Goal: Task Accomplishment & Management: Use online tool/utility

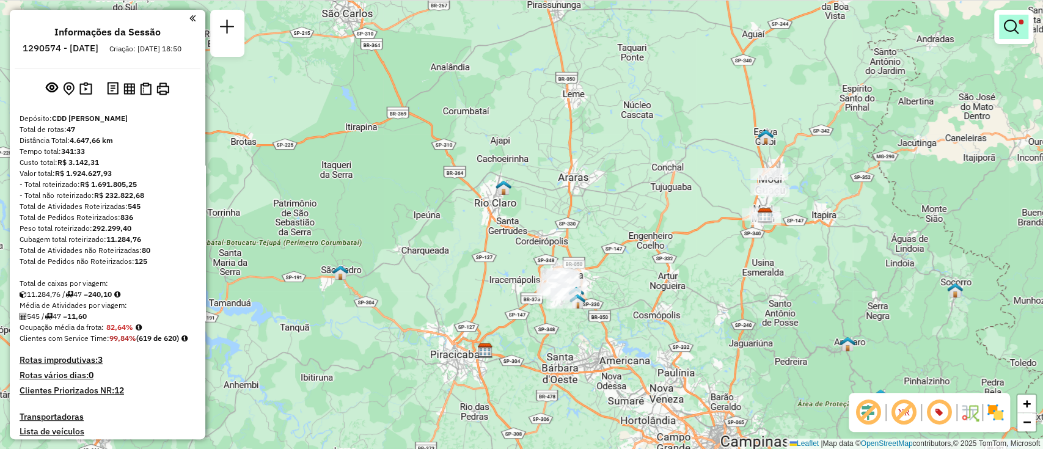
click at [1019, 24] on span at bounding box center [1020, 22] width 5 height 5
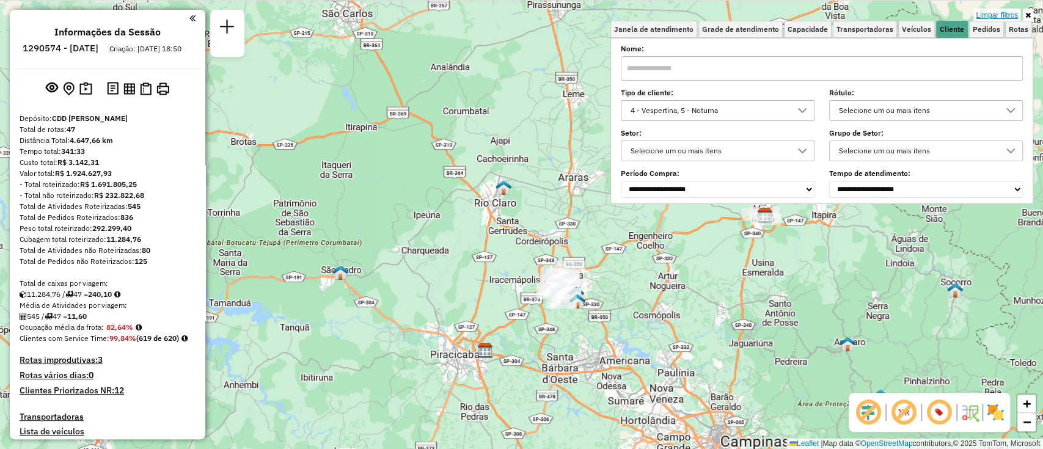
click at [1002, 13] on link "Limpar filtros" at bounding box center [996, 15] width 47 height 13
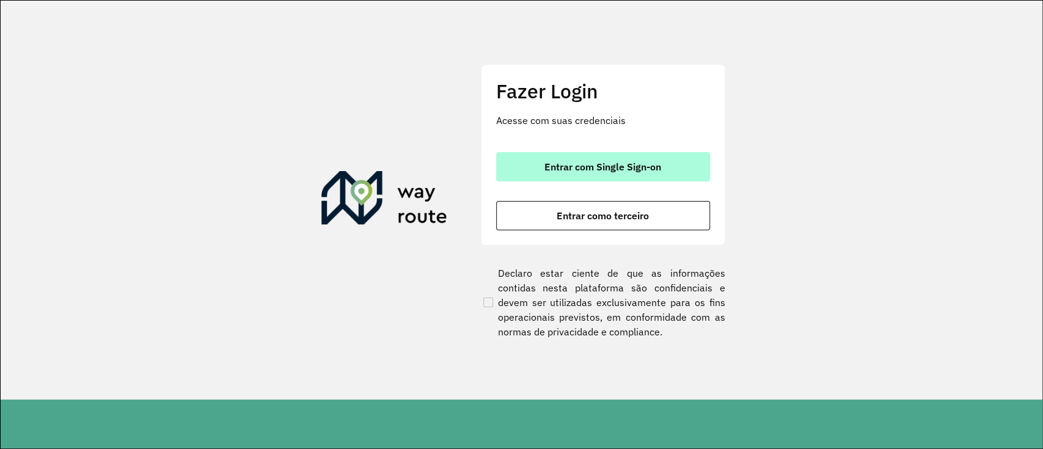
click at [619, 154] on button "Entrar com Single Sign-on" at bounding box center [603, 166] width 214 height 29
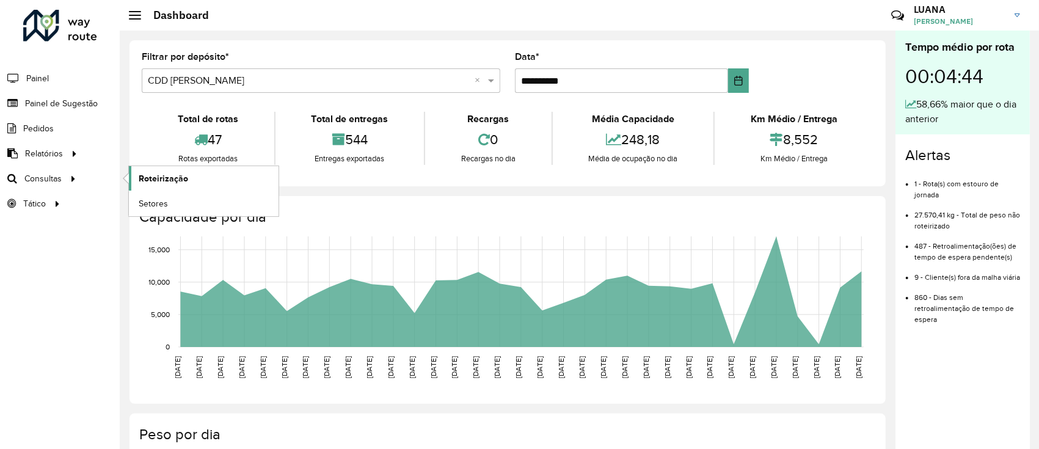
click at [137, 171] on link "Roteirização" at bounding box center [204, 178] width 150 height 24
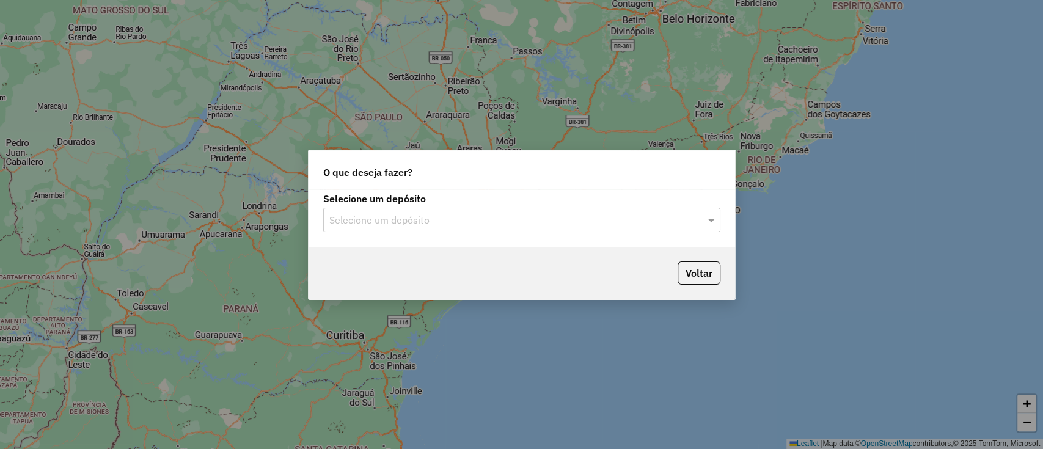
click at [508, 221] on input "text" at bounding box center [509, 220] width 360 height 15
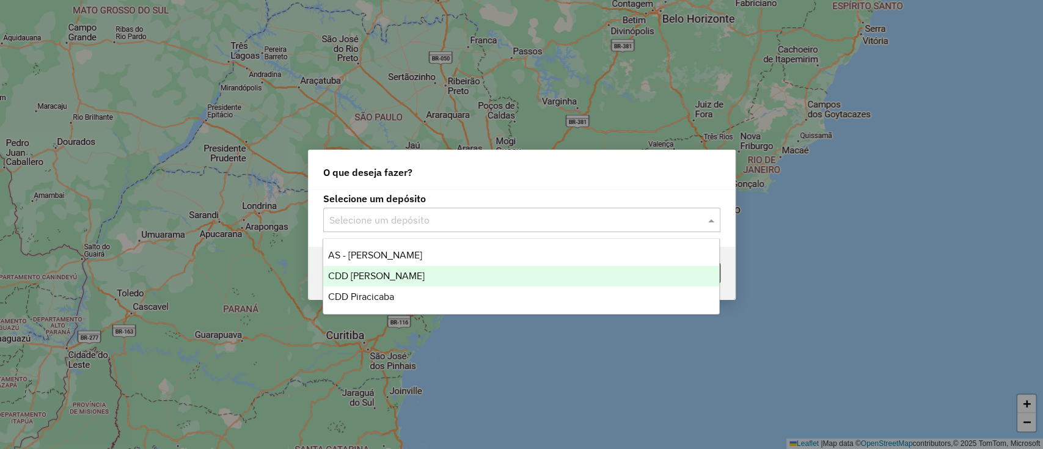
click at [462, 276] on div "CDD [PERSON_NAME]" at bounding box center [521, 276] width 396 height 21
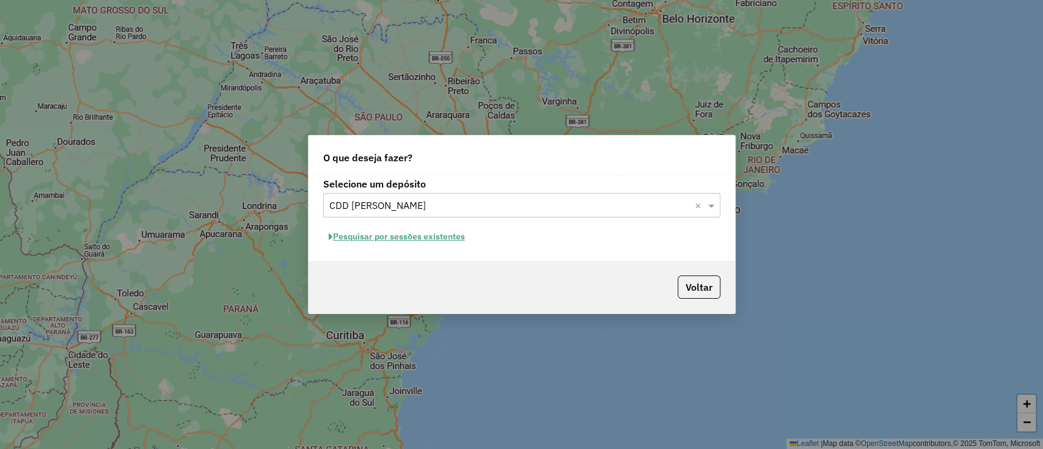
click at [423, 233] on button "Pesquisar por sessões existentes" at bounding box center [396, 236] width 147 height 19
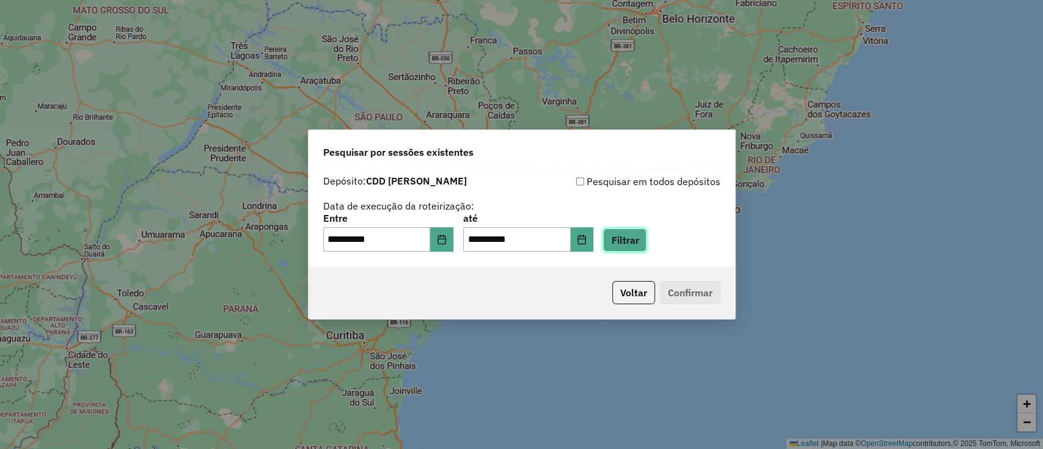
click at [646, 239] on button "Filtrar" at bounding box center [624, 239] width 43 height 23
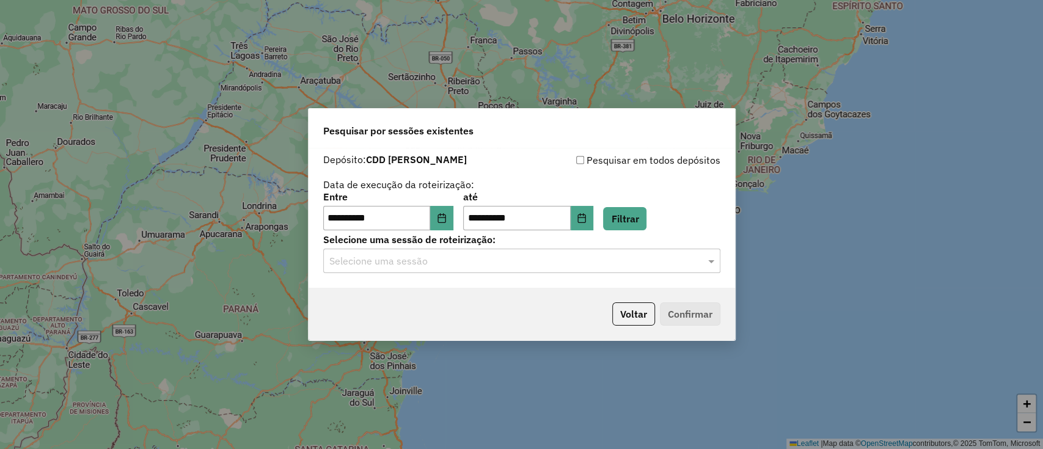
click at [504, 274] on div "**********" at bounding box center [521, 218] width 426 height 140
click at [459, 258] on input "text" at bounding box center [509, 261] width 360 height 15
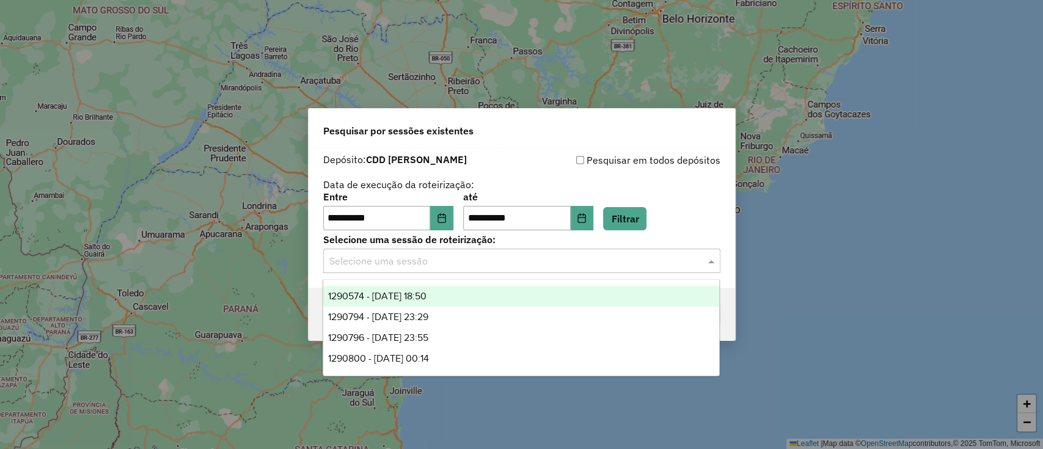
click at [458, 299] on div "1290574 - 08/10/2025 18:50" at bounding box center [521, 296] width 396 height 21
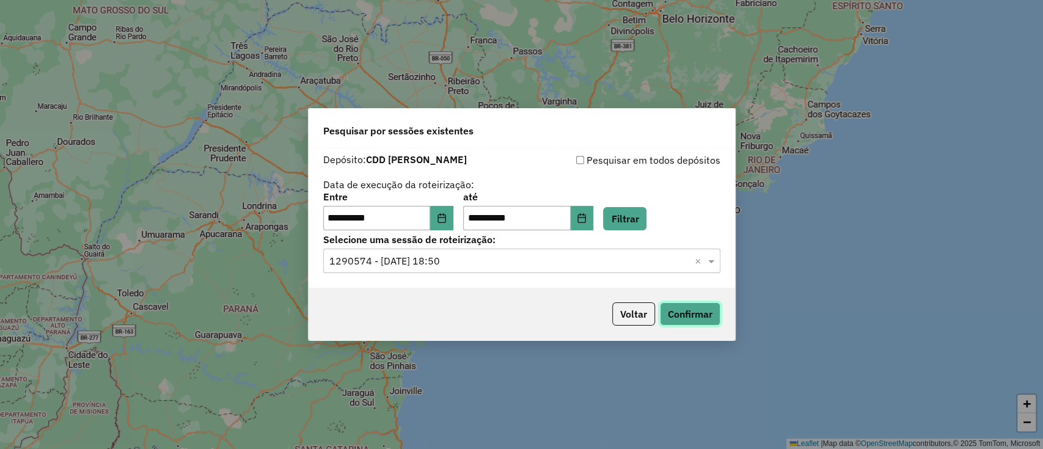
click at [699, 304] on button "Confirmar" at bounding box center [690, 313] width 60 height 23
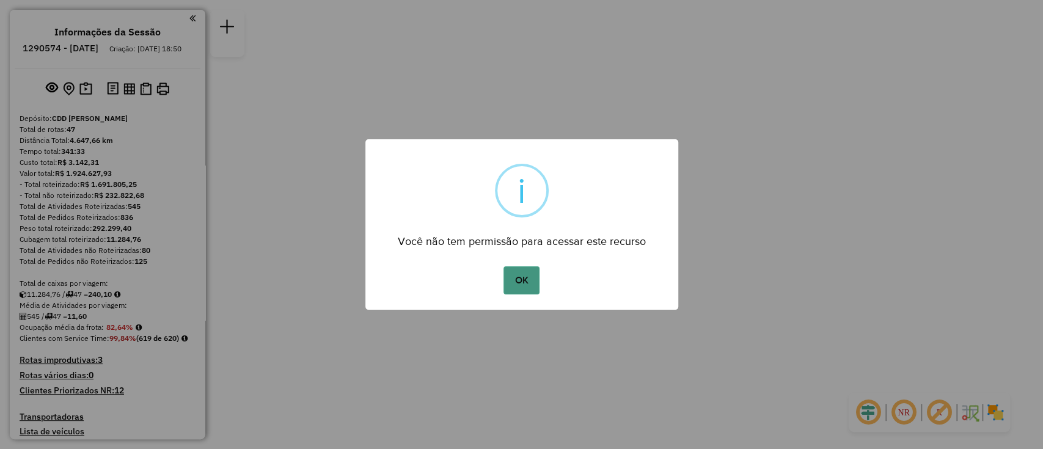
click at [531, 276] on button "OK" at bounding box center [521, 280] width 36 height 28
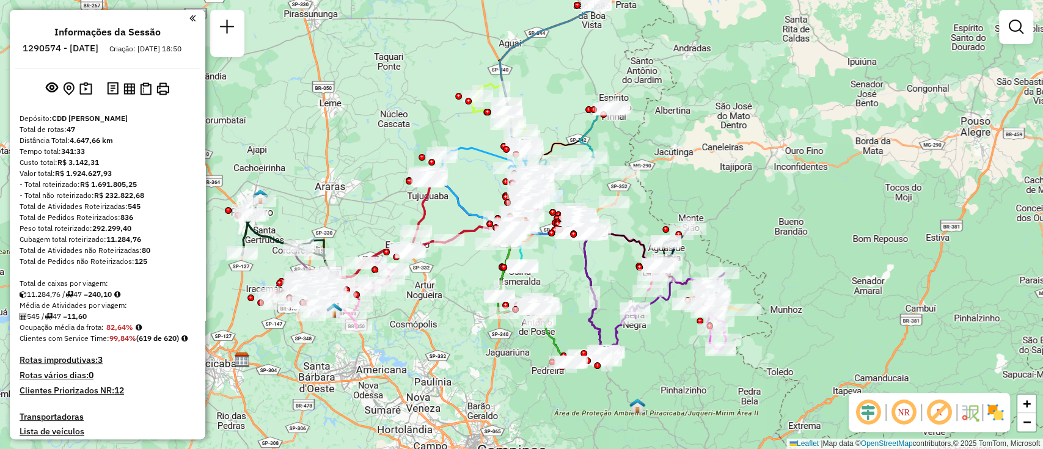
click at [425, 341] on div "Janela de atendimento Grade de atendimento Capacidade Transportadoras Veículos …" at bounding box center [521, 224] width 1043 height 449
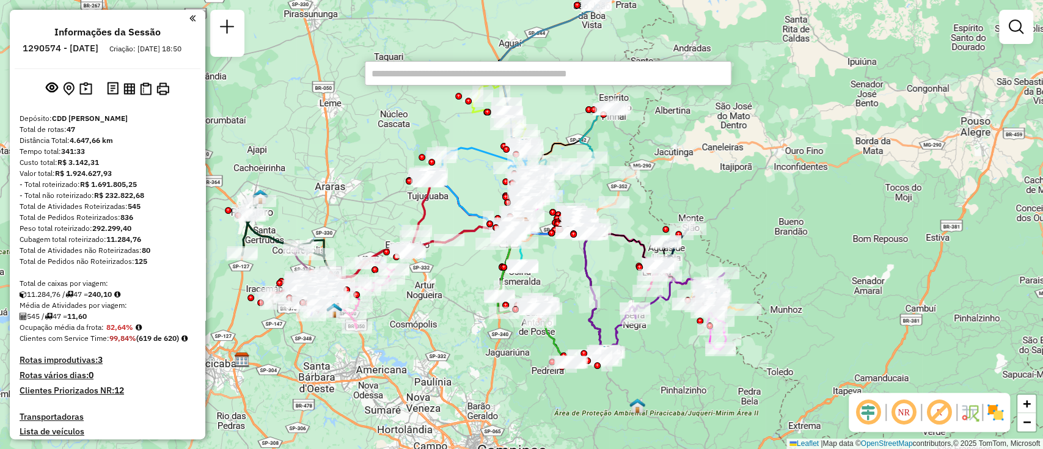
paste input "*******"
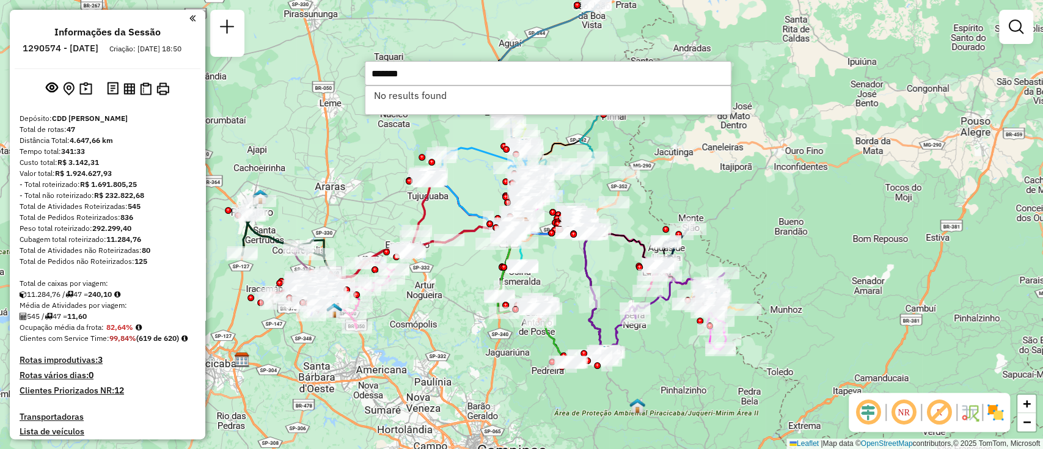
type input "*******"
click at [801, 70] on div "Janela de atendimento Grade de atendimento Capacidade Transportadoras Veículos …" at bounding box center [521, 224] width 1043 height 449
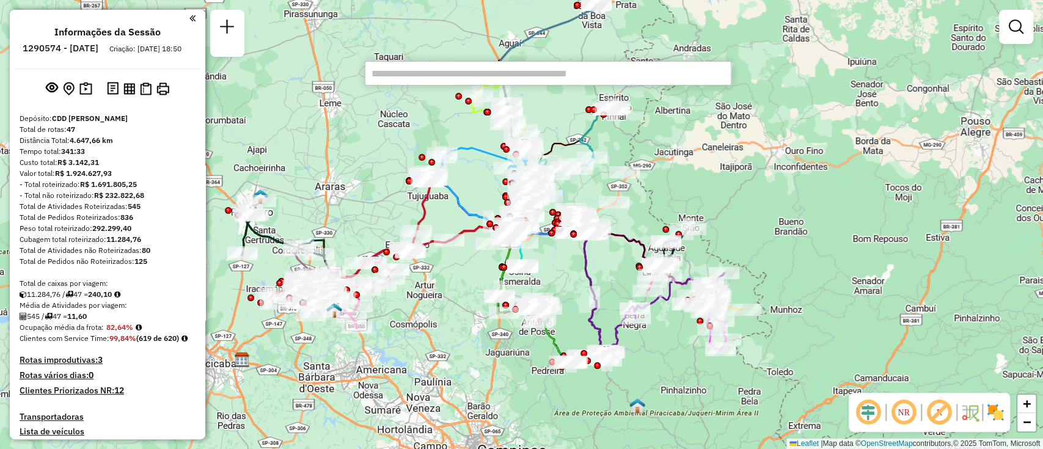
click at [762, 142] on div "Janela de atendimento Grade de atendimento Capacidade Transportadoras Veículos …" at bounding box center [521, 224] width 1043 height 449
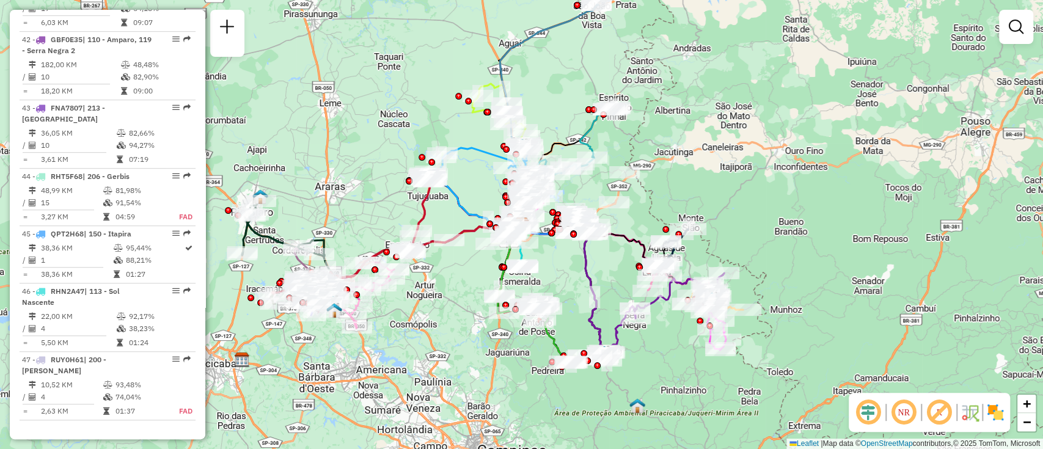
scroll to position [3583, 0]
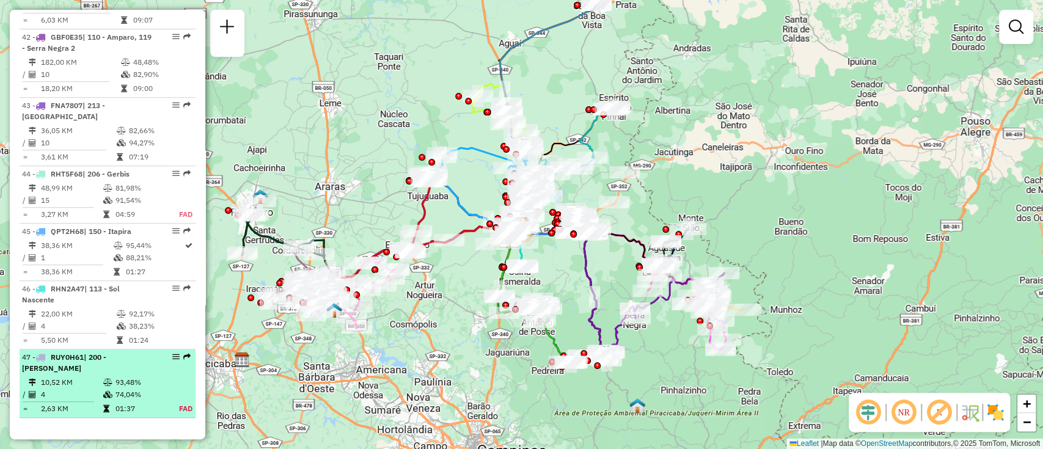
click at [97, 388] on td "4" at bounding box center [71, 394] width 62 height 12
select select "**********"
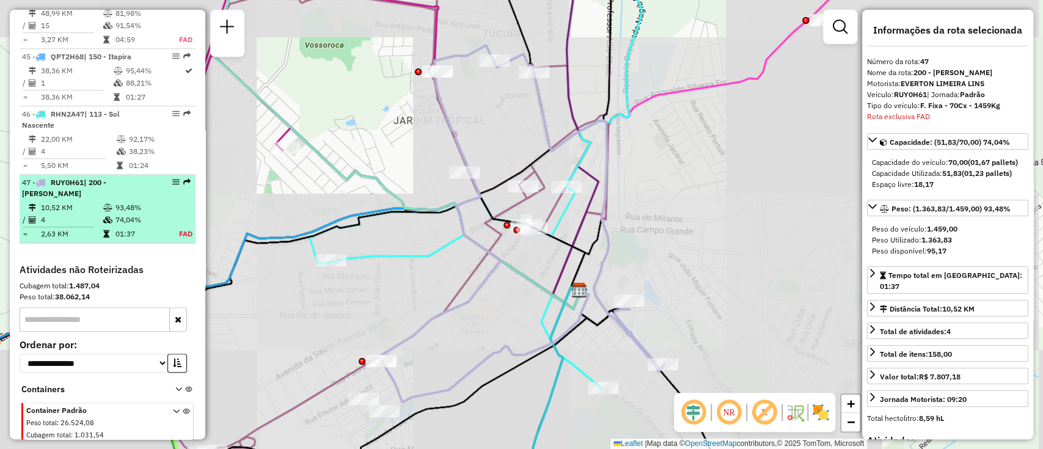
scroll to position [3780, 0]
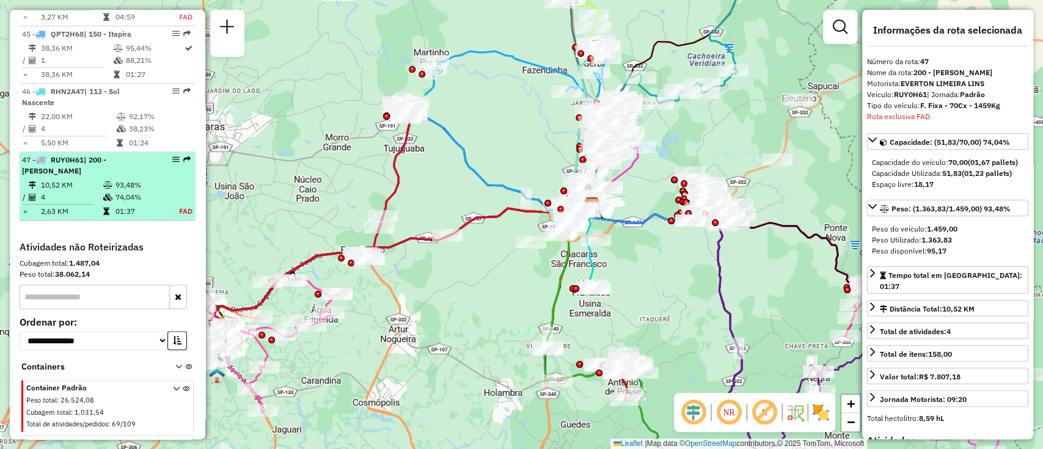
click at [94, 205] on td "2,63 KM" at bounding box center [71, 211] width 62 height 12
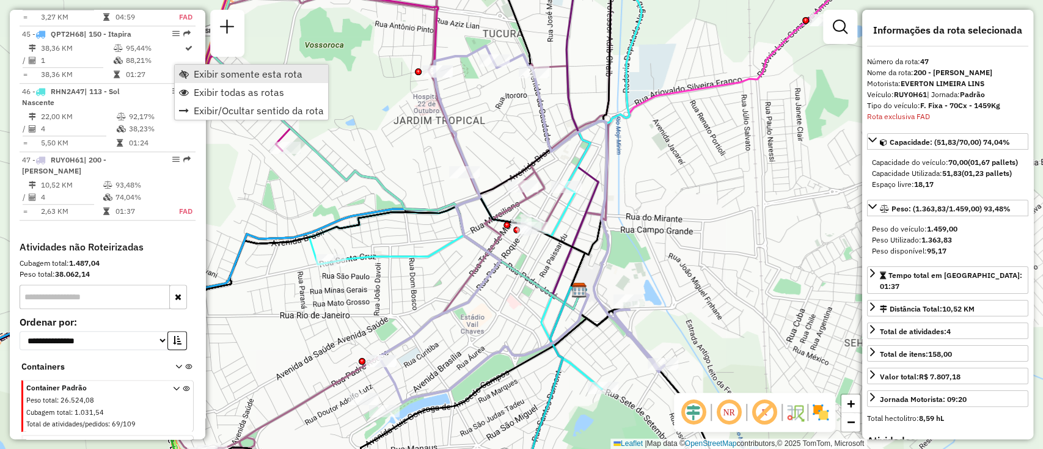
click at [228, 75] on span "Exibir somente esta rota" at bounding box center [248, 74] width 109 height 10
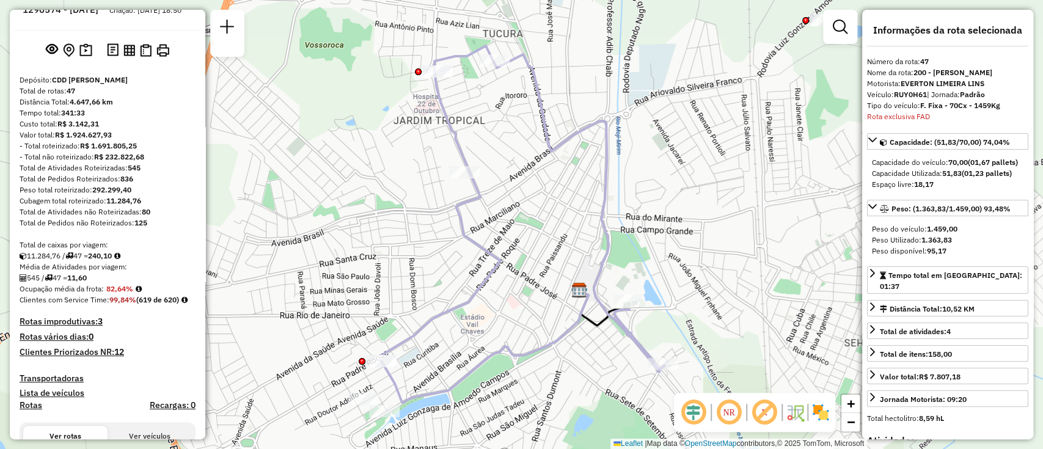
scroll to position [0, 0]
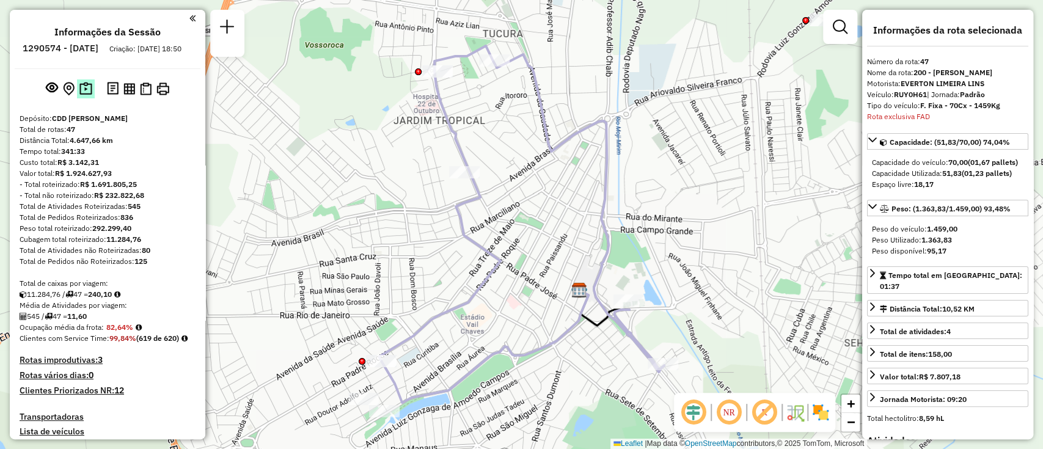
click at [85, 96] on img at bounding box center [85, 89] width 13 height 14
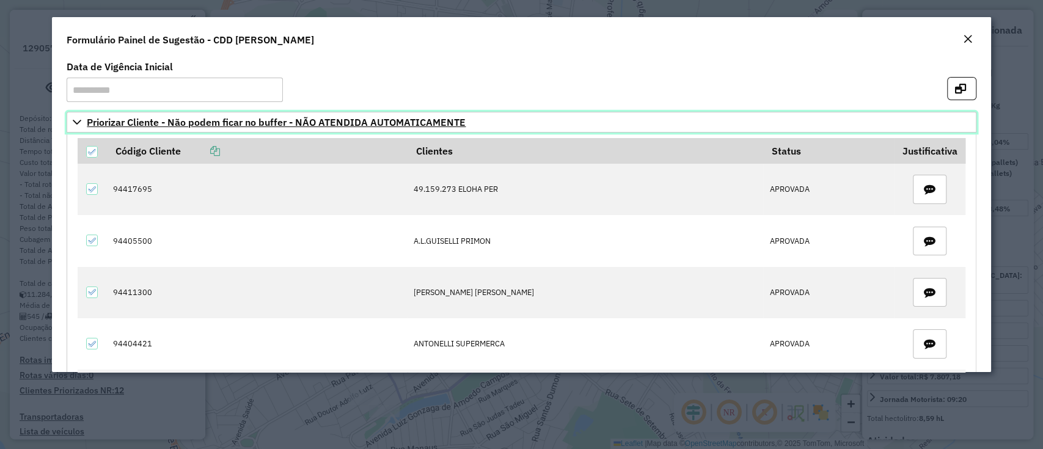
click at [75, 125] on icon at bounding box center [77, 122] width 10 height 10
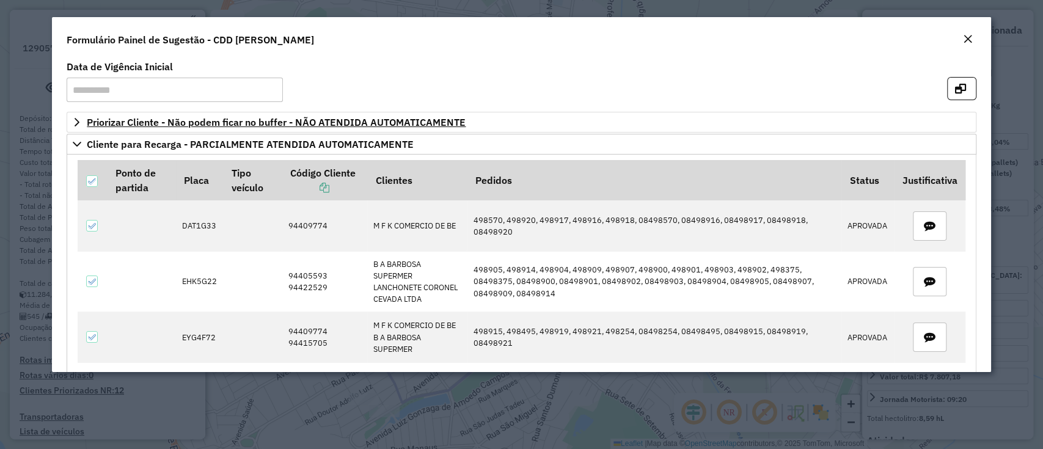
click at [959, 45] on button "Close" at bounding box center [967, 40] width 17 height 16
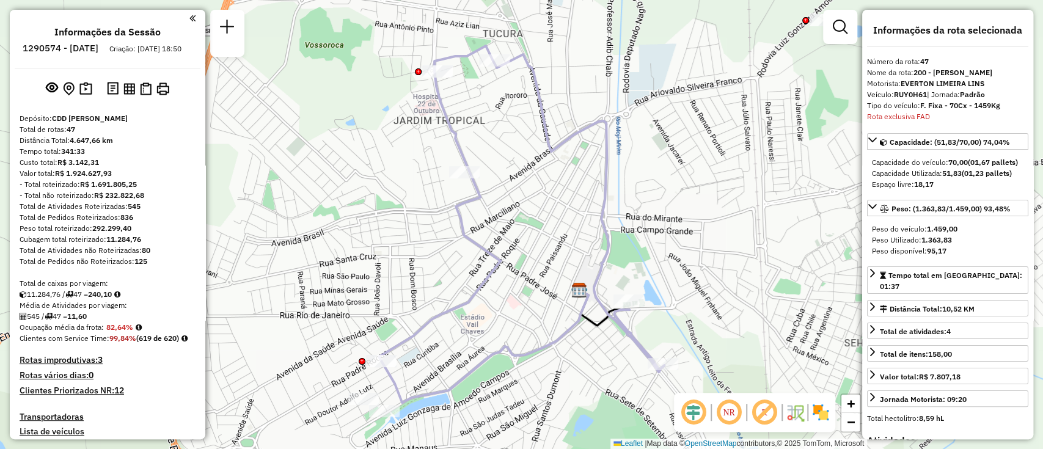
drag, startPoint x: 592, startPoint y: 242, endPoint x: 577, endPoint y: 242, distance: 15.3
click at [577, 242] on div "Janela de atendimento Grade de atendimento Capacidade Transportadoras Veículos …" at bounding box center [521, 224] width 1043 height 449
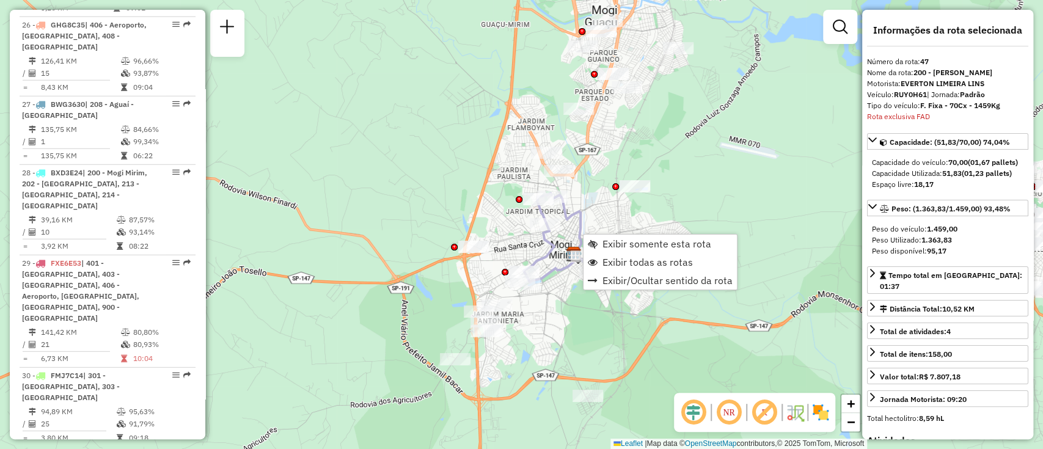
scroll to position [3780, 0]
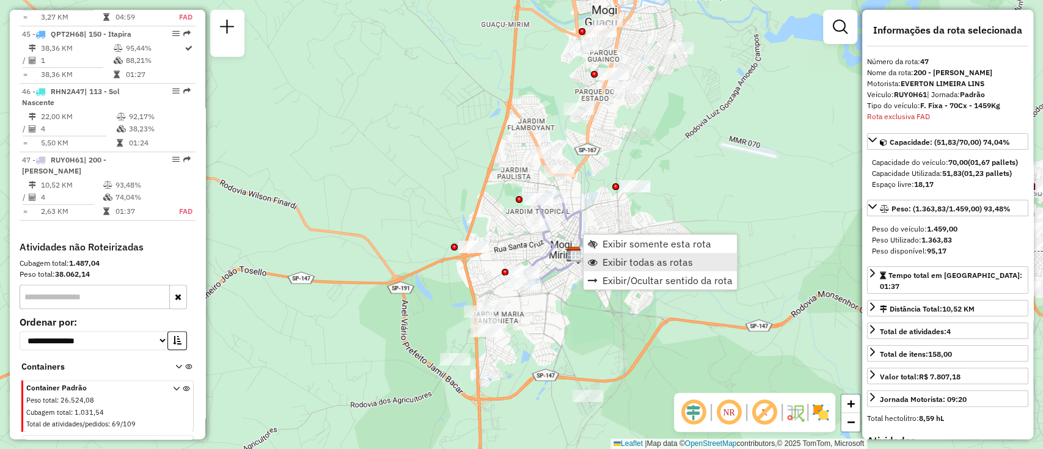
click at [630, 260] on span "Exibir todas as rotas" at bounding box center [647, 262] width 90 height 10
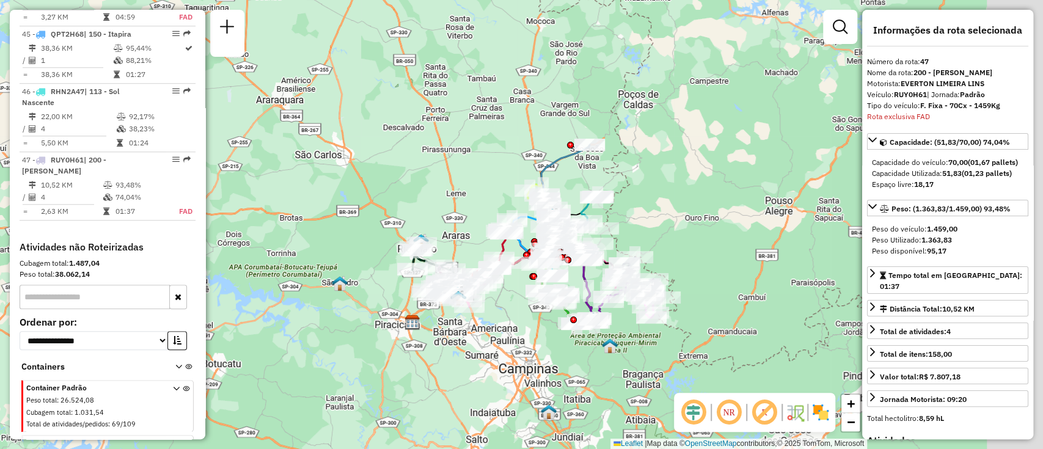
drag, startPoint x: 597, startPoint y: 348, endPoint x: 520, endPoint y: 340, distance: 77.4
click at [520, 341] on div "Janela de atendimento Grade de atendimento Capacidade Transportadoras Veículos …" at bounding box center [521, 224] width 1043 height 449
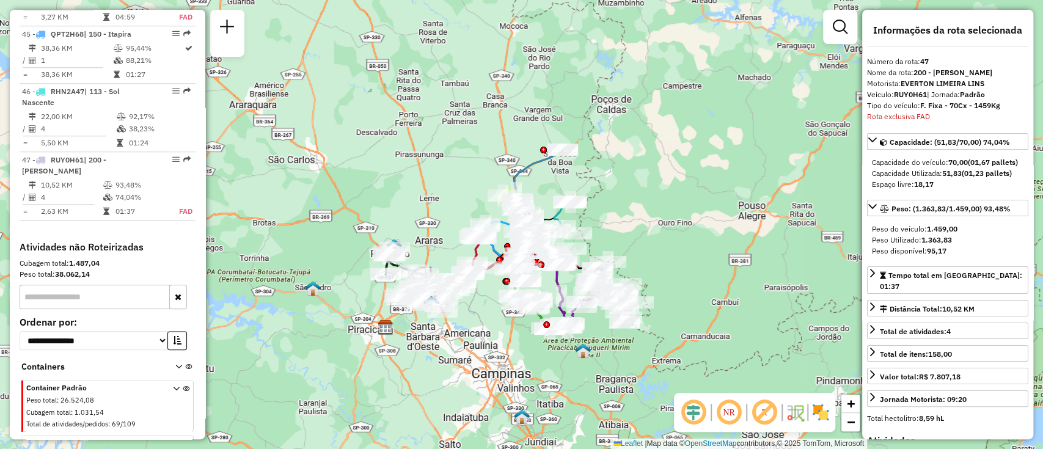
drag, startPoint x: 498, startPoint y: 346, endPoint x: 475, endPoint y: 354, distance: 25.1
click at [475, 354] on div "Janela de atendimento Grade de atendimento Capacidade Transportadoras Veículos …" at bounding box center [521, 224] width 1043 height 449
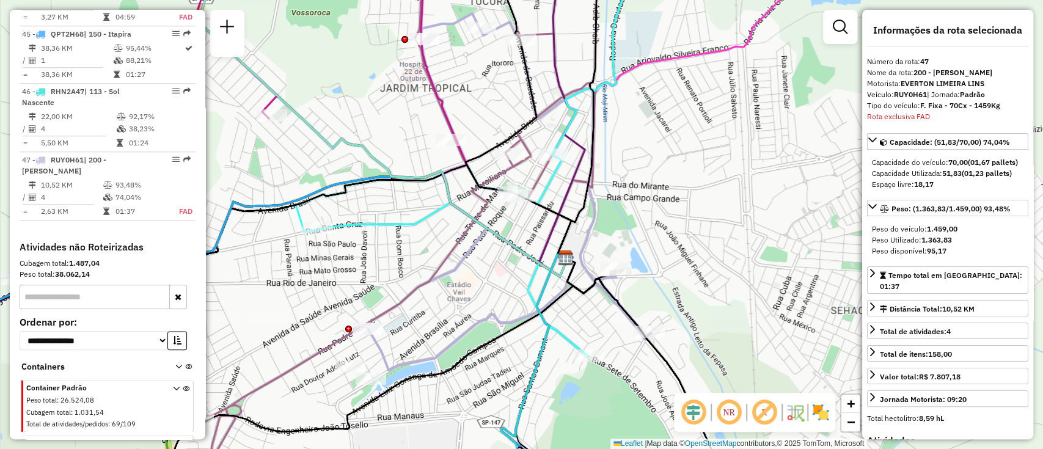
click at [473, 259] on div "Janela de atendimento Grade de atendimento Capacidade Transportadoras Veículos …" at bounding box center [521, 224] width 1043 height 449
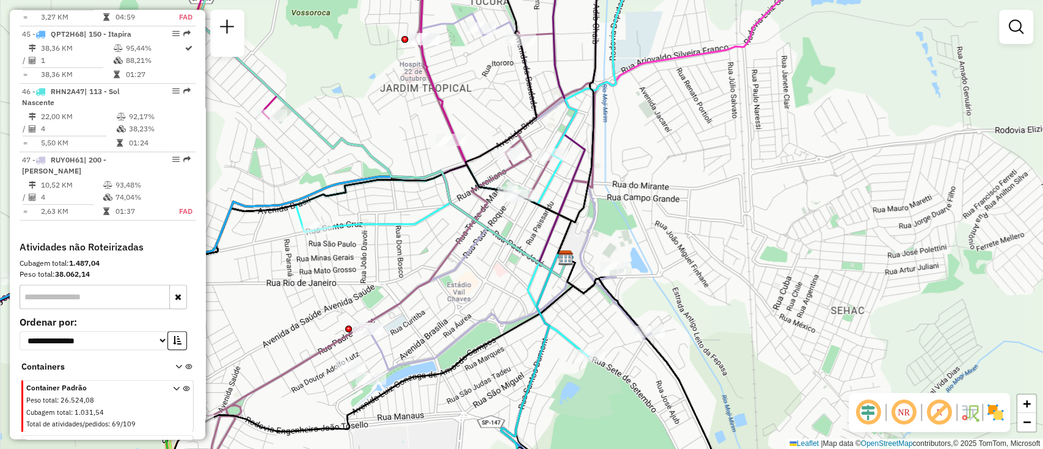
click at [458, 254] on icon at bounding box center [362, 219] width 469 height 528
select select "**********"
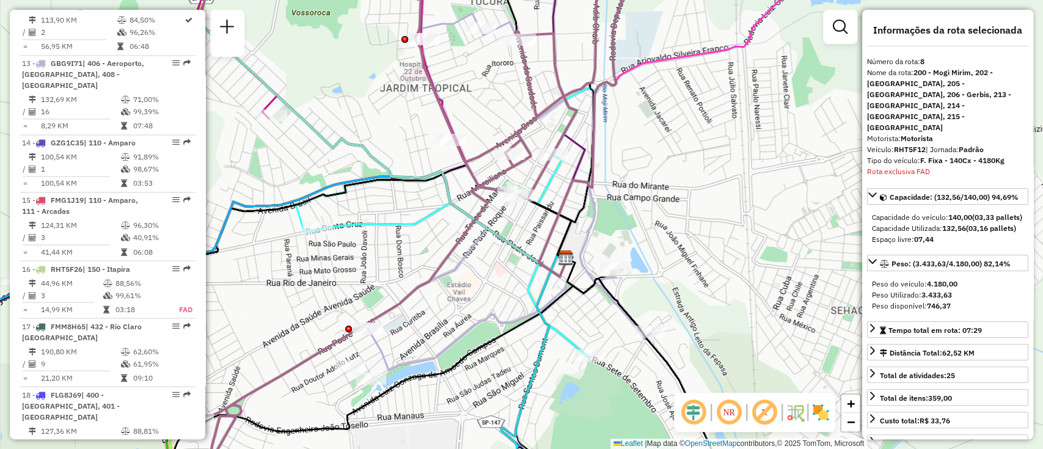
scroll to position [1023, 0]
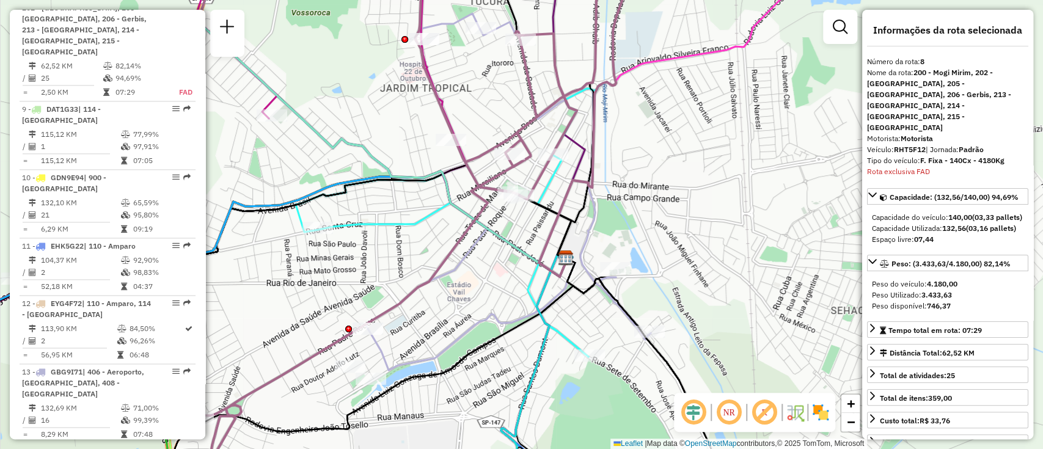
click at [490, 172] on icon at bounding box center [362, 219] width 469 height 528
click at [589, 236] on icon at bounding box center [507, 176] width 285 height 326
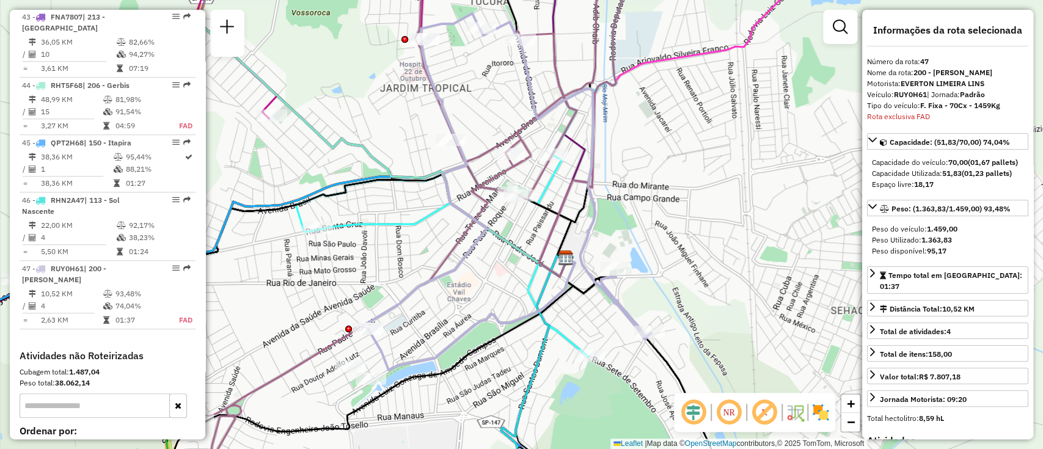
scroll to position [3780, 0]
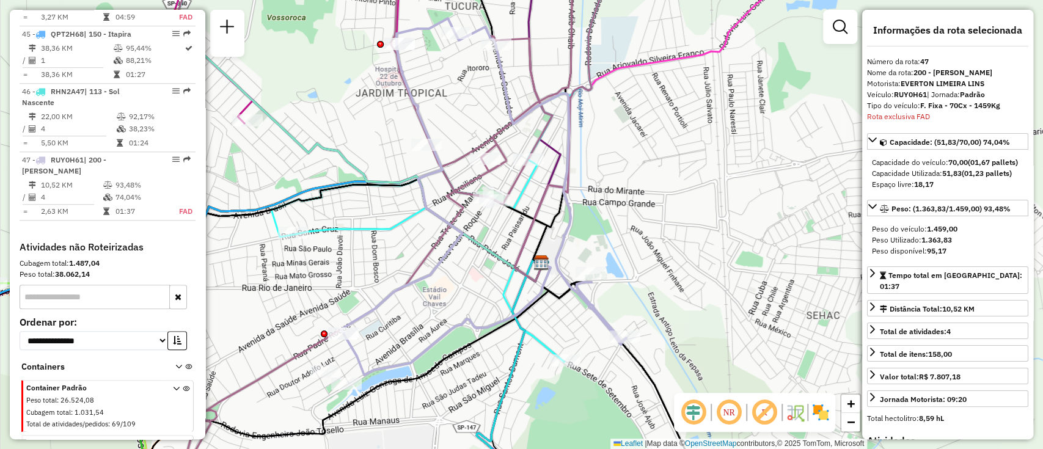
drag, startPoint x: 718, startPoint y: 241, endPoint x: 693, endPoint y: 246, distance: 25.5
click at [693, 246] on div "Janela de atendimento Grade de atendimento Capacidade Transportadoras Veículos …" at bounding box center [521, 224] width 1043 height 449
click at [562, 240] on icon at bounding box center [482, 181] width 285 height 326
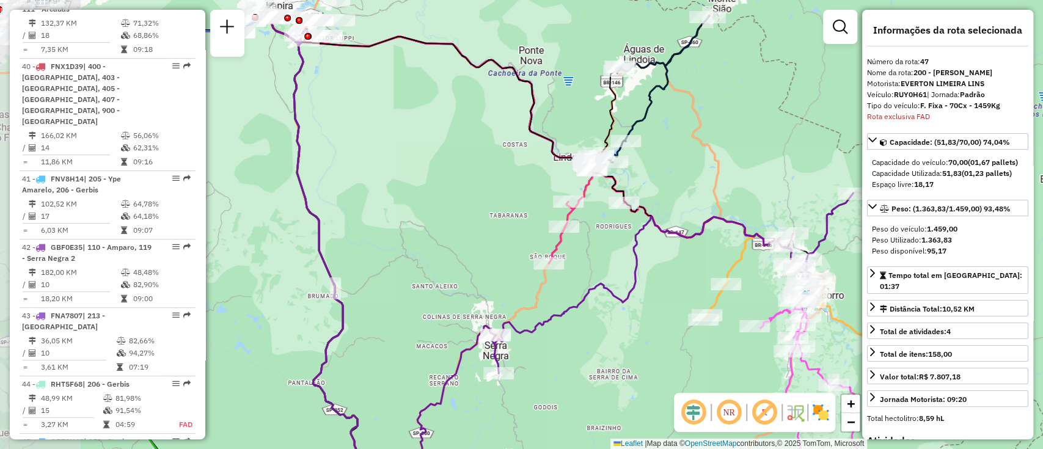
drag, startPoint x: 541, startPoint y: 329, endPoint x: 696, endPoint y: 376, distance: 161.5
click at [696, 376] on div "Janela de atendimento Grade de atendimento Capacidade Transportadoras Veículos …" at bounding box center [521, 224] width 1043 height 449
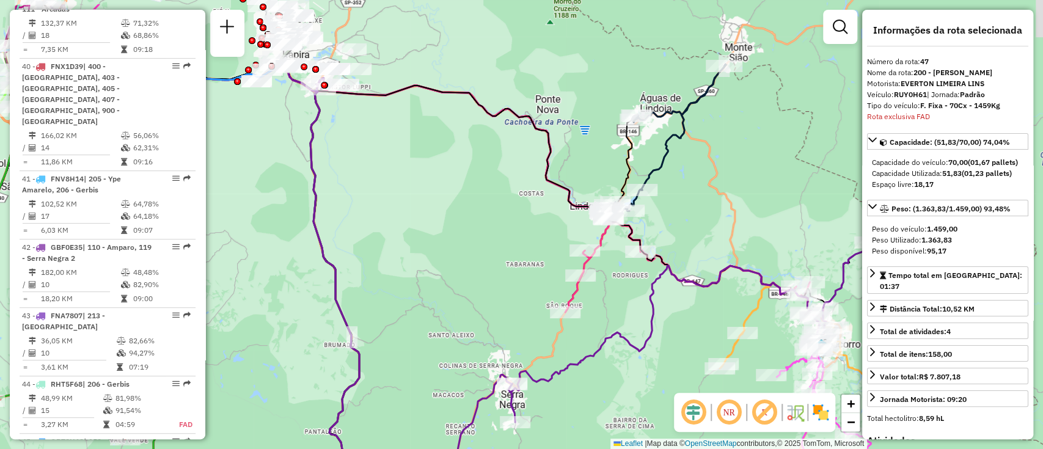
drag, startPoint x: 423, startPoint y: 193, endPoint x: 433, endPoint y: 237, distance: 45.1
click at [433, 237] on div "Janela de atendimento Grade de atendimento Capacidade Transportadoras Veículos …" at bounding box center [521, 224] width 1043 height 449
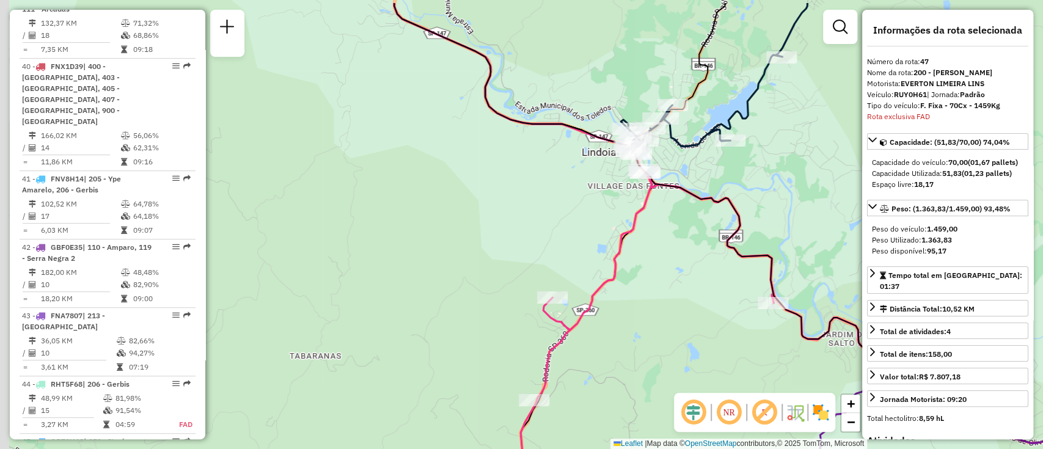
drag, startPoint x: 405, startPoint y: 170, endPoint x: 583, endPoint y: 217, distance: 184.6
click at [583, 217] on div "Janela de atendimento Grade de atendimento Capacidade Transportadoras Veículos …" at bounding box center [521, 224] width 1043 height 449
click at [638, 227] on icon at bounding box center [822, 322] width 650 height 343
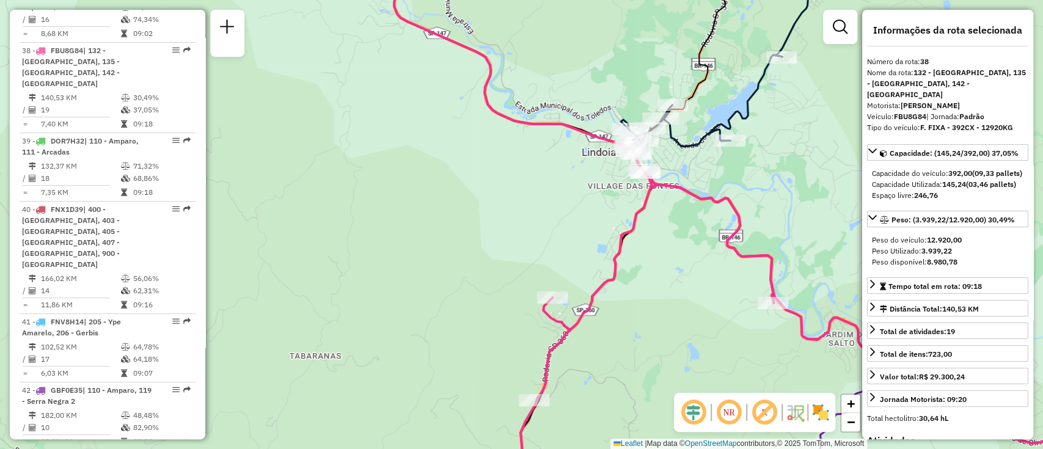
scroll to position [3205, 0]
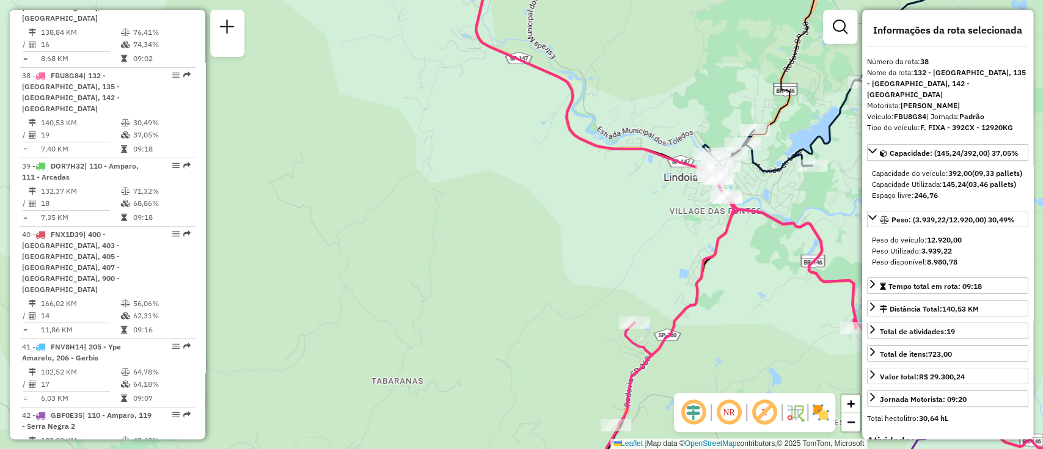
drag, startPoint x: 546, startPoint y: 219, endPoint x: 630, endPoint y: 246, distance: 88.3
click at [630, 246] on div "Janela de atendimento Grade de atendimento Capacidade Transportadoras Veículos …" at bounding box center [521, 224] width 1043 height 449
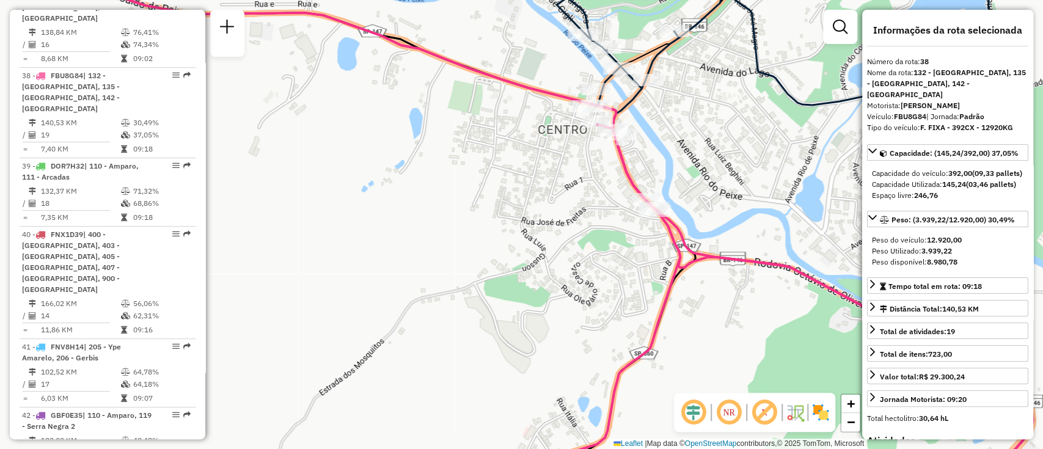
drag, startPoint x: 776, startPoint y: 192, endPoint x: 817, endPoint y: 192, distance: 40.3
click at [817, 192] on div "Janela de atendimento Grade de atendimento Capacidade Transportadoras Veículos …" at bounding box center [521, 224] width 1043 height 449
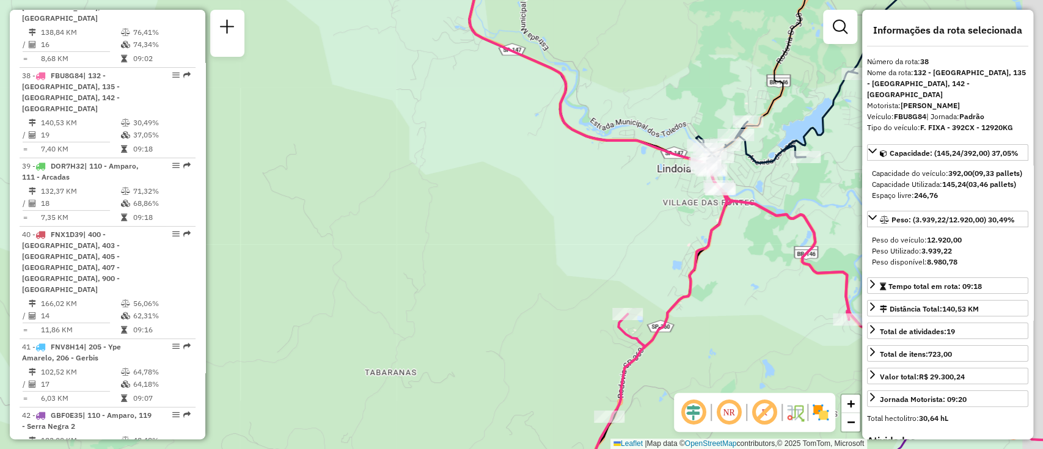
drag, startPoint x: 668, startPoint y: 279, endPoint x: 619, endPoint y: 271, distance: 49.6
click at [619, 271] on div "Janela de atendimento Grade de atendimento Capacidade Transportadoras Veículos …" at bounding box center [521, 224] width 1043 height 449
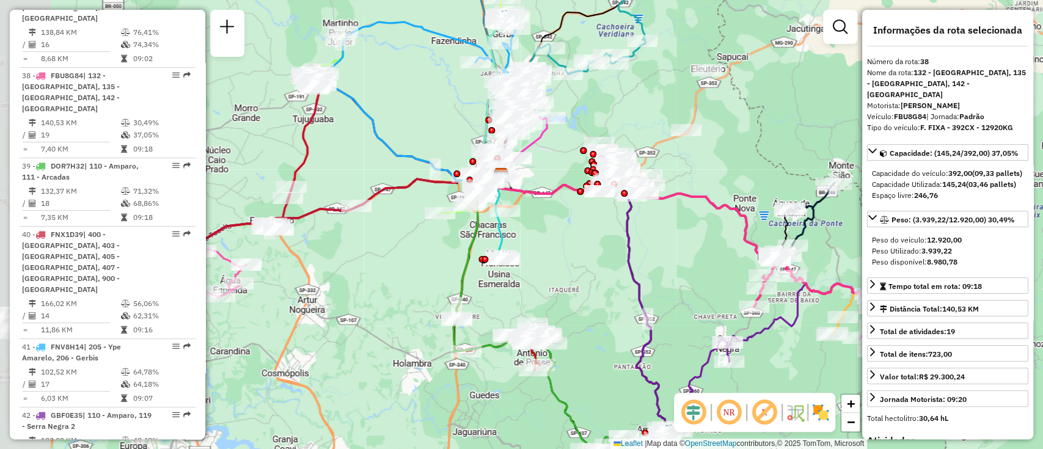
drag, startPoint x: 561, startPoint y: 273, endPoint x: 702, endPoint y: 273, distance: 141.7
click at [702, 273] on div "Janela de atendimento Grade de atendimento Capacidade Transportadoras Veículos …" at bounding box center [521, 224] width 1043 height 449
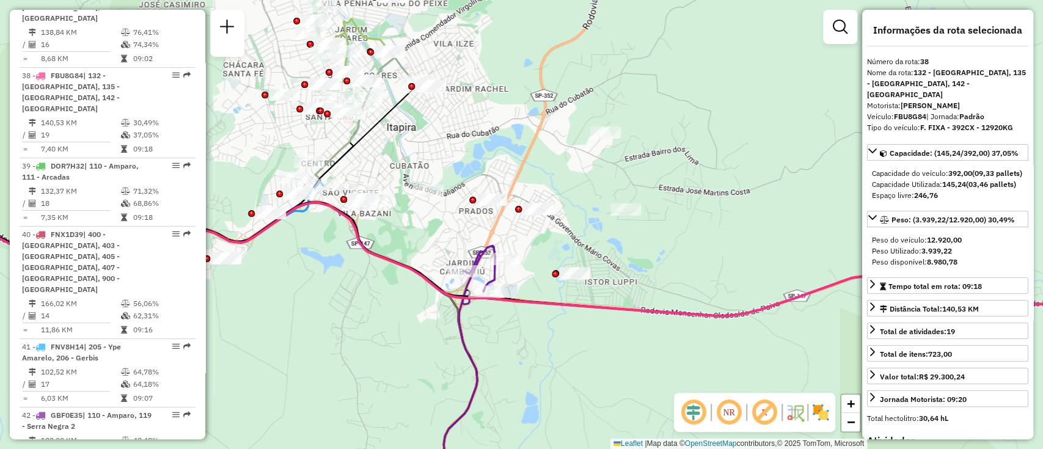
drag, startPoint x: 719, startPoint y: 233, endPoint x: 691, endPoint y: 223, distance: 30.0
click at [694, 224] on div "Rota 38 - Placa FBU8G84 94422321 - 26.937.512 ROSARIA APARECIDA FERREIRA MA Jan…" at bounding box center [521, 224] width 1043 height 449
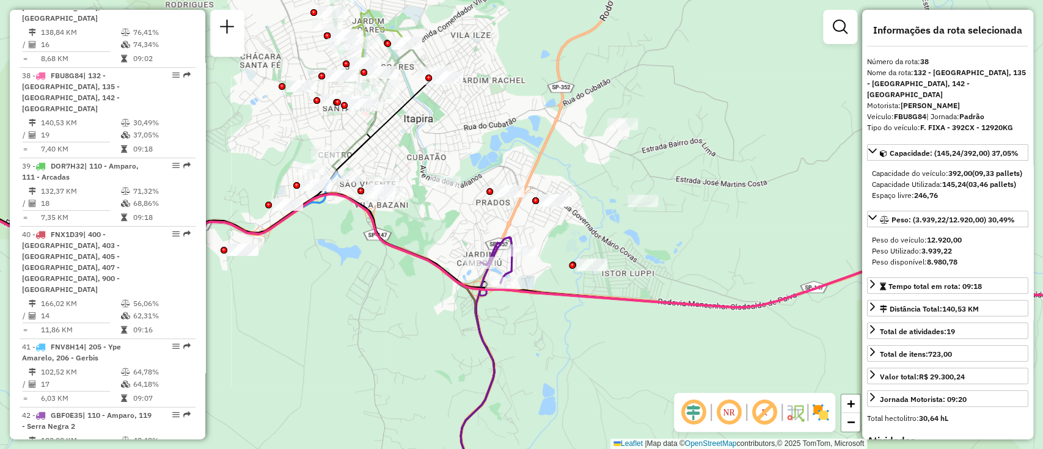
drag, startPoint x: 635, startPoint y: 247, endPoint x: 635, endPoint y: 193, distance: 53.8
click at [649, 203] on div "Rota 38 - Placa FBU8G84 94422321 - 26.937.512 ROSARIA APARECIDA FERREIRA MA Jan…" at bounding box center [521, 224] width 1043 height 449
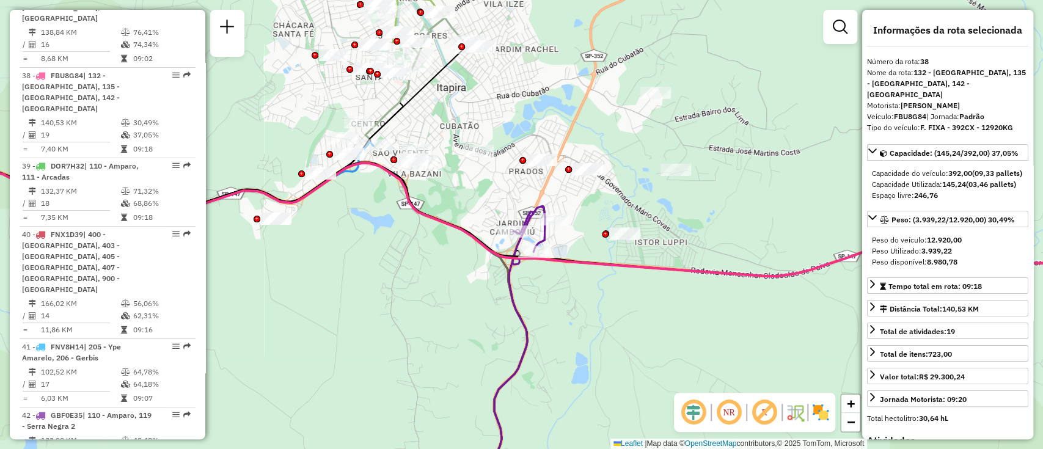
drag, startPoint x: 672, startPoint y: 196, endPoint x: 738, endPoint y: 224, distance: 72.0
click at [738, 224] on div "Rota 38 - Placa FBU8G84 94422321 - 26.937.512 ROSARIA APARECIDA FERREIRA MA Jan…" at bounding box center [521, 224] width 1043 height 449
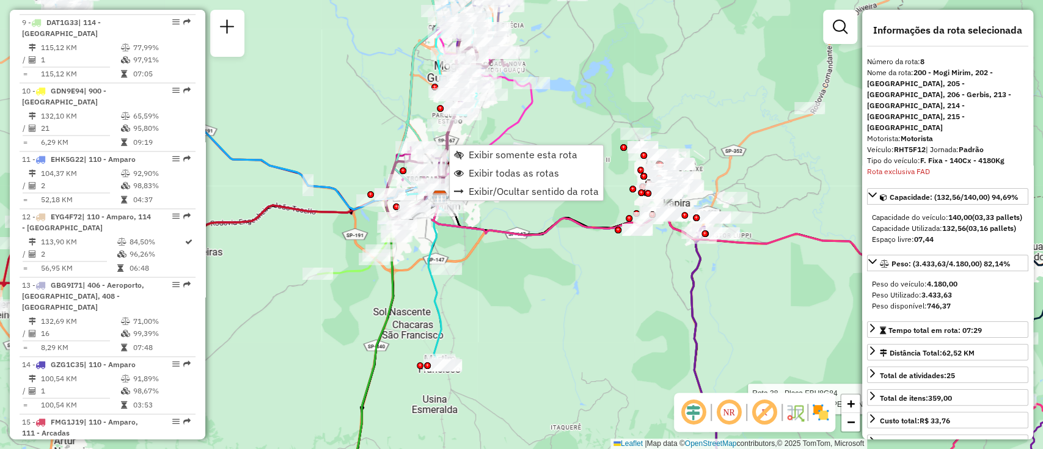
scroll to position [1023, 0]
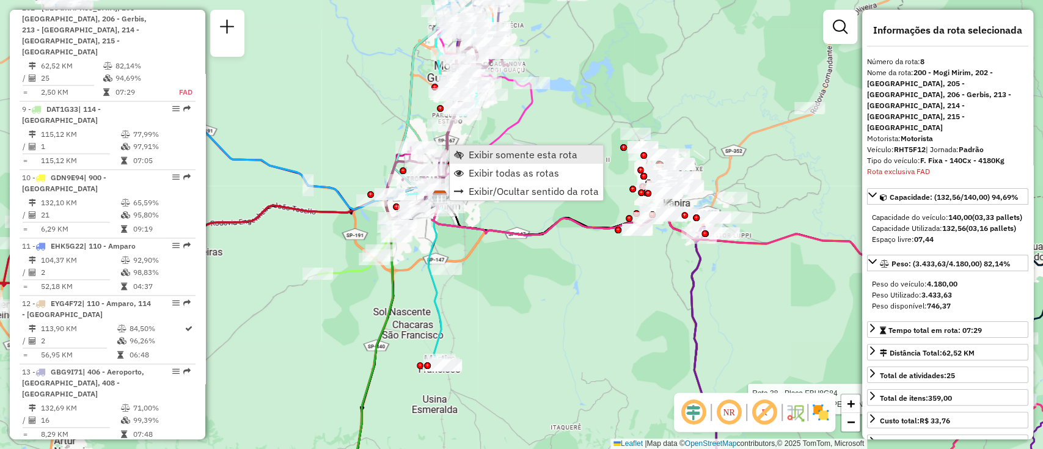
click at [503, 150] on span "Exibir somente esta rota" at bounding box center [523, 155] width 109 height 10
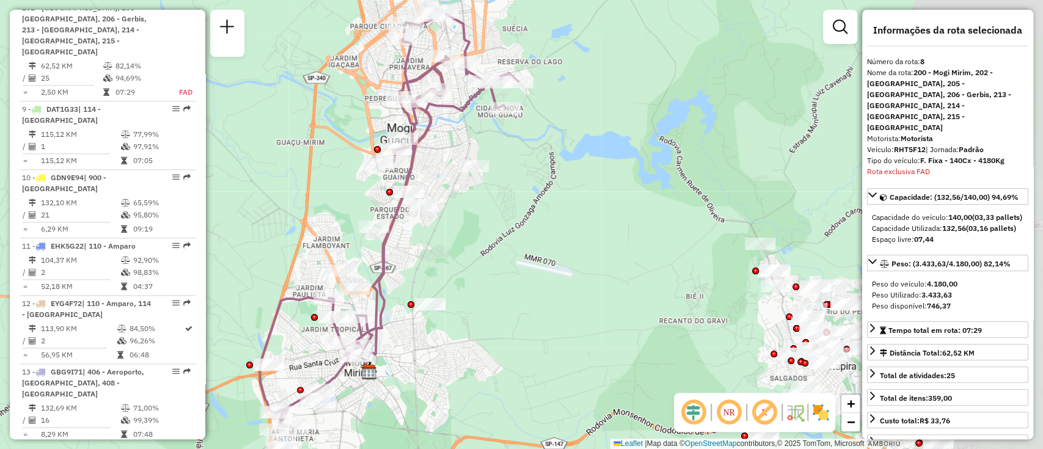
drag, startPoint x: 729, startPoint y: 264, endPoint x: 403, endPoint y: 159, distance: 342.7
click at [409, 164] on div "Janela de atendimento Grade de atendimento Capacidade Transportadoras Veículos …" at bounding box center [521, 224] width 1043 height 449
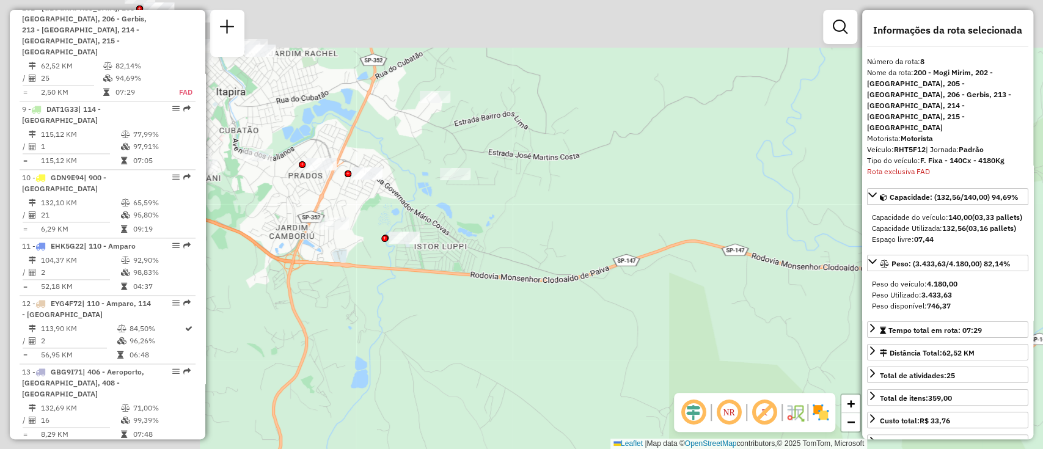
drag, startPoint x: 361, startPoint y: 155, endPoint x: 647, endPoint y: 393, distance: 372.6
click at [655, 393] on div "Janela de atendimento Grade de atendimento Capacidade Transportadoras Veículos …" at bounding box center [521, 224] width 1043 height 449
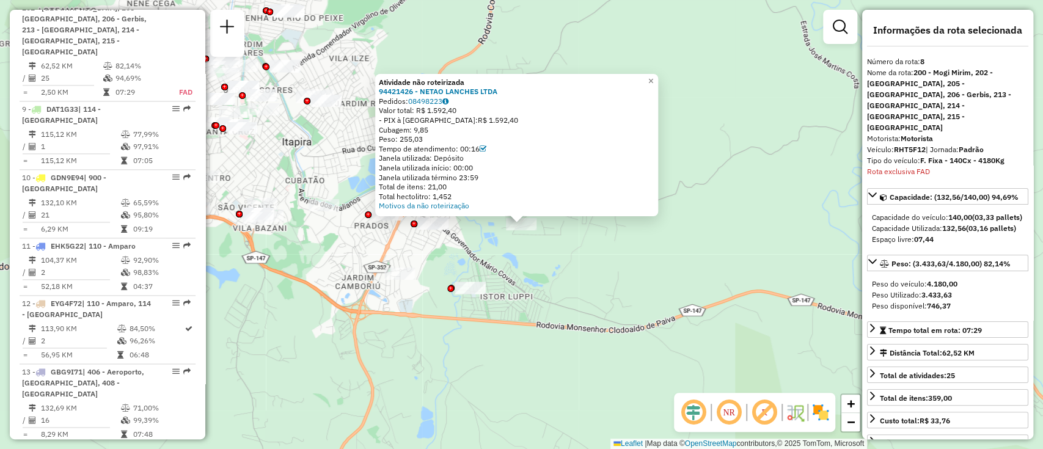
click at [543, 245] on div "Atividade não roteirizada 94421426 - NETAO LANCHES LTDA Pedidos: 08498223 Valor…" at bounding box center [521, 224] width 1043 height 449
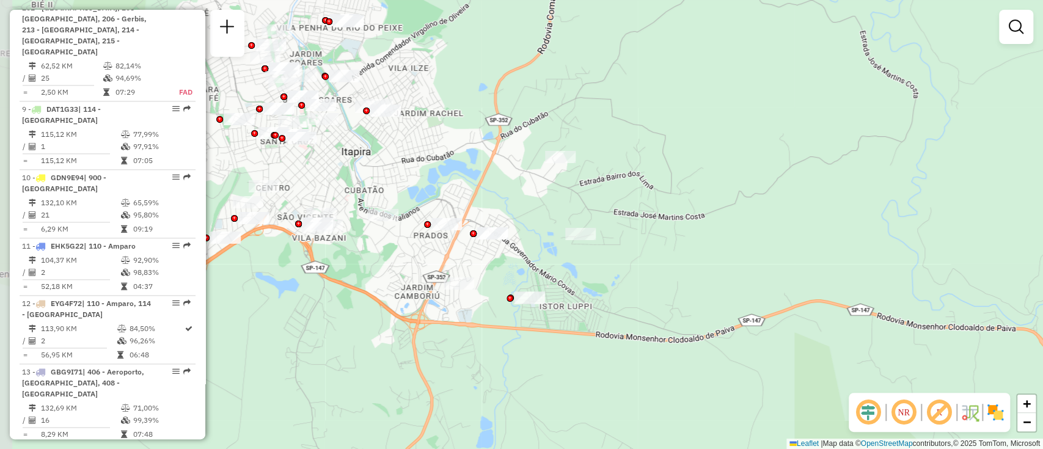
drag, startPoint x: 523, startPoint y: 263, endPoint x: 570, endPoint y: 271, distance: 47.0
click at [570, 271] on div "Janela de atendimento Grade de atendimento Capacidade Transportadoras Veículos …" at bounding box center [521, 224] width 1043 height 449
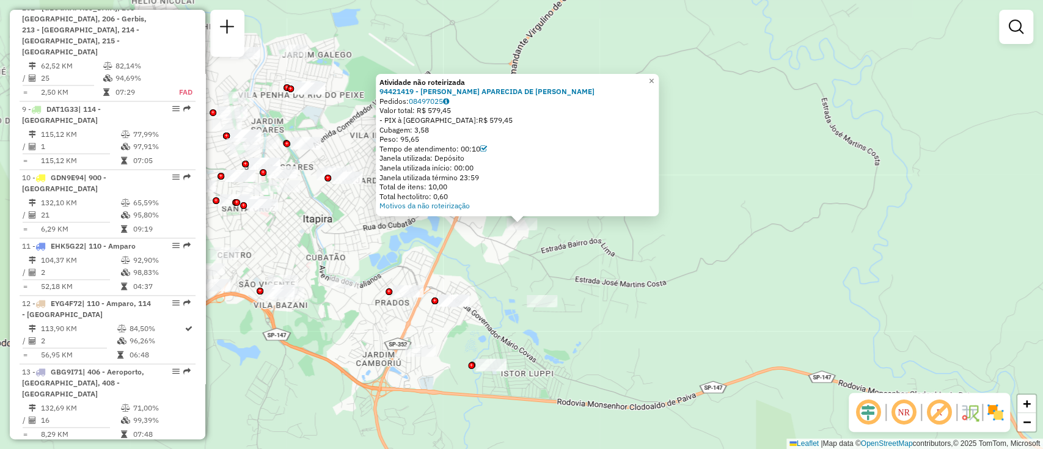
click at [563, 266] on div "Atividade não roteirizada 94421419 - ROSELI APARECIDA DE FREITAS GRECO Pedidos:…" at bounding box center [521, 224] width 1043 height 449
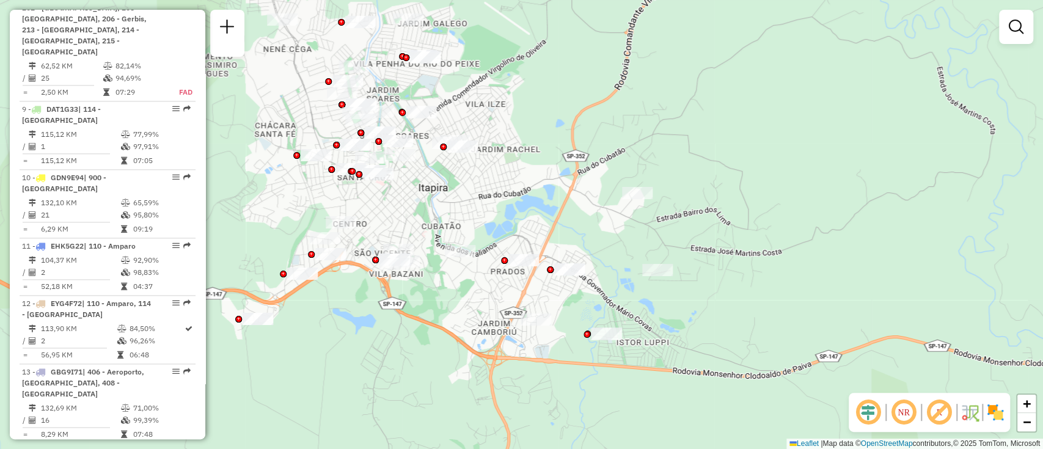
drag, startPoint x: 539, startPoint y: 268, endPoint x: 638, endPoint y: 233, distance: 105.5
click at [638, 233] on div "Janela de atendimento Grade de atendimento Capacidade Transportadoras Veículos …" at bounding box center [521, 224] width 1043 height 449
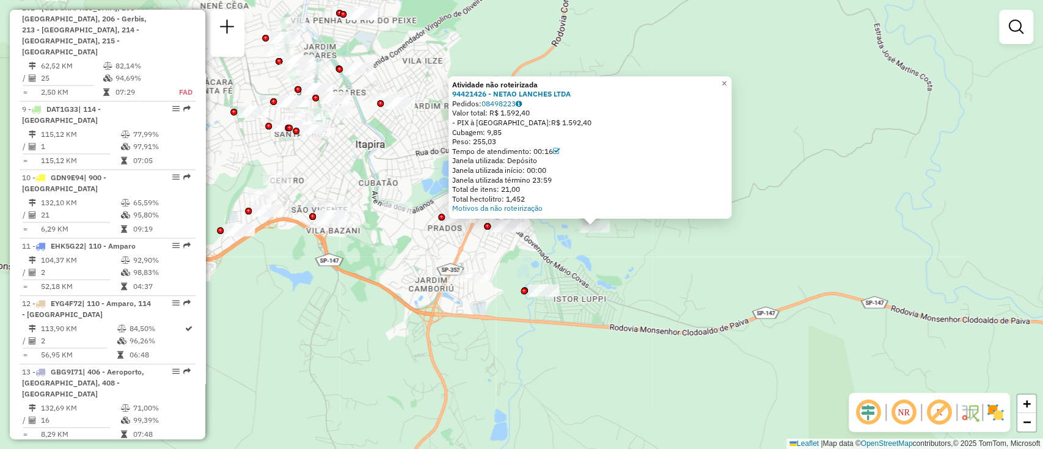
drag, startPoint x: 644, startPoint y: 275, endPoint x: 717, endPoint y: 277, distance: 72.7
click at [717, 277] on div "Atividade não roteirizada 94421426 - NETAO LANCHES LTDA Pedidos: 08498223 Valor…" at bounding box center [521, 224] width 1043 height 449
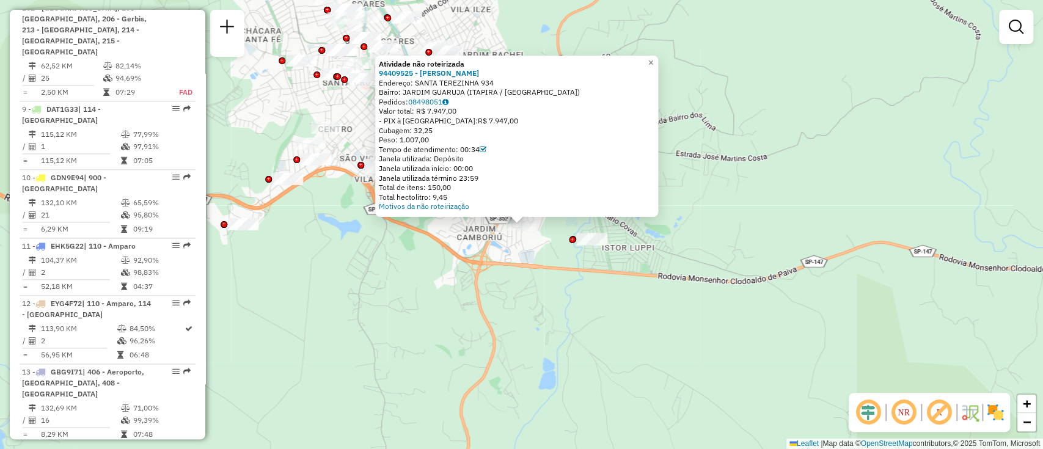
click at [493, 310] on div "Atividade não roteirizada 94409525 - FRIOS SaO JOSE Endereço: SANTA TEREZINHA 9…" at bounding box center [521, 224] width 1043 height 449
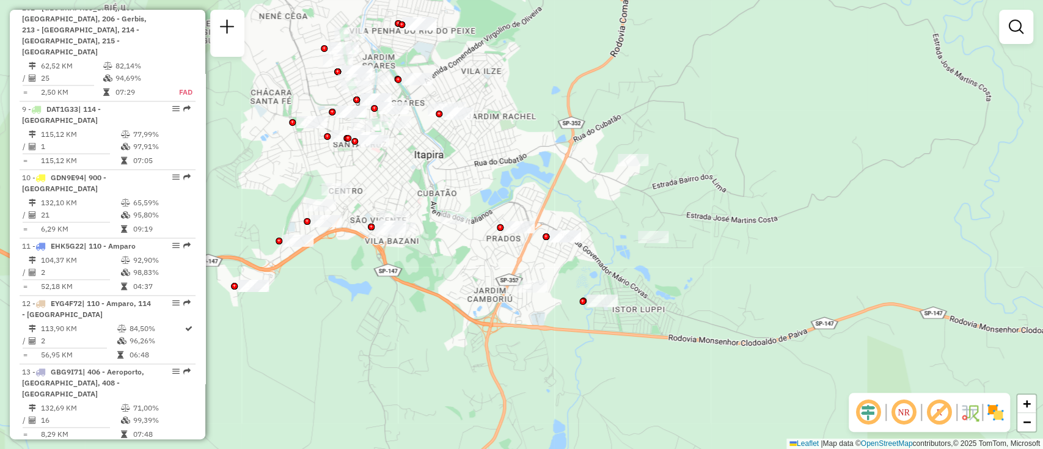
drag, startPoint x: 574, startPoint y: 288, endPoint x: 585, endPoint y: 349, distance: 62.6
click at [585, 349] on div "Janela de atendimento Grade de atendimento Capacidade Transportadoras Veículos …" at bounding box center [521, 224] width 1043 height 449
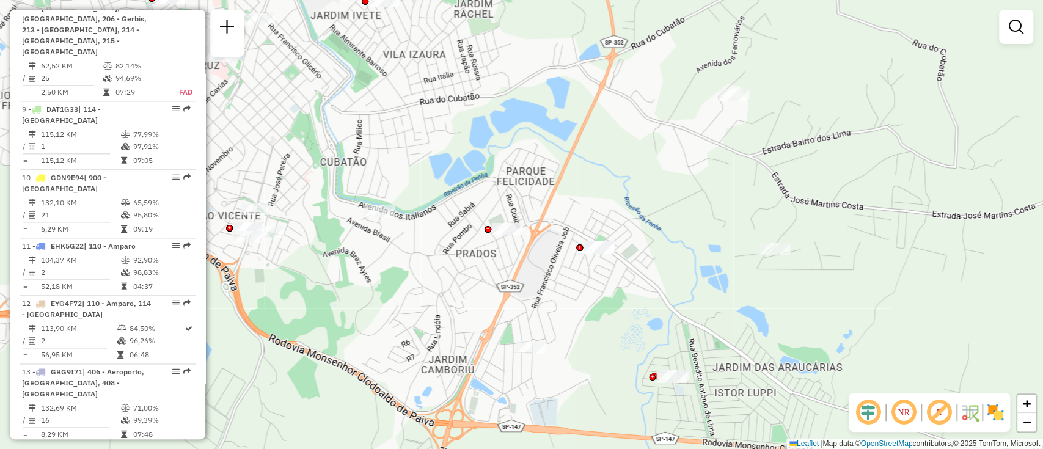
drag, startPoint x: 576, startPoint y: 222, endPoint x: 563, endPoint y: 271, distance: 50.1
click at [624, 252] on div "Janela de atendimento Grade de atendimento Capacidade Transportadoras Veículos …" at bounding box center [521, 224] width 1043 height 449
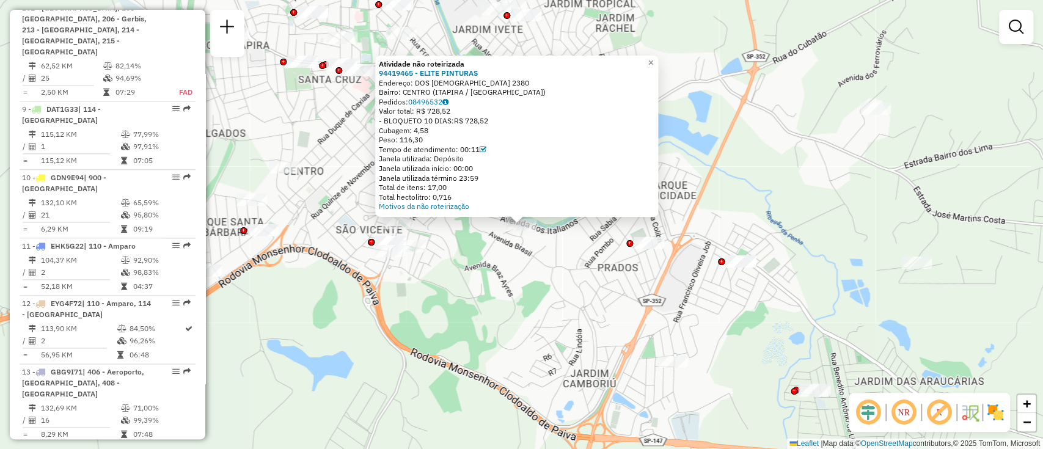
click at [574, 293] on div "Atividade não roteirizada 94419465 - ELITE PINTURAS Endereço: DOS ITALIANOS 238…" at bounding box center [521, 224] width 1043 height 449
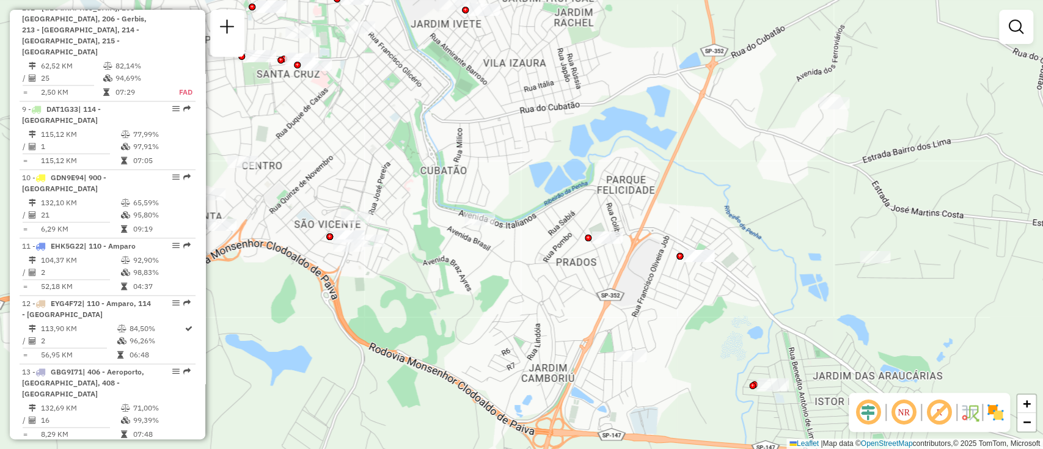
drag, startPoint x: 596, startPoint y: 315, endPoint x: 528, endPoint y: 305, distance: 68.4
click at [528, 305] on div "Janela de atendimento Grade de atendimento Capacidade Transportadoras Veículos …" at bounding box center [521, 224] width 1043 height 449
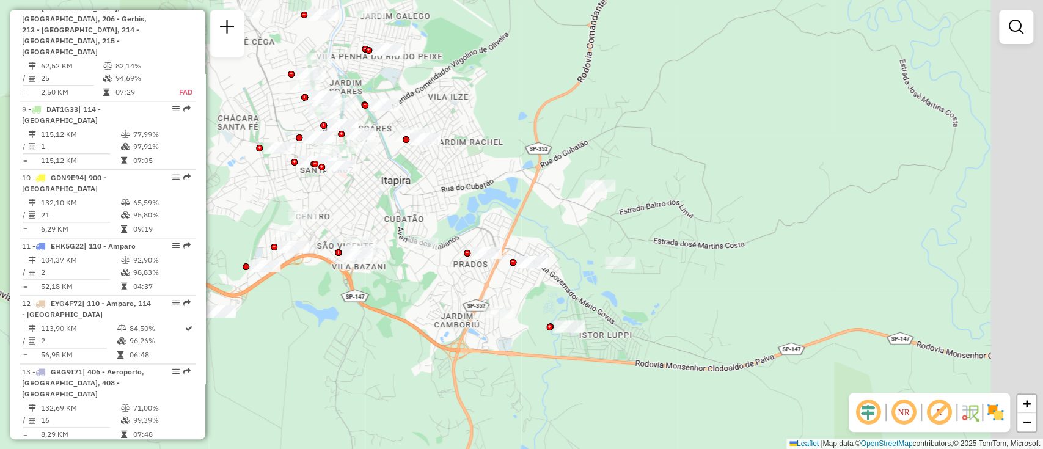
drag, startPoint x: 787, startPoint y: 271, endPoint x: 714, endPoint y: 252, distance: 75.1
click at [714, 252] on div "Janela de atendimento Grade de atendimento Capacidade Transportadoras Veículos …" at bounding box center [521, 224] width 1043 height 449
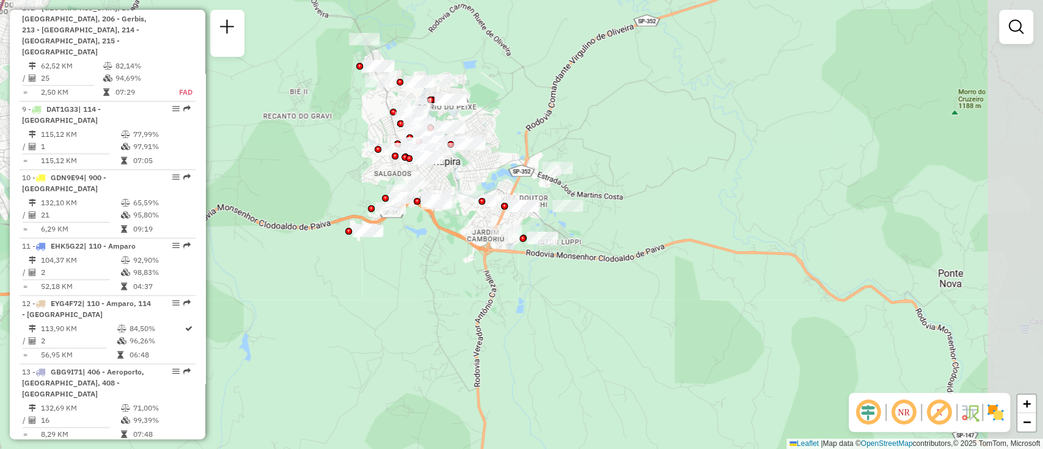
drag, startPoint x: 771, startPoint y: 290, endPoint x: 675, endPoint y: 240, distance: 108.7
click at [675, 240] on div "Janela de atendimento Grade de atendimento Capacidade Transportadoras Veículos …" at bounding box center [521, 224] width 1043 height 449
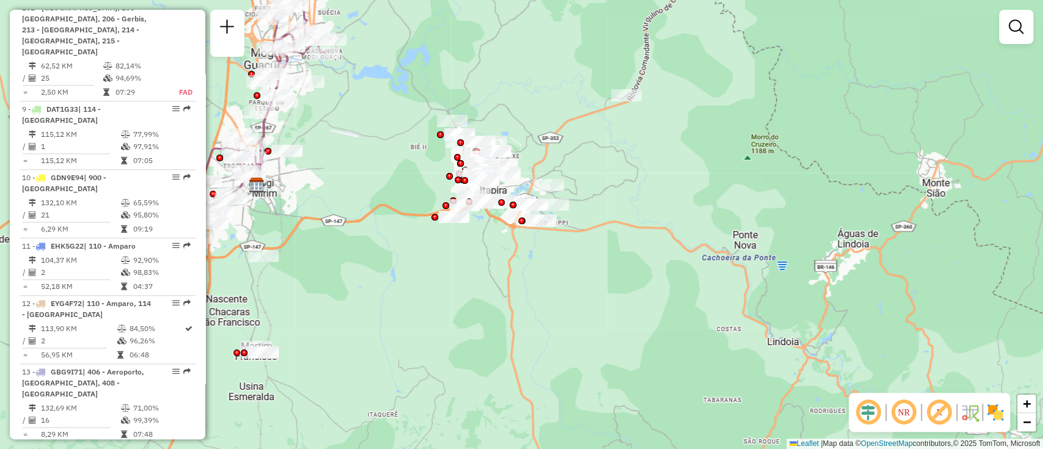
drag, startPoint x: 753, startPoint y: 243, endPoint x: 685, endPoint y: 224, distance: 70.4
click at [685, 224] on div "Janela de atendimento Grade de atendimento Capacidade Transportadoras Veículos …" at bounding box center [521, 224] width 1043 height 449
drag, startPoint x: 641, startPoint y: 223, endPoint x: 625, endPoint y: 223, distance: 16.5
click at [625, 223] on div "Janela de atendimento Grade de atendimento Capacidade Transportadoras Veículos …" at bounding box center [521, 224] width 1043 height 449
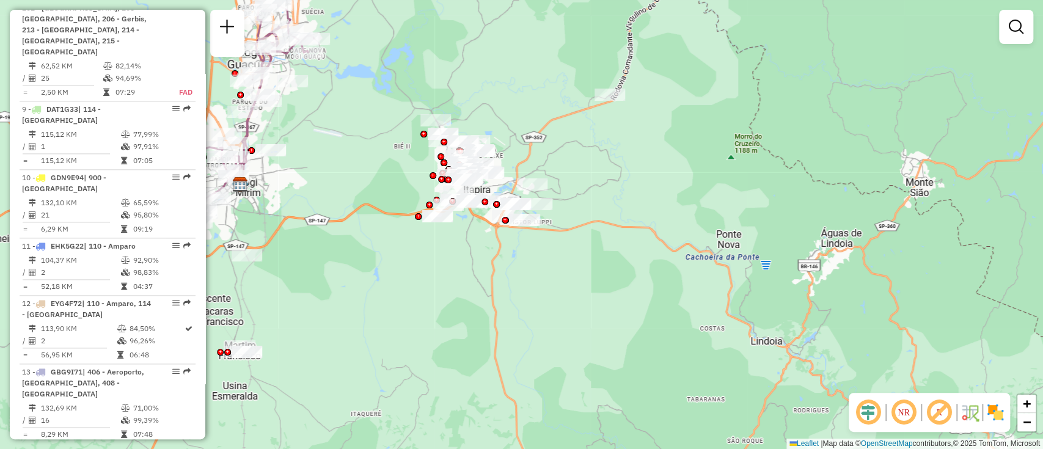
select select "**********"
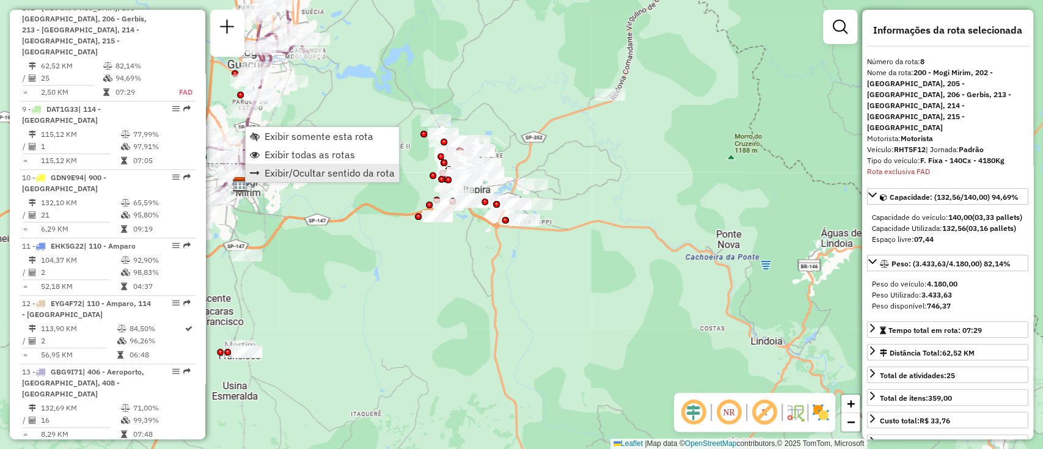
click at [352, 164] on link "Exibir/Ocultar sentido da rota" at bounding box center [322, 173] width 153 height 18
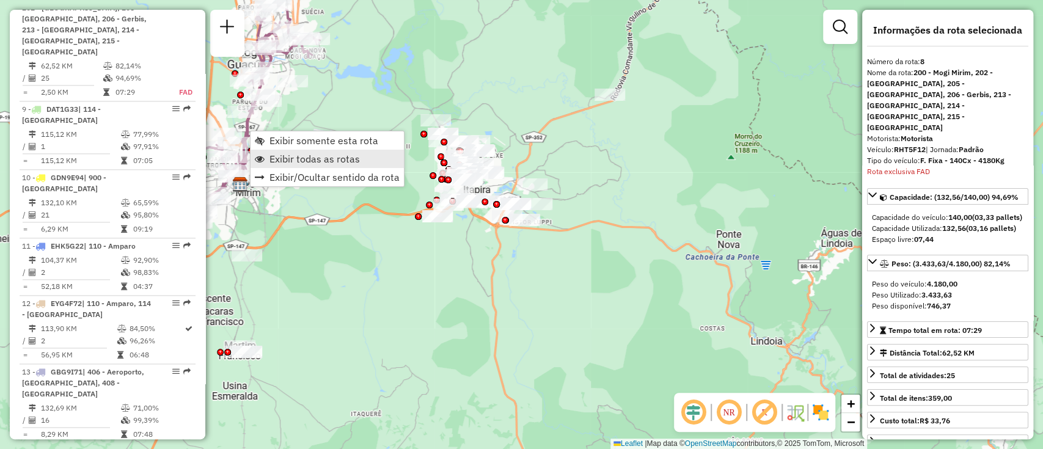
click at [335, 159] on span "Exibir todas as rotas" at bounding box center [314, 159] width 90 height 10
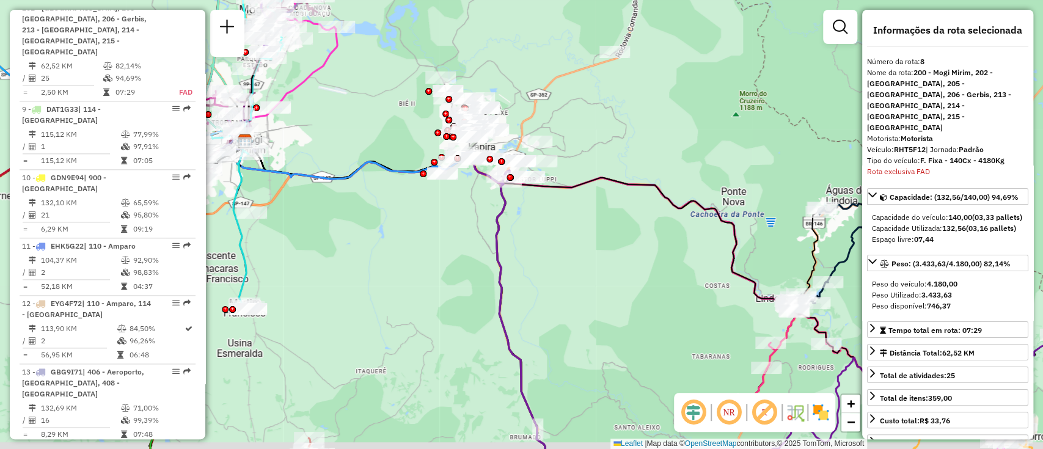
drag, startPoint x: 578, startPoint y: 284, endPoint x: 583, endPoint y: 241, distance: 43.0
click at [583, 241] on div "Janela de atendimento Grade de atendimento Capacidade Transportadoras Veículos …" at bounding box center [521, 224] width 1043 height 449
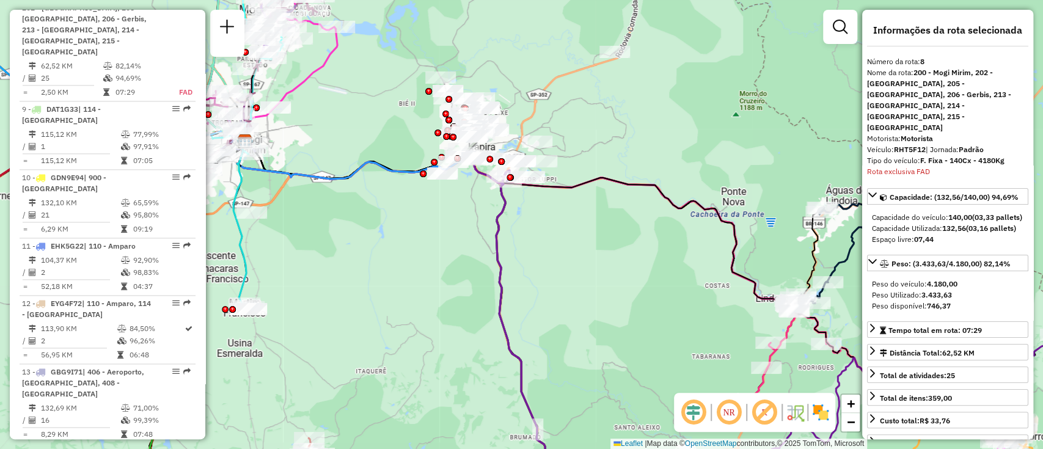
click at [500, 252] on icon at bounding box center [775, 332] width 559 height 324
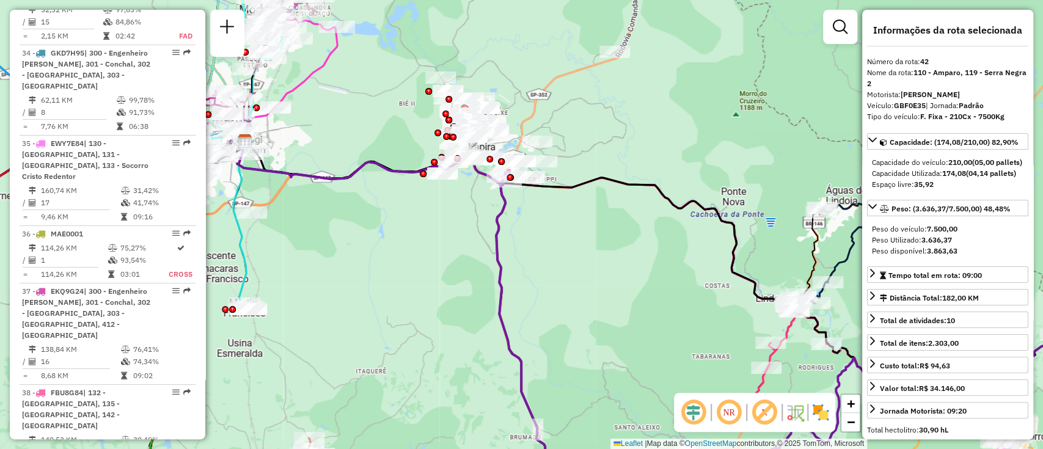
scroll to position [3512, 0]
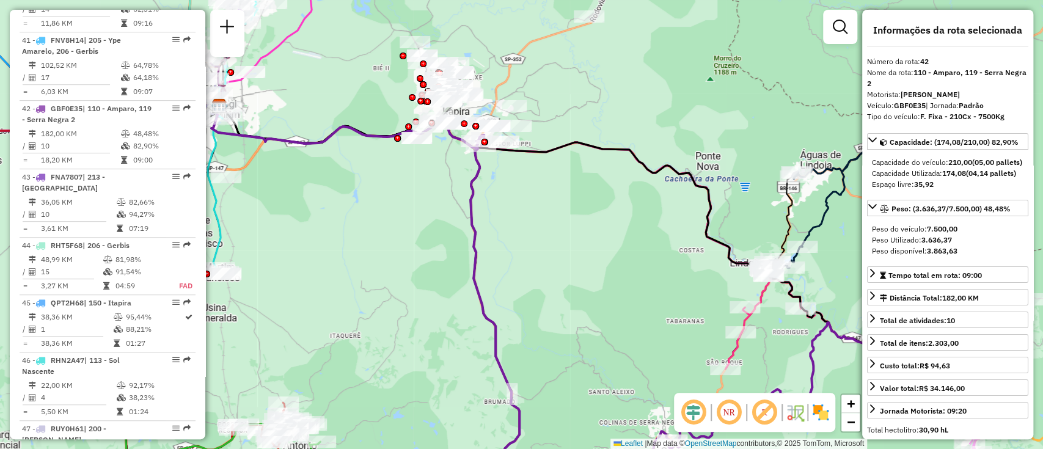
drag, startPoint x: 607, startPoint y: 293, endPoint x: 592, endPoint y: 264, distance: 32.2
click at [592, 264] on div "Janela de atendimento Grade de atendimento Capacidade Transportadoras Veículos …" at bounding box center [521, 224] width 1043 height 449
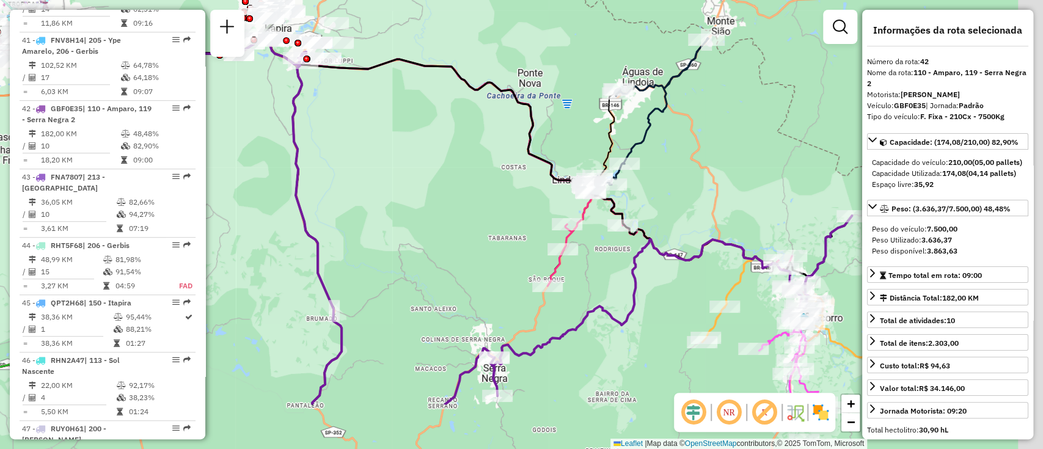
drag, startPoint x: 732, startPoint y: 212, endPoint x: 544, endPoint y: 122, distance: 209.0
click at [544, 122] on div "Janela de atendimento Grade de atendimento Capacidade Transportadoras Veículos …" at bounding box center [521, 224] width 1043 height 449
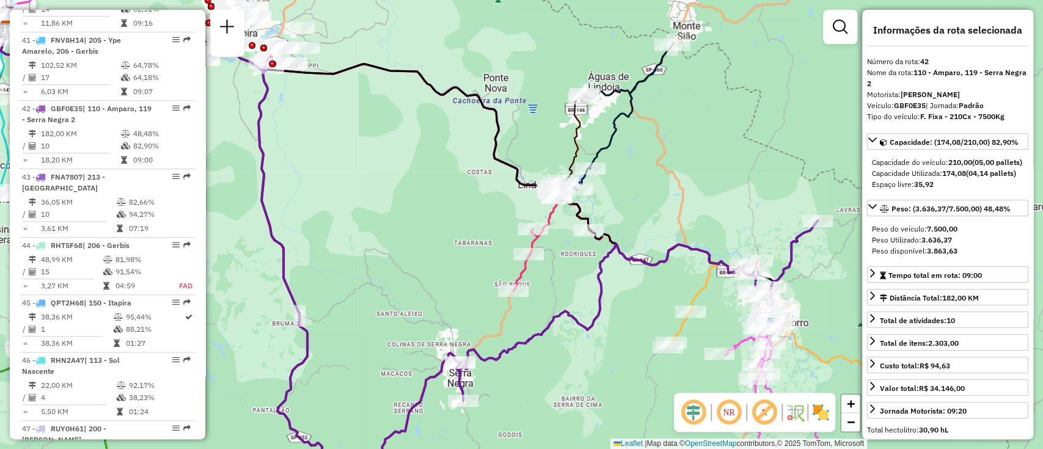
drag, startPoint x: 630, startPoint y: 261, endPoint x: 596, endPoint y: 266, distance: 34.6
click at [596, 266] on icon at bounding box center [537, 278] width 559 height 442
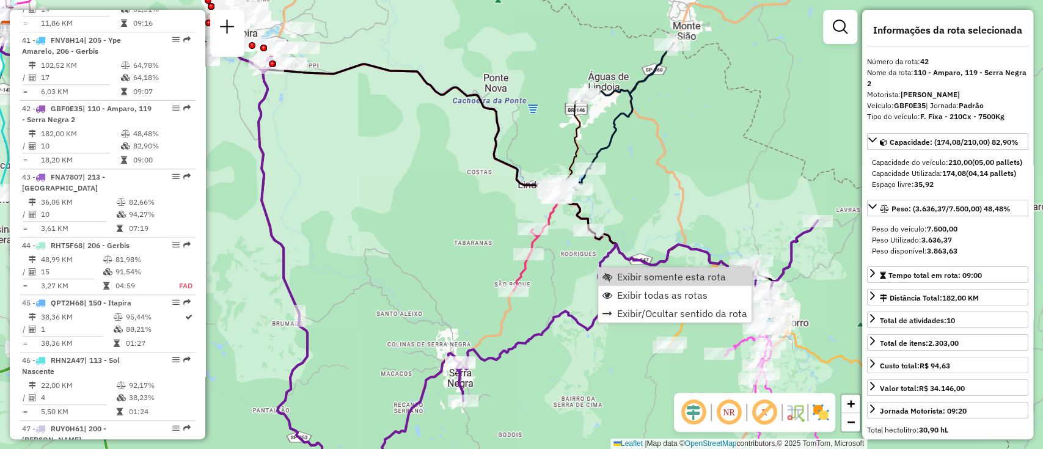
click at [449, 194] on div "Janela de atendimento Grade de atendimento Capacidade Transportadoras Veículos …" at bounding box center [521, 224] width 1043 height 449
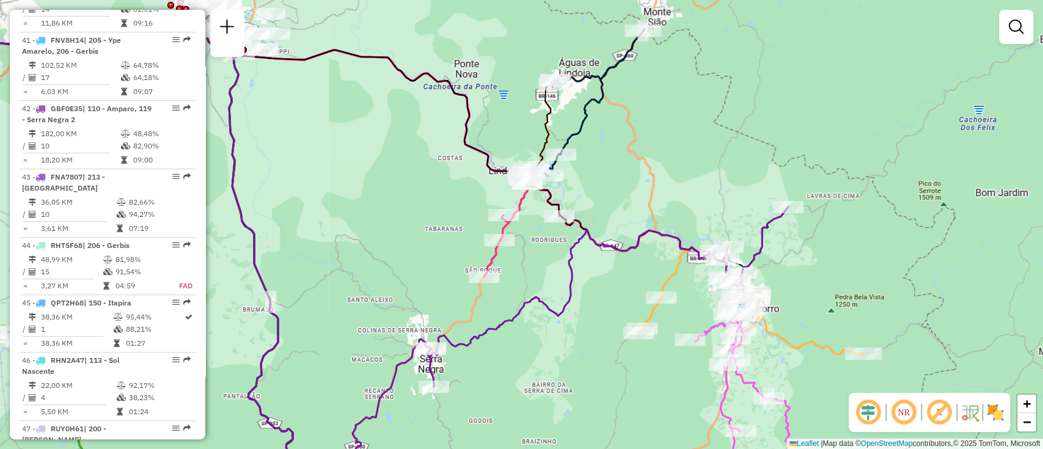
drag, startPoint x: 425, startPoint y: 191, endPoint x: 393, endPoint y: 164, distance: 42.0
click at [393, 164] on div "Janela de atendimento Grade de atendimento Capacidade Transportadoras Veículos …" at bounding box center [521, 224] width 1043 height 449
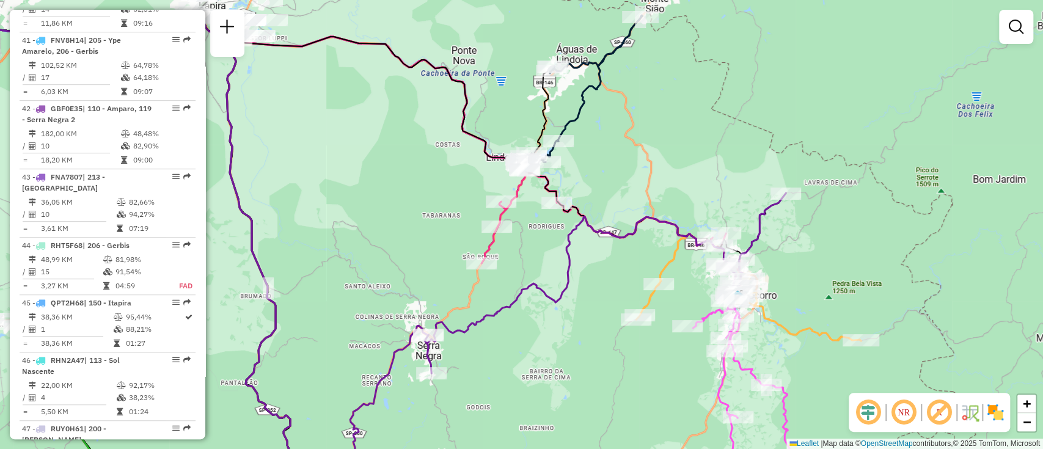
click at [510, 297] on icon at bounding box center [506, 261] width 559 height 465
select select "**********"
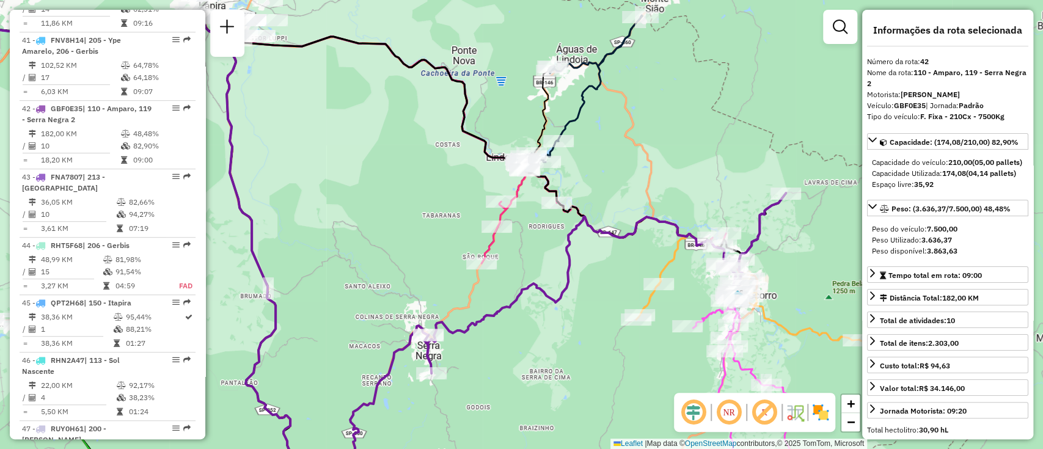
click at [521, 193] on icon at bounding box center [611, 229] width 261 height 128
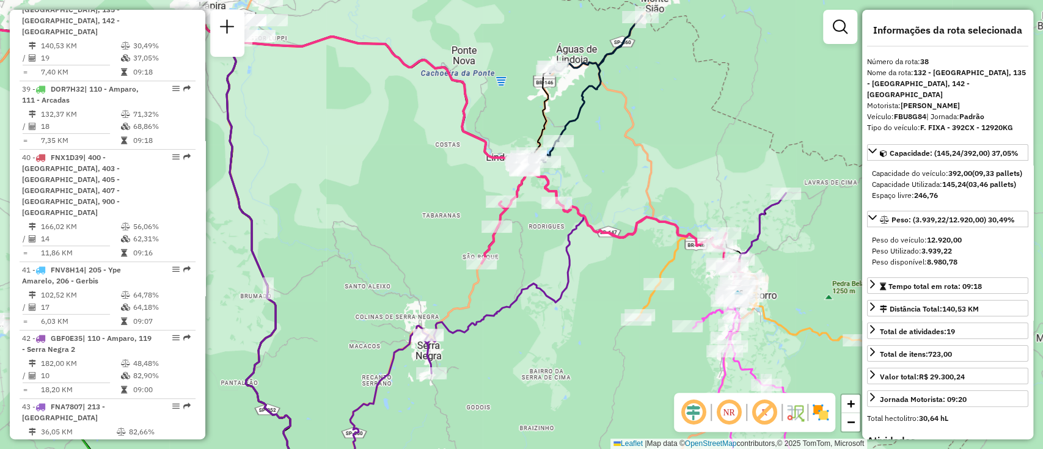
scroll to position [3205, 0]
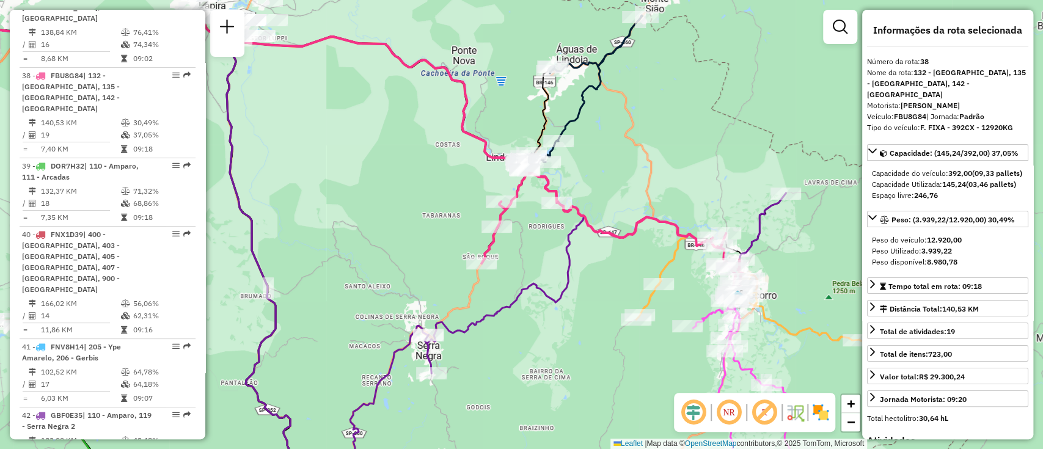
click at [583, 97] on icon at bounding box center [580, 89] width 124 height 149
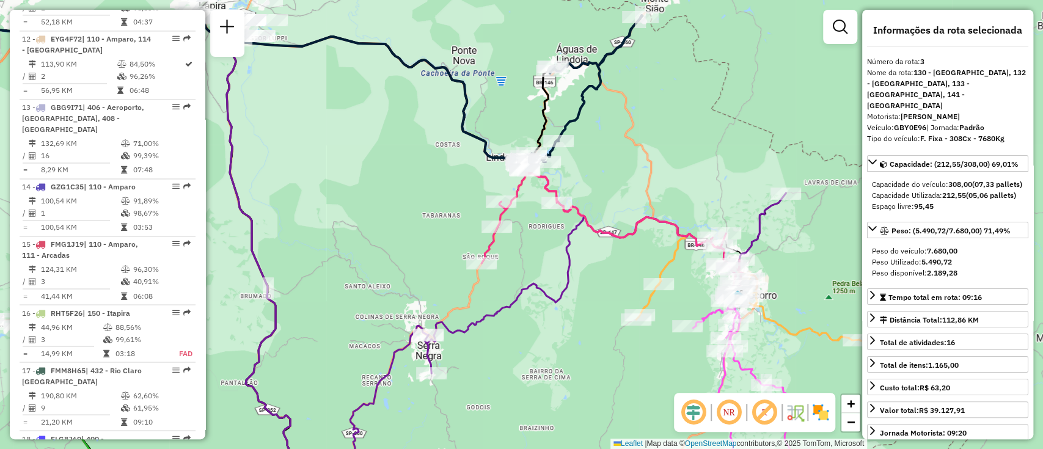
scroll to position [648, 0]
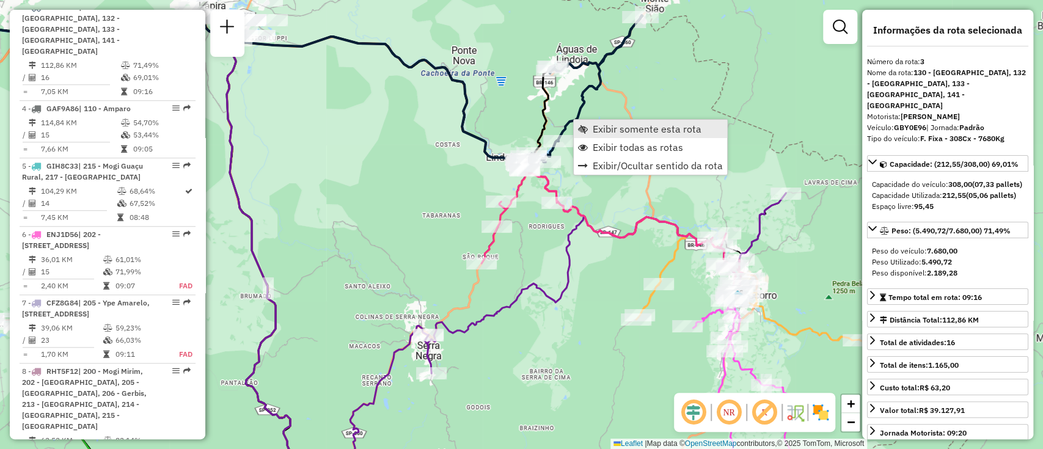
click at [654, 131] on span "Exibir somente esta rota" at bounding box center [647, 129] width 109 height 10
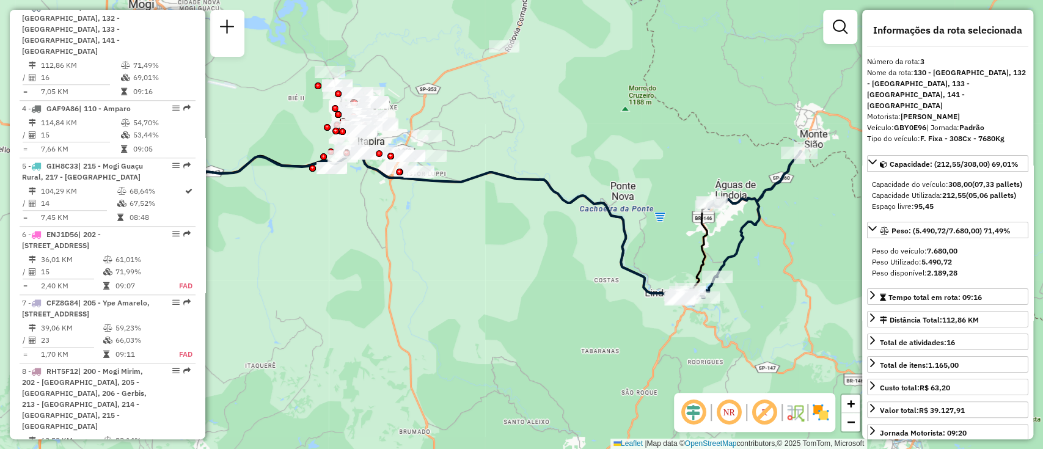
drag, startPoint x: 680, startPoint y: 224, endPoint x: 616, endPoint y: 217, distance: 64.5
click at [617, 217] on icon at bounding box center [402, 218] width 553 height 164
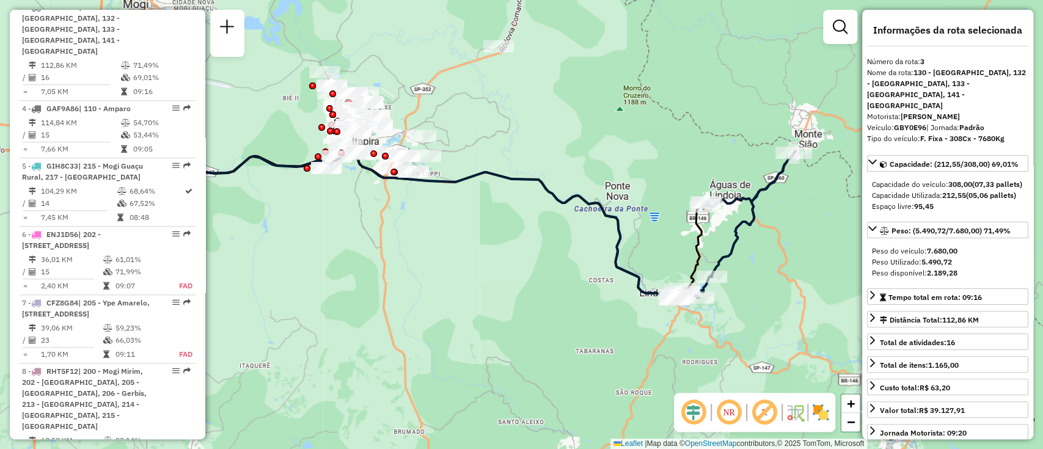
click at [697, 414] on em at bounding box center [693, 412] width 29 height 29
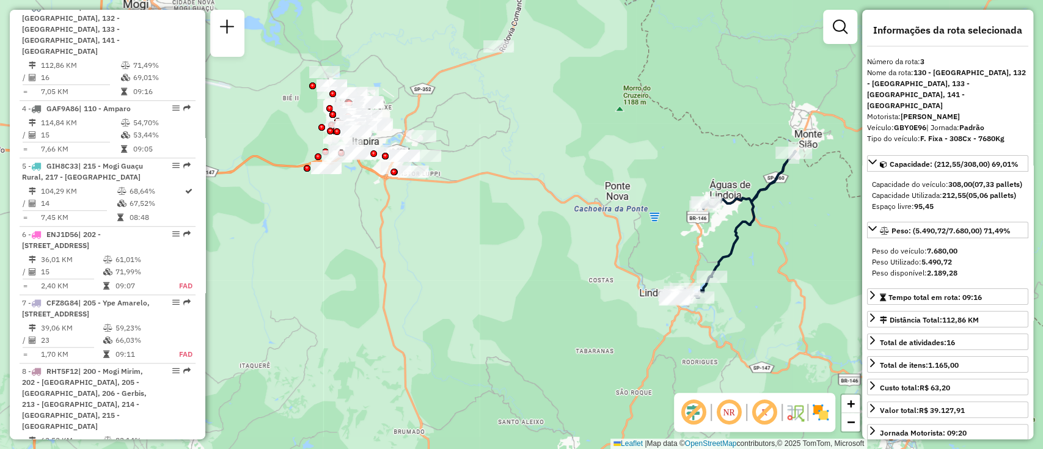
click at [764, 417] on em at bounding box center [763, 412] width 29 height 29
click at [729, 242] on icon at bounding box center [733, 225] width 124 height 149
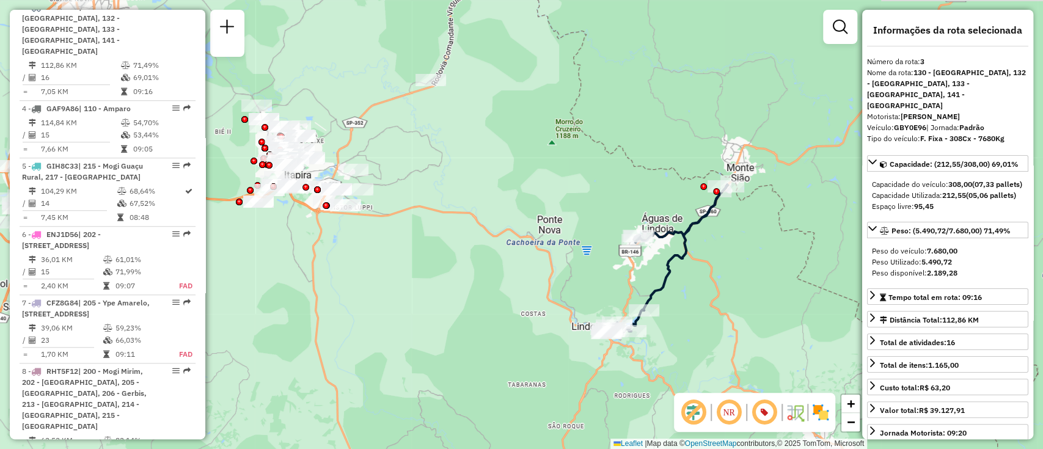
drag, startPoint x: 687, startPoint y: 243, endPoint x: 619, endPoint y: 277, distance: 75.7
click at [619, 277] on div "Janela de atendimento Grade de atendimento Capacidade Transportadoras Veículos …" at bounding box center [521, 224] width 1043 height 449
click at [663, 277] on icon at bounding box center [665, 258] width 124 height 149
click at [680, 244] on icon at bounding box center [665, 258] width 124 height 149
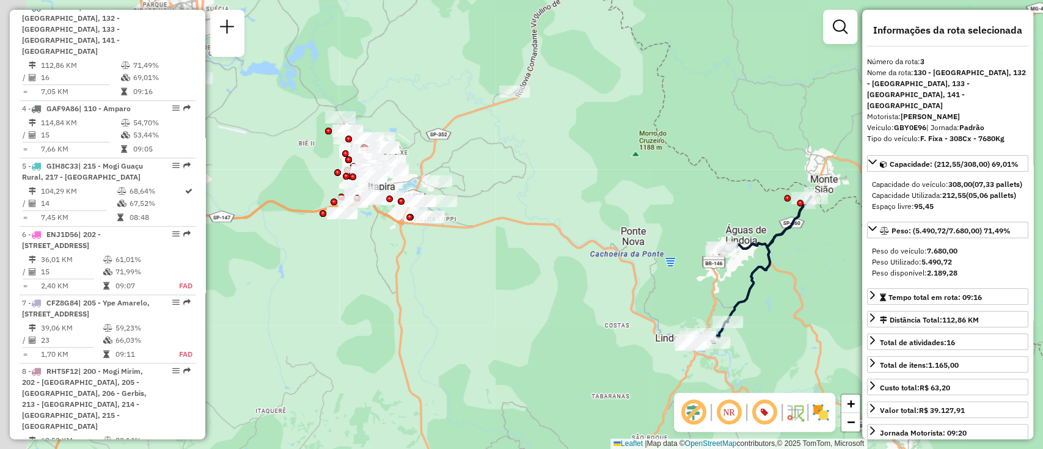
drag, startPoint x: 493, startPoint y: 232, endPoint x: 577, endPoint y: 244, distance: 84.5
click at [577, 244] on div "Janela de atendimento Grade de atendimento Capacidade Transportadoras Veículos …" at bounding box center [521, 224] width 1043 height 449
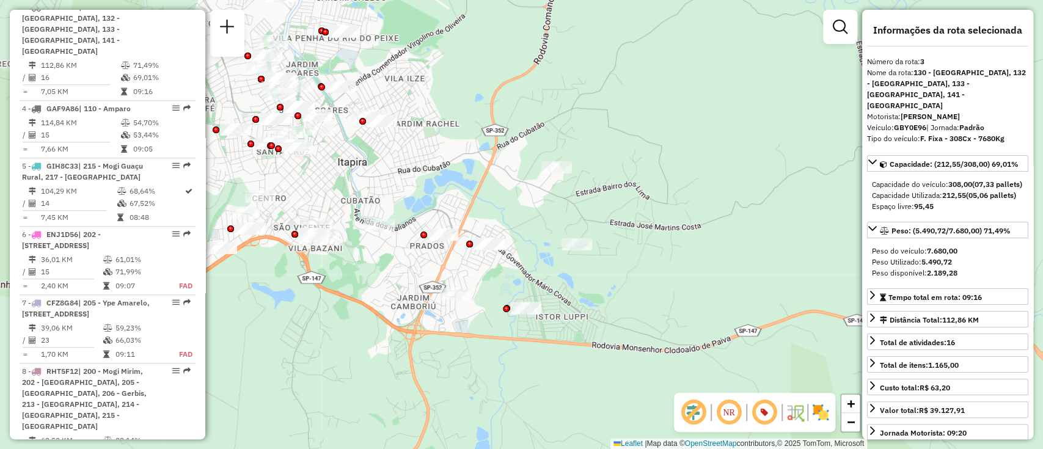
drag, startPoint x: 352, startPoint y: 181, endPoint x: 422, endPoint y: 188, distance: 69.9
click at [422, 188] on div "Janela de atendimento Grade de atendimento Capacidade Transportadoras Veículos …" at bounding box center [521, 224] width 1043 height 449
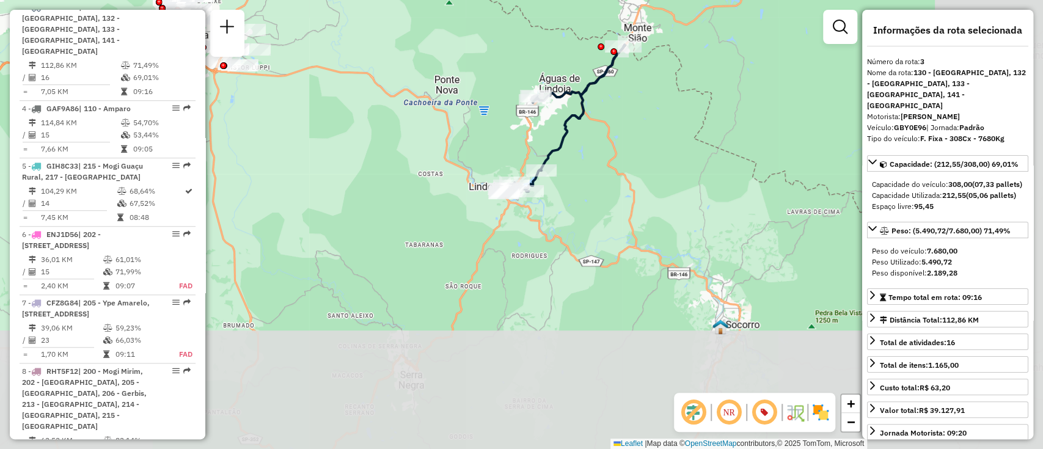
drag, startPoint x: 657, startPoint y: 334, endPoint x: 436, endPoint y: 180, distance: 269.8
click at [436, 180] on div "Janela de atendimento Grade de atendimento Capacidade Transportadoras Veículos …" at bounding box center [521, 224] width 1043 height 449
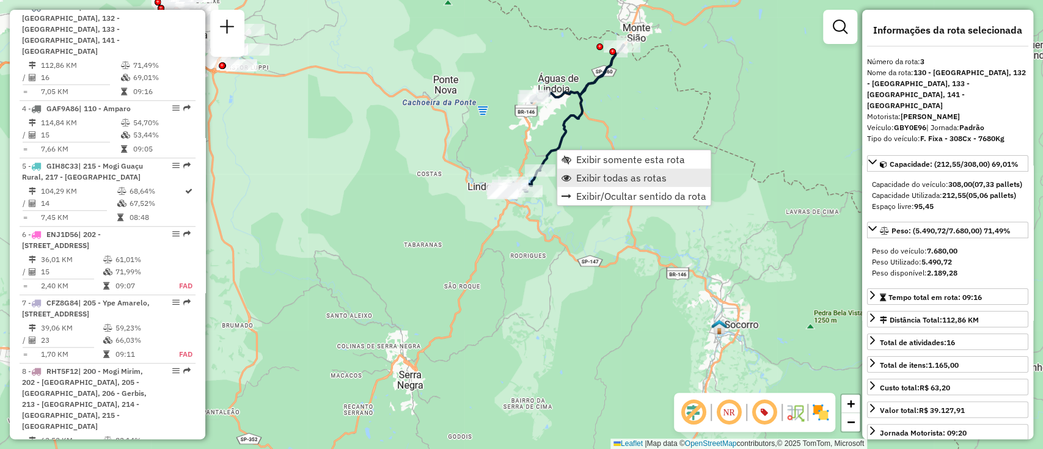
click at [633, 173] on span "Exibir todas as rotas" at bounding box center [621, 178] width 90 height 10
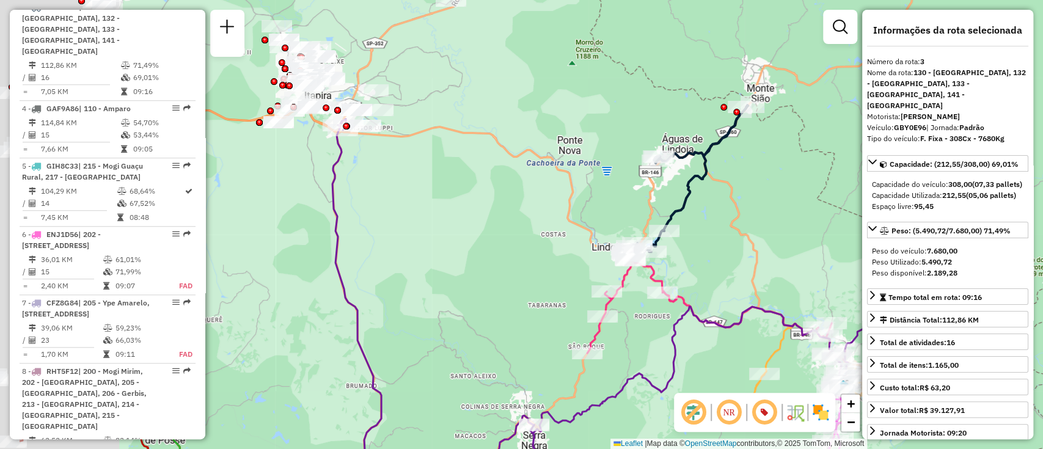
drag, startPoint x: 445, startPoint y: 254, endPoint x: 628, endPoint y: 352, distance: 207.1
click at [628, 352] on div "Janela de atendimento Grade de atendimento Capacidade Transportadoras Veículos …" at bounding box center [521, 224] width 1043 height 449
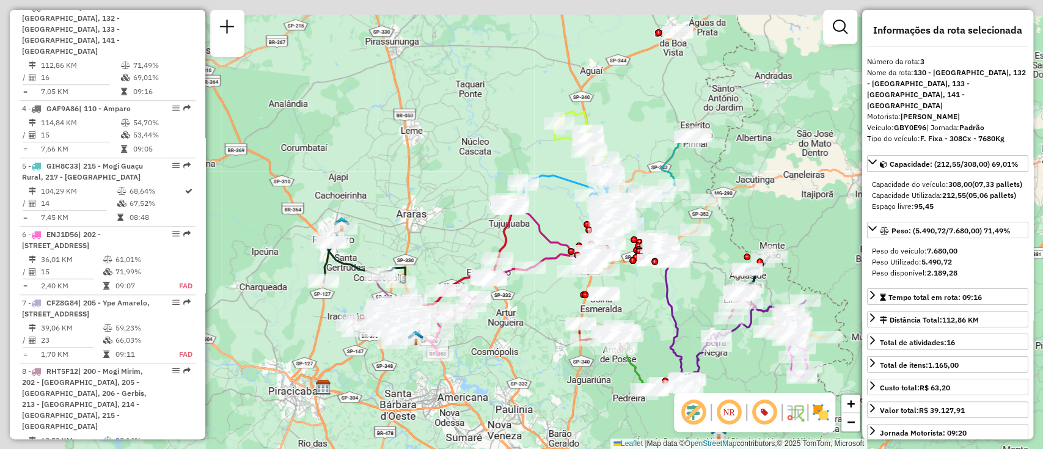
drag, startPoint x: 614, startPoint y: 241, endPoint x: 718, endPoint y: 279, distance: 110.9
click at [718, 279] on div "Janela de atendimento Grade de atendimento Capacidade Transportadoras Veículos …" at bounding box center [521, 224] width 1043 height 449
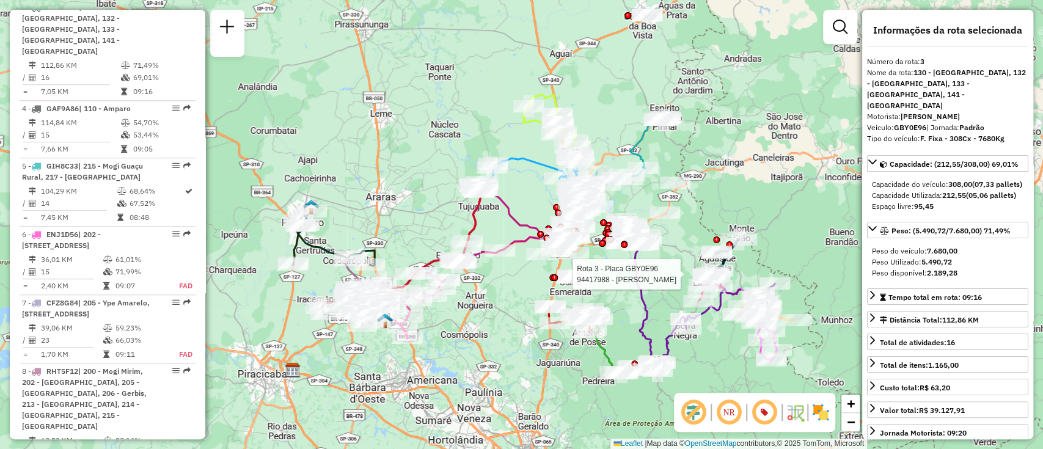
drag, startPoint x: 785, startPoint y: 201, endPoint x: 744, endPoint y: 179, distance: 46.5
click at [744, 179] on div "Rota 3 - Placa GBY0E96 94417988 - HELENA FERRARI LOIOL Janela de atendimento Gr…" at bounding box center [521, 224] width 1043 height 449
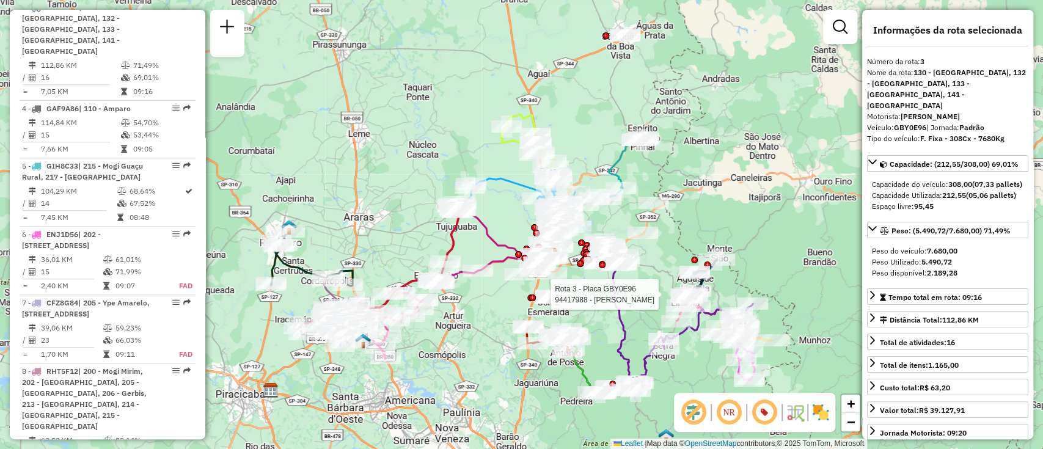
drag, startPoint x: 761, startPoint y: 142, endPoint x: 747, endPoint y: 172, distance: 32.5
click at [747, 172] on div "Rota 3 - Placa GBY0E96 94417988 - HELENA FERRARI LOIOL Janela de atendimento Gr…" at bounding box center [521, 224] width 1043 height 449
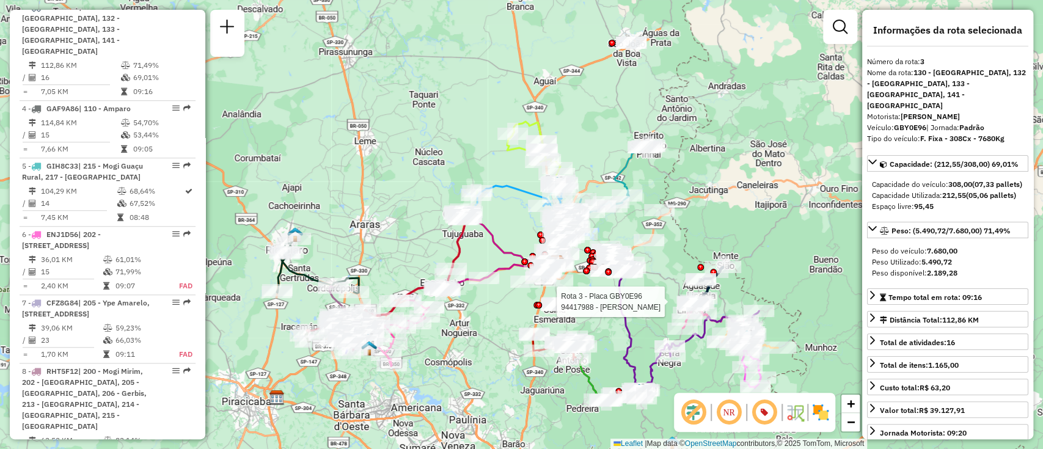
click at [747, 172] on div "Rota 3 - Placa GBY0E96 94417988 - HELENA FERRARI LOIOL Janela de atendimento Gr…" at bounding box center [521, 224] width 1043 height 449
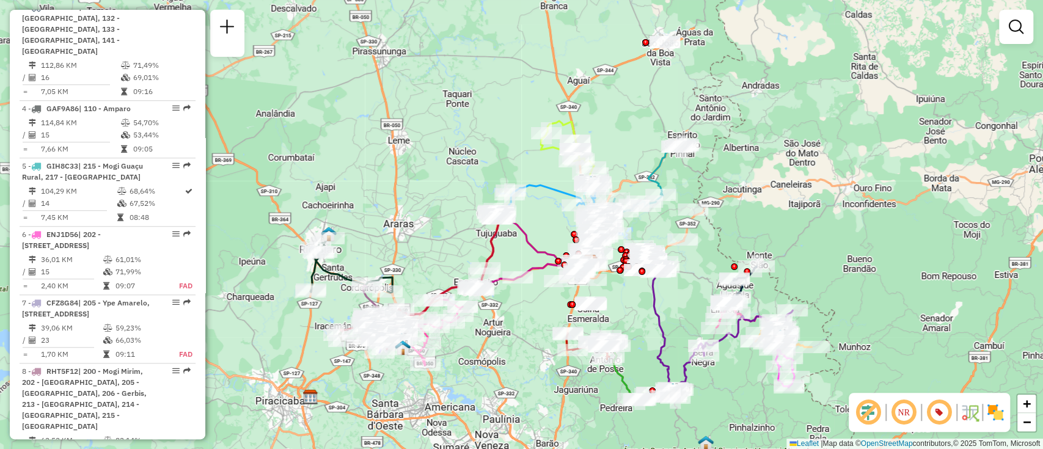
click at [792, 222] on div "Janela de atendimento Grade de atendimento Capacidade Transportadoras Veículos …" at bounding box center [521, 224] width 1043 height 449
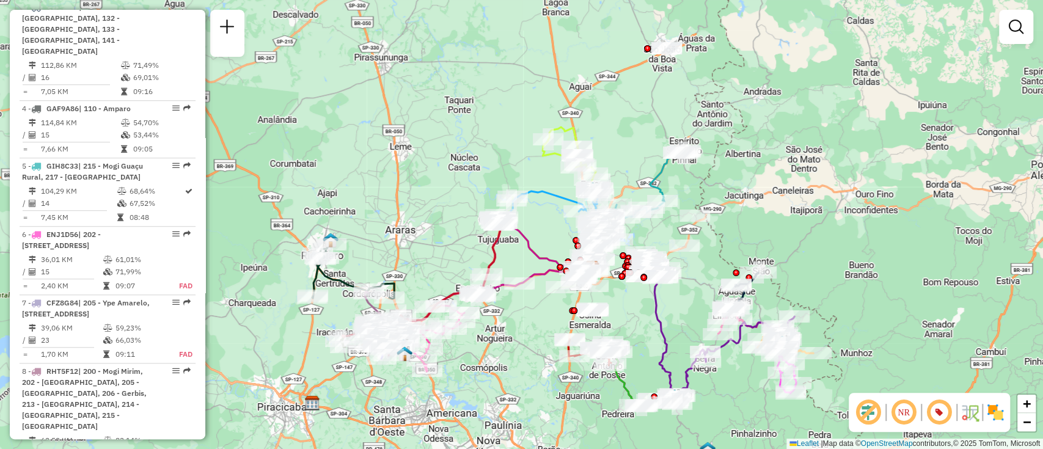
drag, startPoint x: 780, startPoint y: 224, endPoint x: 782, endPoint y: 230, distance: 6.4
click at [782, 230] on div "Janela de atendimento Grade de atendimento Capacidade Transportadoras Veículos …" at bounding box center [521, 224] width 1043 height 449
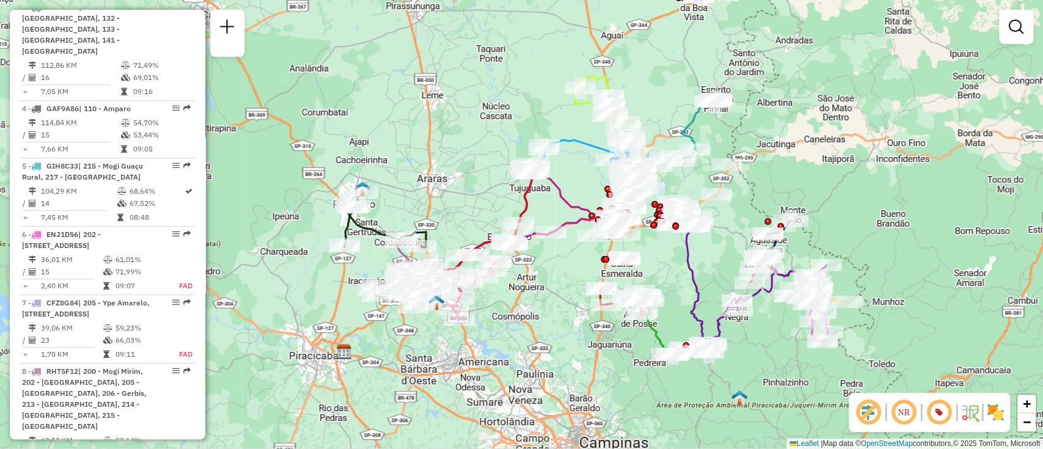
drag, startPoint x: 514, startPoint y: 345, endPoint x: 545, endPoint y: 291, distance: 61.6
click at [545, 291] on div "Janela de atendimento Grade de atendimento Capacidade Transportadoras Veículos …" at bounding box center [521, 224] width 1043 height 449
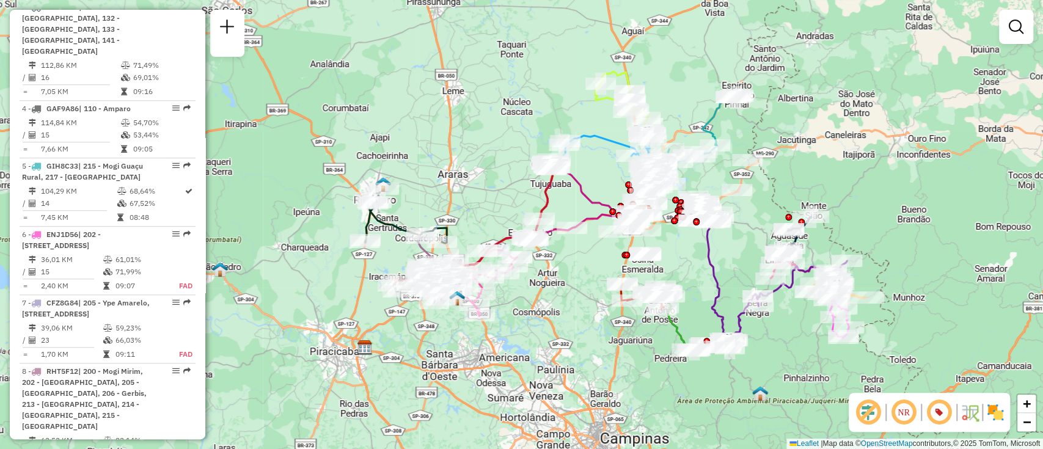
drag, startPoint x: 527, startPoint y: 348, endPoint x: 534, endPoint y: 346, distance: 7.1
click at [534, 346] on div "Janela de atendimento Grade de atendimento Capacidade Transportadoras Veículos …" at bounding box center [521, 224] width 1043 height 449
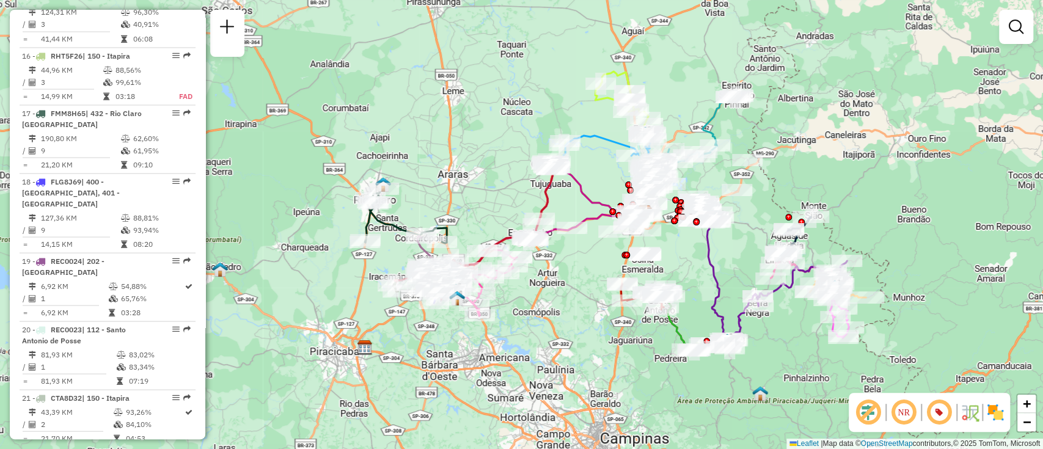
scroll to position [1462, 0]
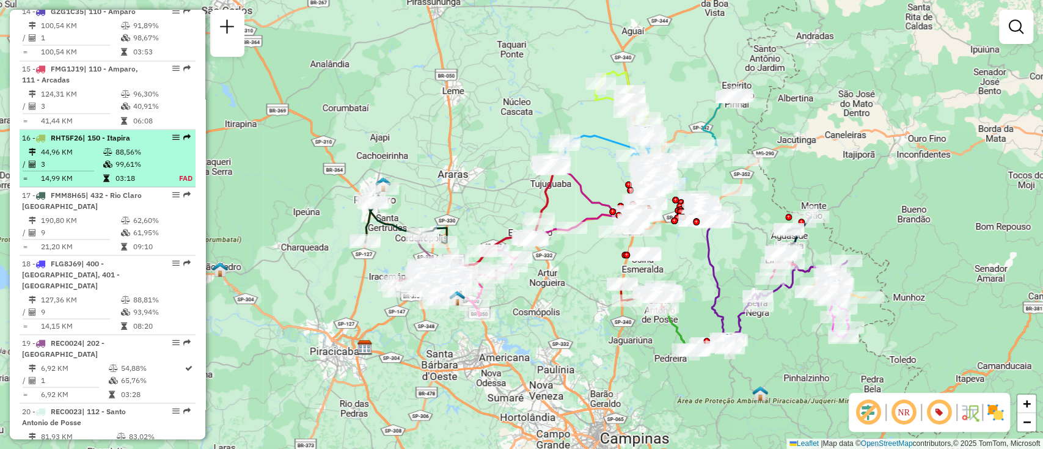
click at [98, 150] on td "44,96 KM" at bounding box center [71, 151] width 62 height 12
select select "**********"
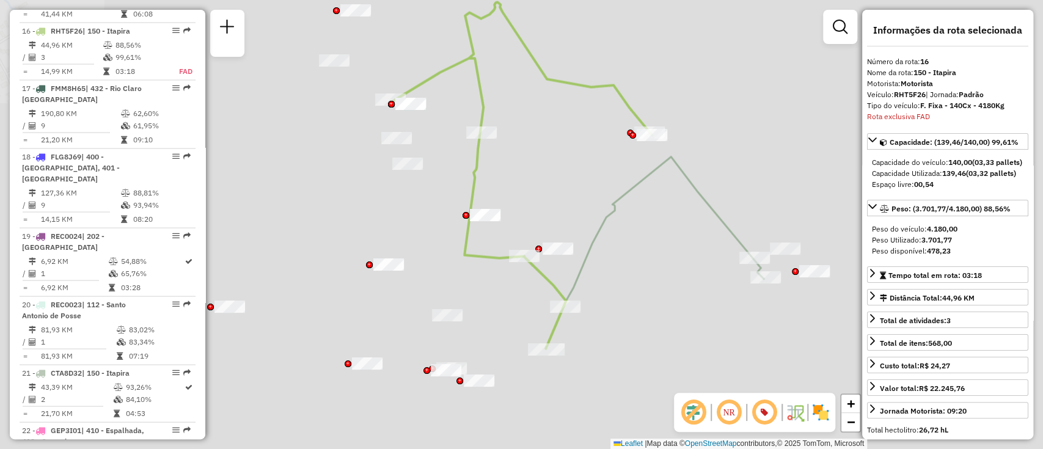
scroll to position [1581, 0]
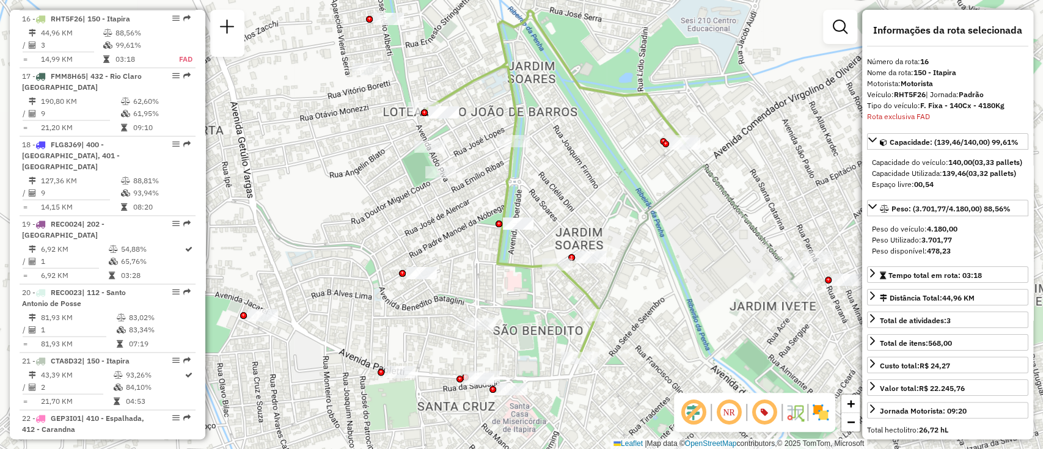
click at [505, 294] on div "Janela de atendimento Grade de atendimento Capacidade Transportadoras Veículos …" at bounding box center [521, 224] width 1043 height 449
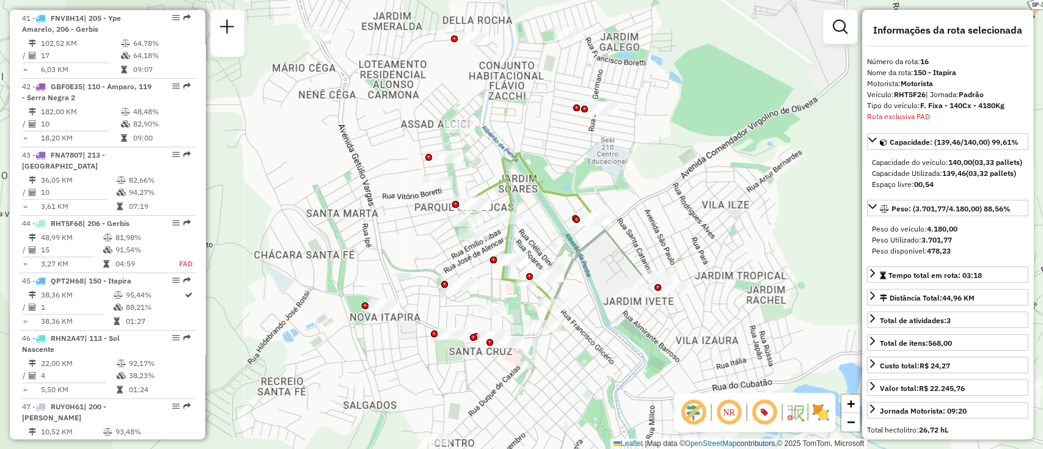
scroll to position [3535, 0]
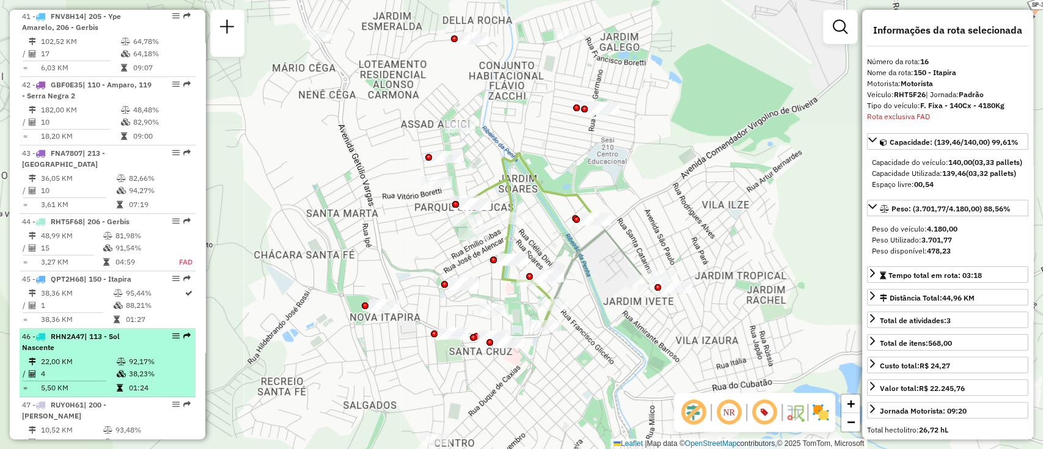
click at [135, 356] on td "92,17%" at bounding box center [159, 362] width 62 height 12
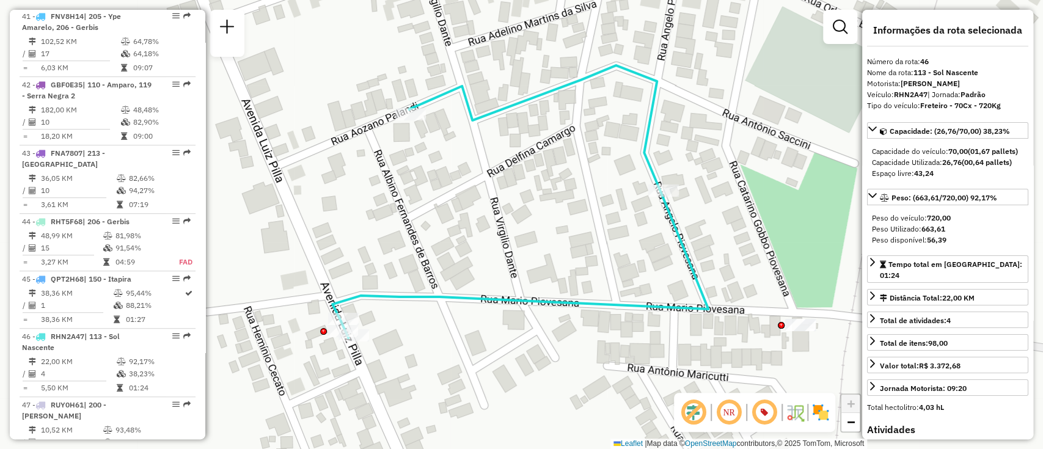
drag, startPoint x: 594, startPoint y: 263, endPoint x: 577, endPoint y: 263, distance: 17.7
click at [577, 263] on div "Janela de atendimento Grade de atendimento Capacidade Transportadoras Veículos …" at bounding box center [521, 224] width 1043 height 449
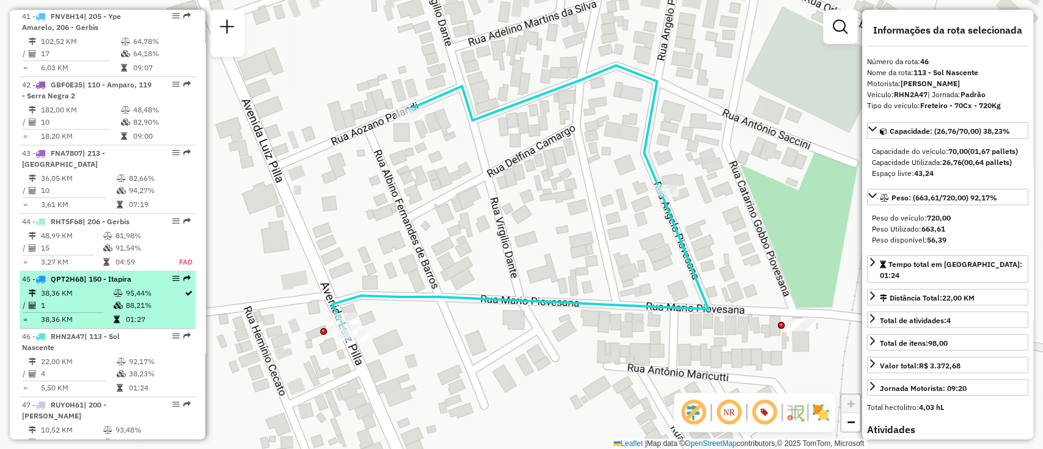
click at [112, 299] on td at bounding box center [118, 305] width 12 height 12
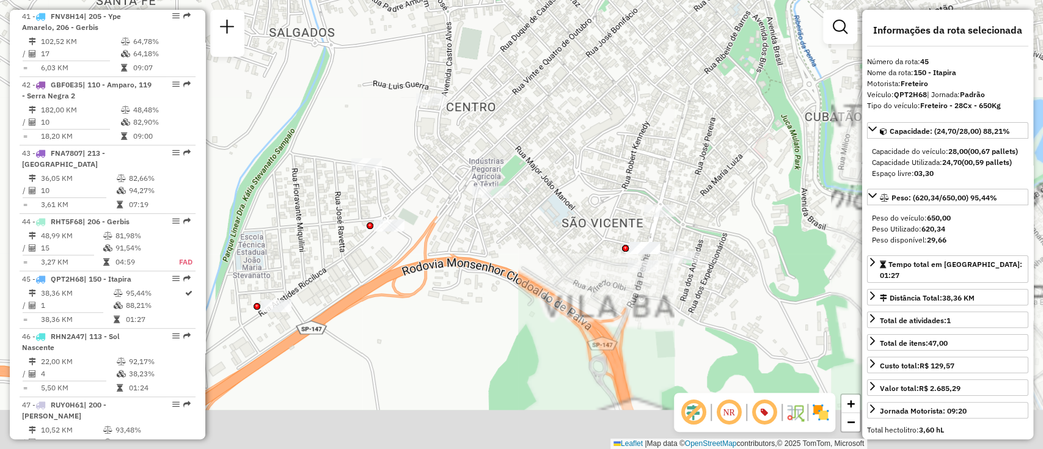
drag, startPoint x: 523, startPoint y: 341, endPoint x: 500, endPoint y: 225, distance: 119.0
click at [506, 235] on div "Janela de atendimento Grade de atendimento Capacidade Transportadoras Veículos …" at bounding box center [521, 224] width 1043 height 449
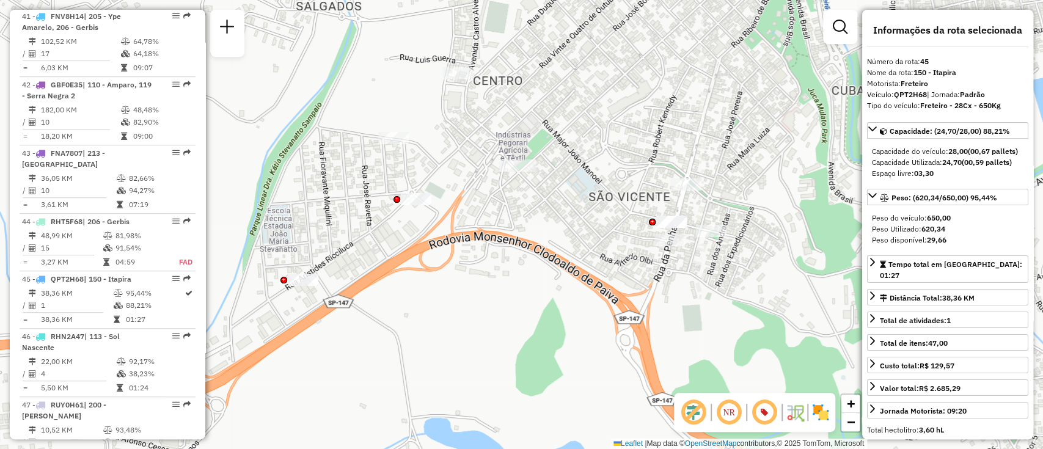
drag, startPoint x: 453, startPoint y: 247, endPoint x: 482, endPoint y: 227, distance: 35.2
click at [482, 227] on div "Janela de atendimento Grade de atendimento Capacidade Transportadoras Veículos …" at bounding box center [521, 224] width 1043 height 449
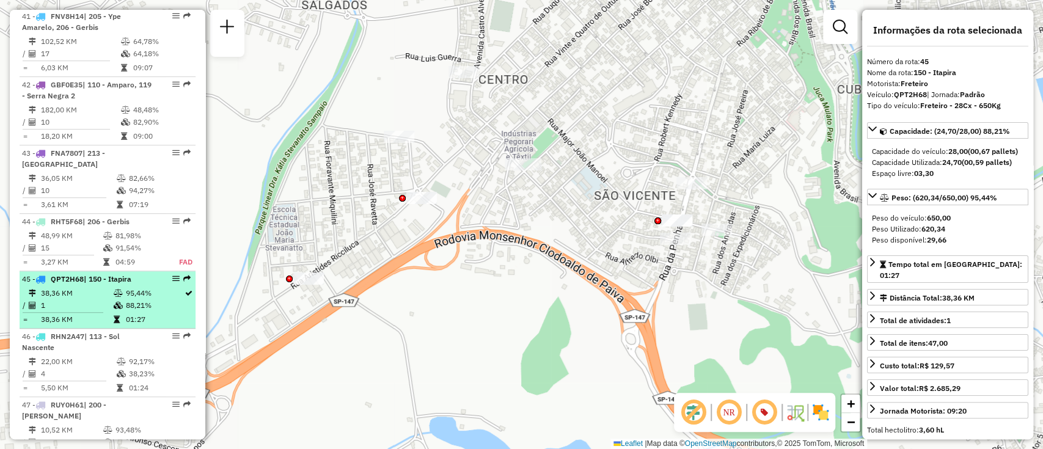
click at [84, 287] on td "38,36 KM" at bounding box center [76, 293] width 72 height 12
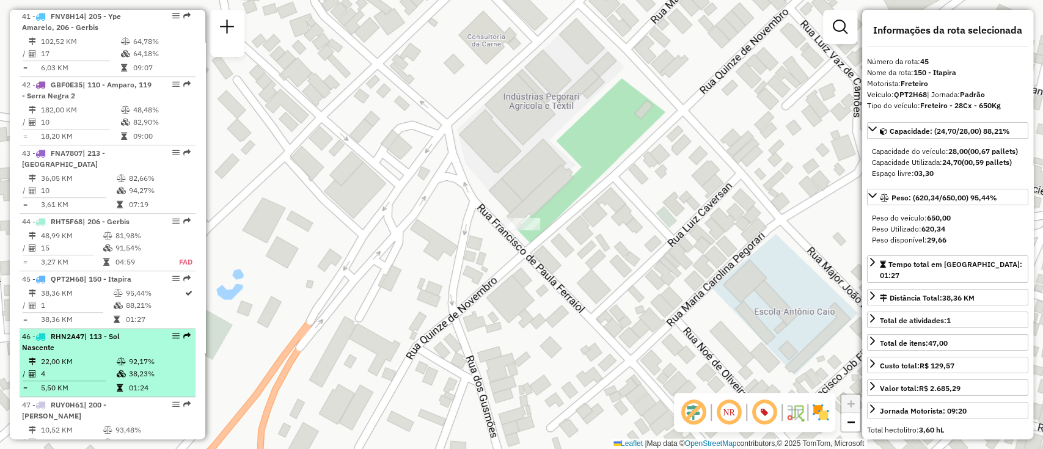
click at [120, 368] on td at bounding box center [122, 374] width 12 height 12
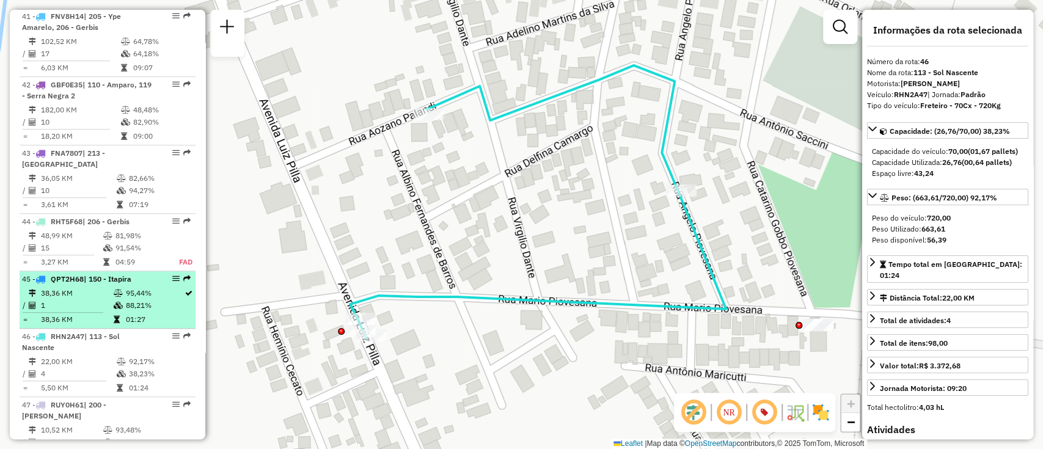
click at [106, 271] on li "45 - QPT2H68 | 150 - Itapira 38,36 KM 95,44% / 1 88,21% = 38,36 KM 01:27" at bounding box center [108, 299] width 176 height 57
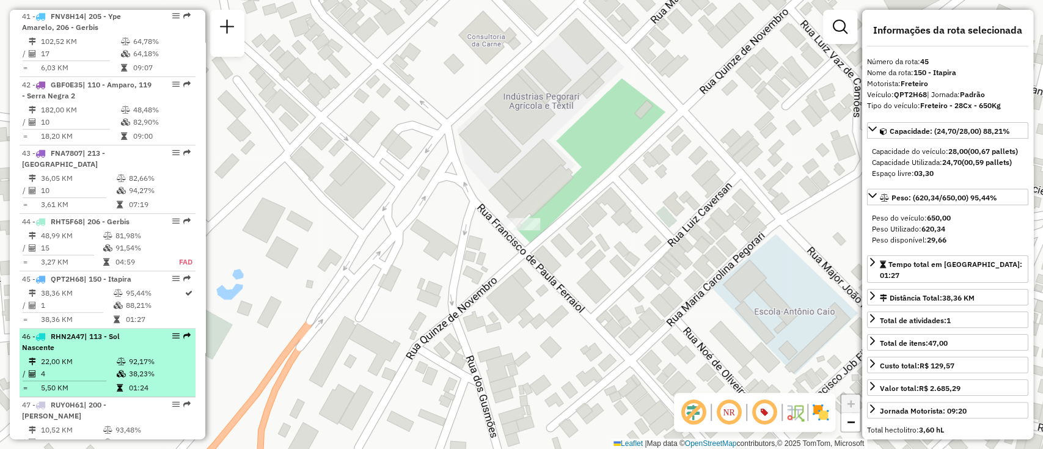
click at [84, 332] on span "RHN2A47" at bounding box center [68, 336] width 34 height 9
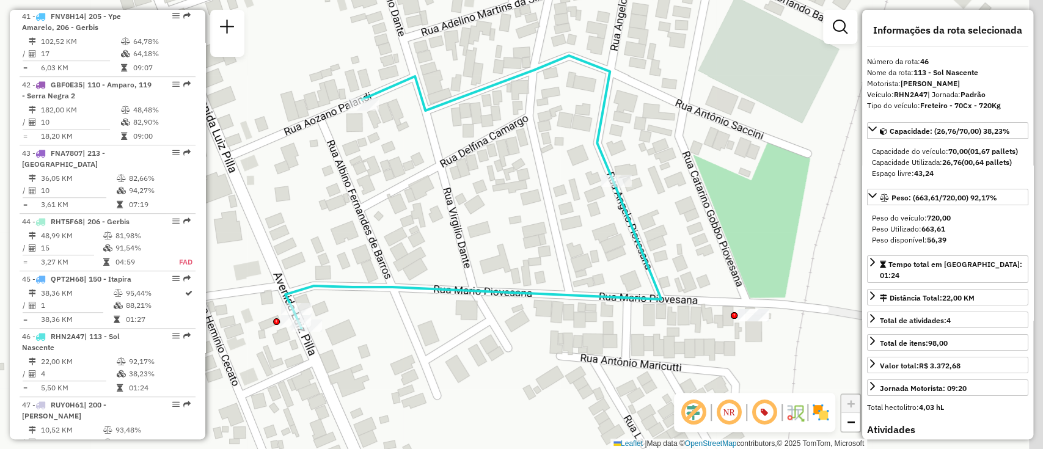
drag, startPoint x: 553, startPoint y: 247, endPoint x: 488, endPoint y: 237, distance: 65.5
click at [488, 237] on div "Janela de atendimento Grade de atendimento Capacidade Transportadoras Veículos …" at bounding box center [521, 224] width 1043 height 449
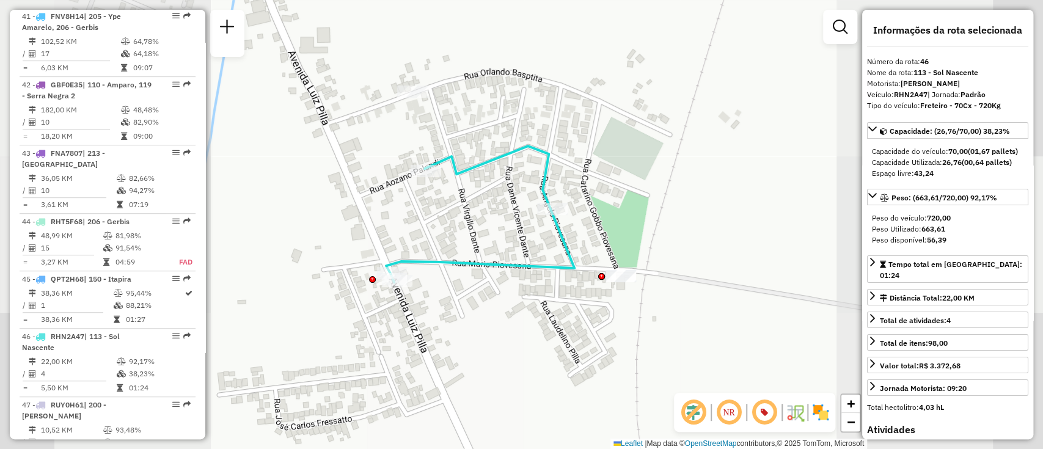
click at [486, 271] on icon at bounding box center [480, 214] width 188 height 136
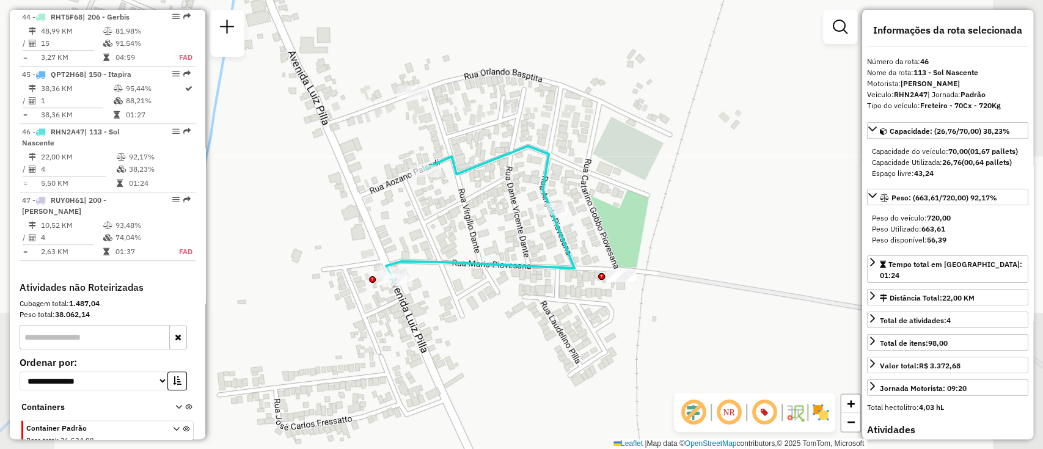
scroll to position [3763, 0]
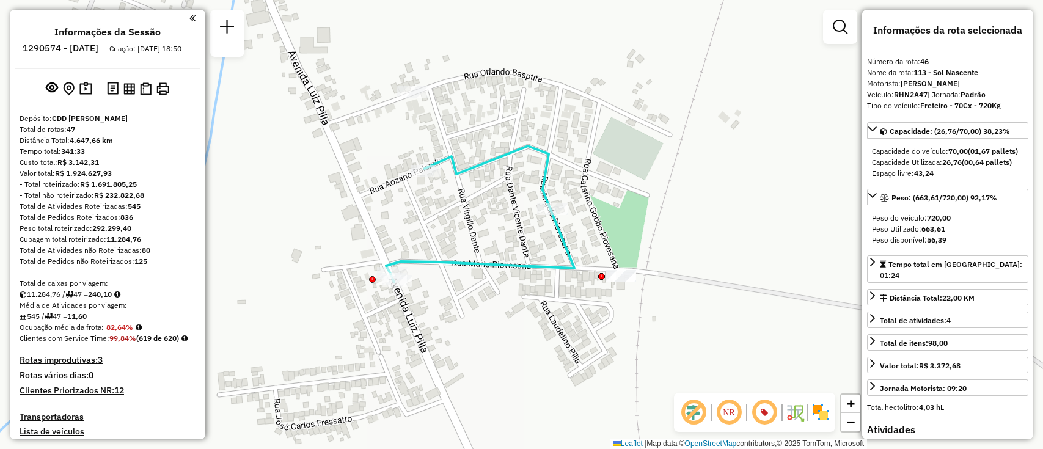
select select "**********"
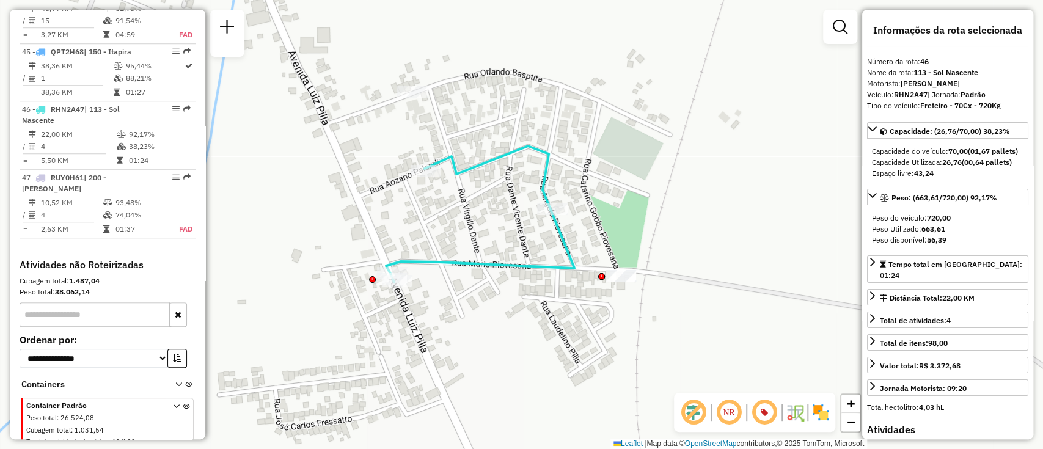
drag, startPoint x: 599, startPoint y: 205, endPoint x: 589, endPoint y: 203, distance: 9.9
click at [589, 203] on div "Janela de atendimento Grade de atendimento Capacidade Transportadoras Veículos …" at bounding box center [521, 224] width 1043 height 449
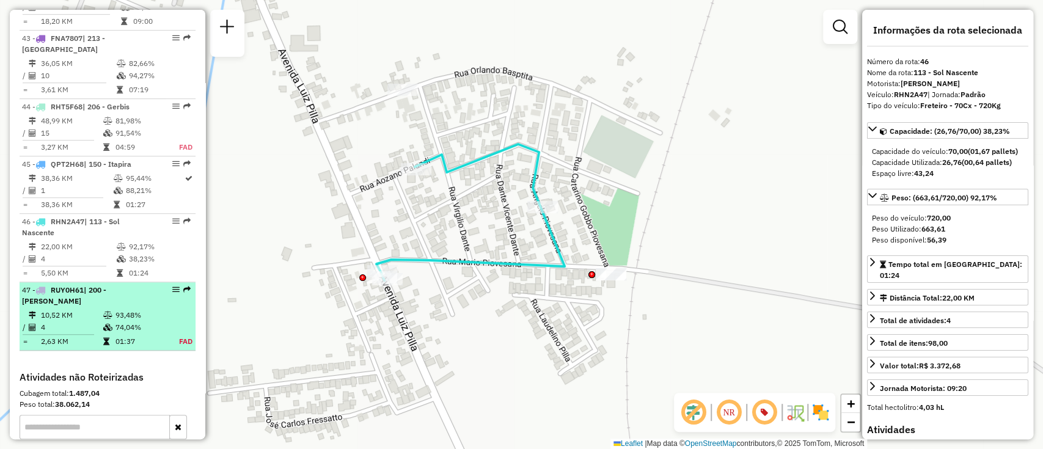
scroll to position [3600, 0]
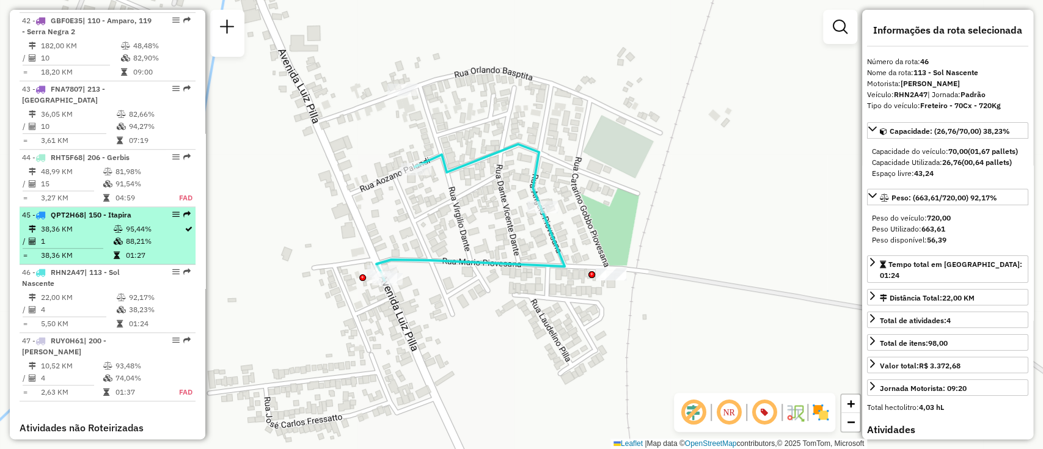
click at [88, 249] on td "38,36 KM" at bounding box center [76, 255] width 72 height 12
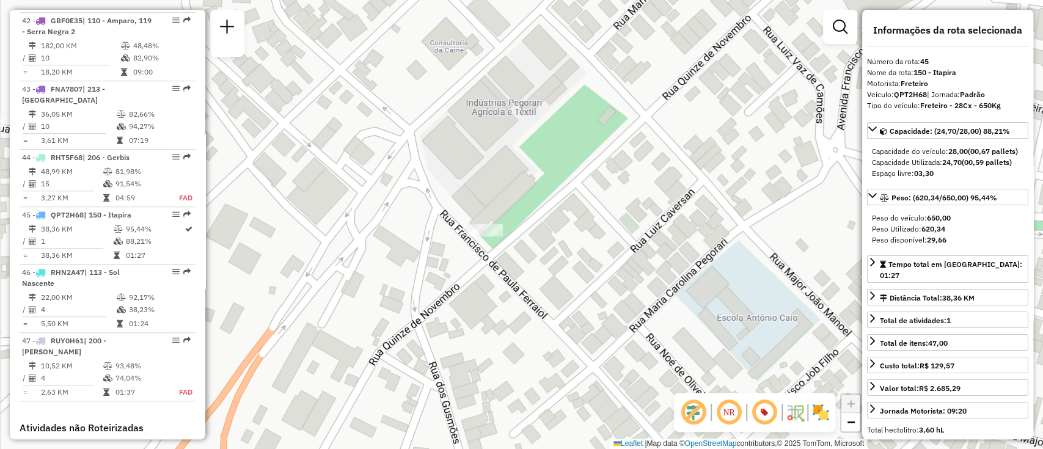
drag, startPoint x: 596, startPoint y: 235, endPoint x: 556, endPoint y: 242, distance: 40.9
click at [556, 242] on div "Janela de atendimento Grade de atendimento Capacidade Transportadoras Veículos …" at bounding box center [521, 224] width 1043 height 449
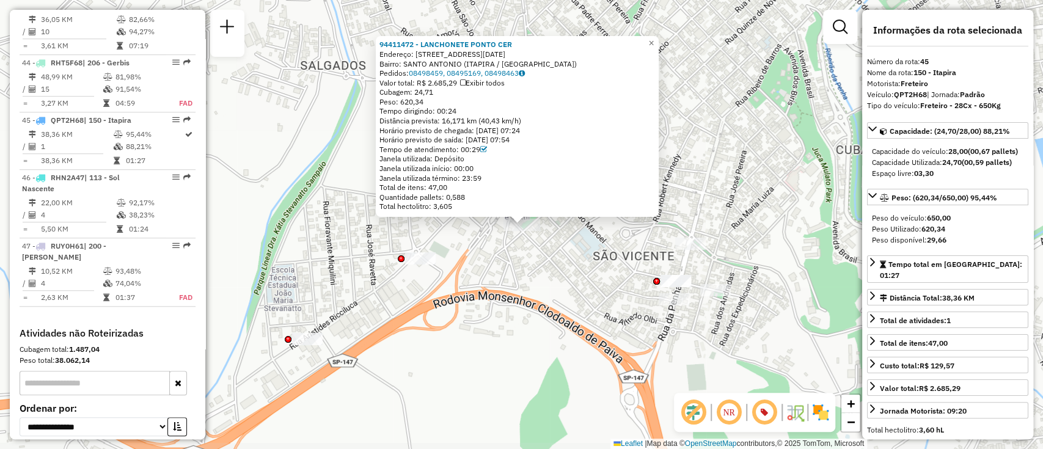
scroll to position [3705, 0]
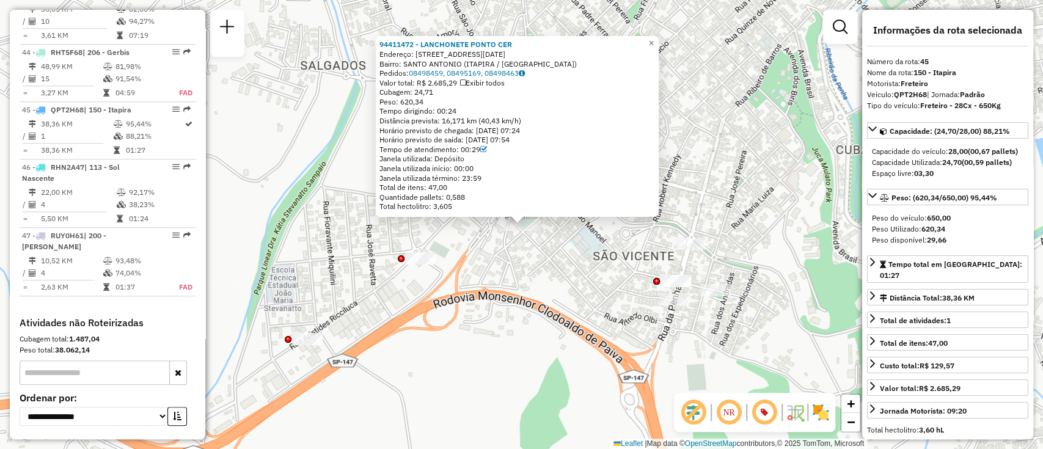
click at [590, 273] on div "94411472 - LANCHONETE PONTO CER Endereço: 081 RUA QUINZE DE NOVEMBRO 1298 Bairr…" at bounding box center [521, 224] width 1043 height 449
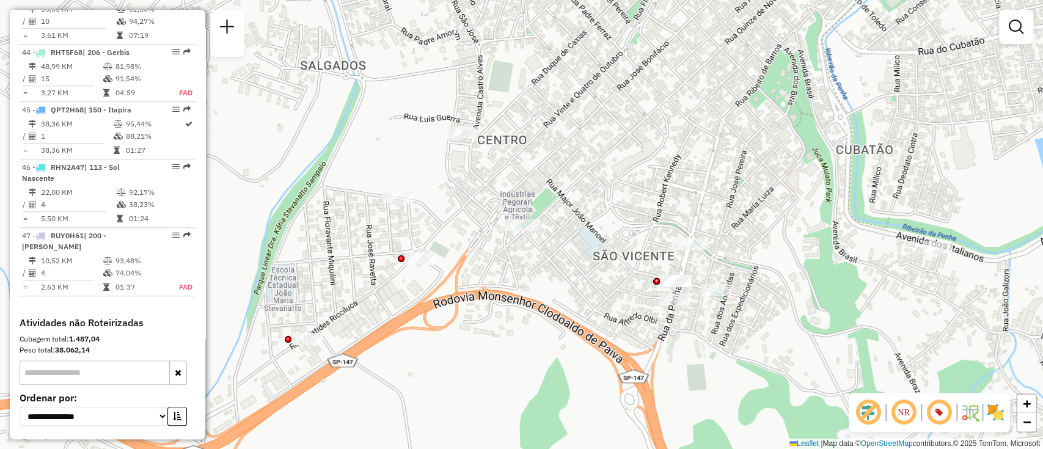
drag, startPoint x: 547, startPoint y: 287, endPoint x: 484, endPoint y: 307, distance: 65.3
click at [484, 307] on div "Janela de atendimento Grade de atendimento Capacidade Transportadoras Veículos …" at bounding box center [521, 224] width 1043 height 449
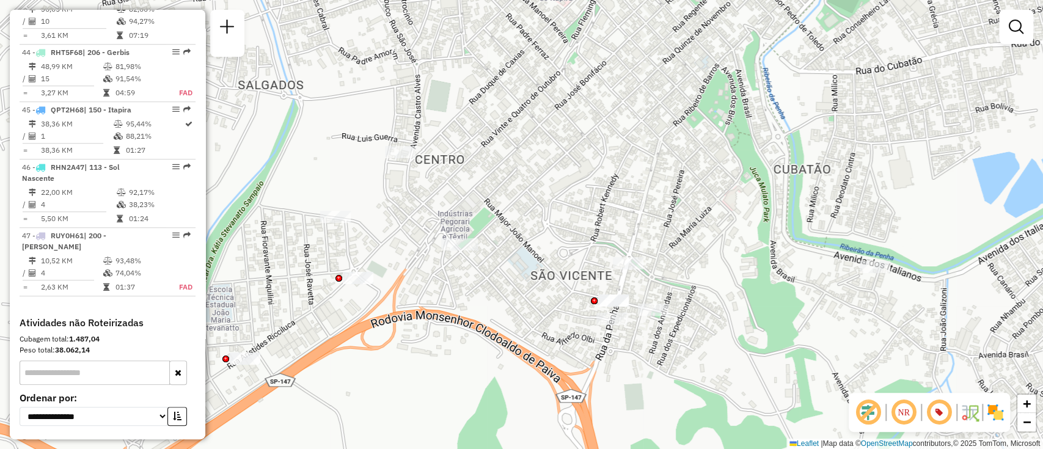
click at [452, 237] on div "Rota 45 - Placa QPT2H68 94411472 - LANCHONETE PONTO CER Janela de atendimento G…" at bounding box center [521, 224] width 1043 height 449
select select "**********"
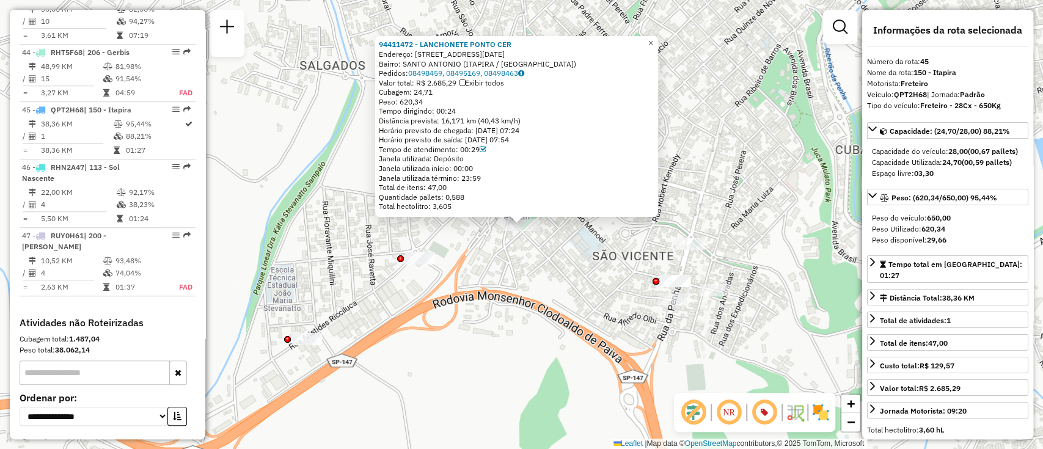
click at [542, 290] on div "94411472 - LANCHONETE PONTO CER Endereço: 081 RUA QUINZE DE NOVEMBRO 1298 Bairr…" at bounding box center [521, 224] width 1043 height 449
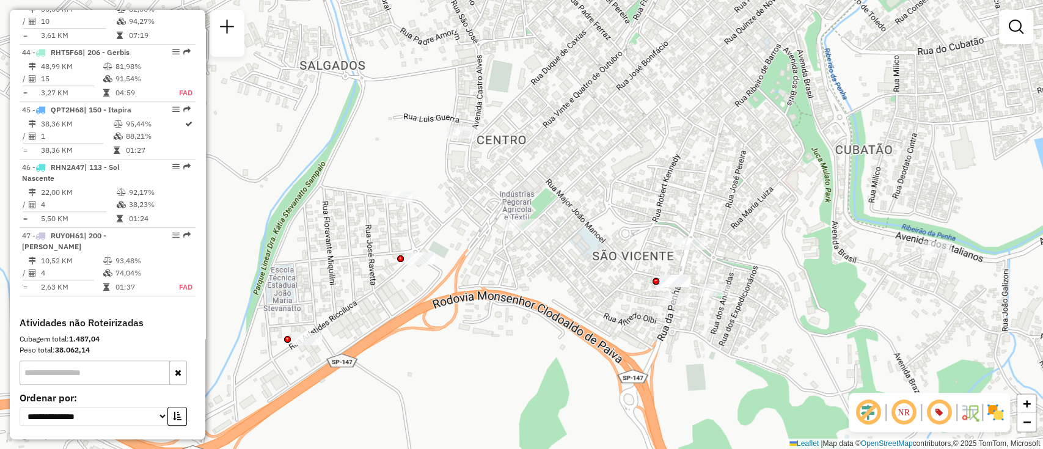
click at [510, 280] on div "Janela de atendimento Grade de atendimento Capacidade Transportadoras Veículos …" at bounding box center [521, 224] width 1043 height 449
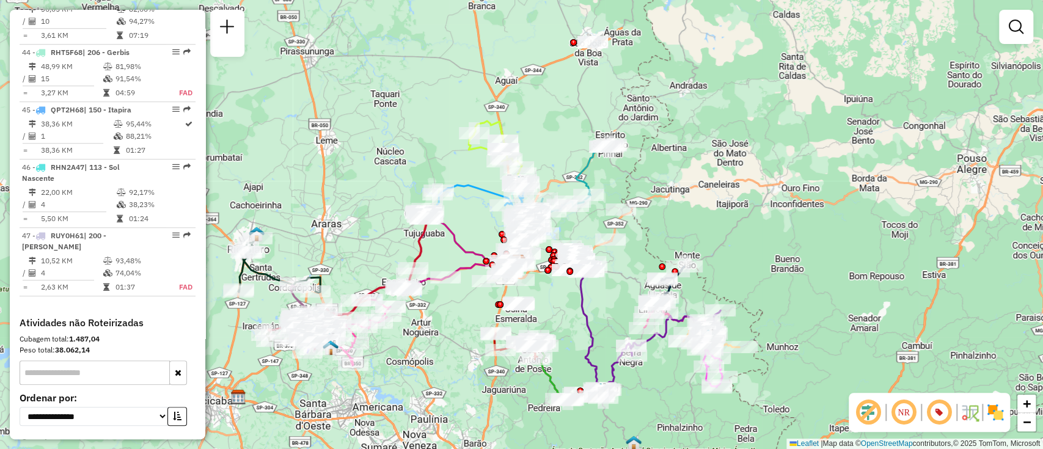
drag, startPoint x: 484, startPoint y: 336, endPoint x: 611, endPoint y: 291, distance: 134.9
click at [611, 291] on div "Janela de atendimento Grade de atendimento Capacidade Transportadoras Veículos …" at bounding box center [521, 224] width 1043 height 449
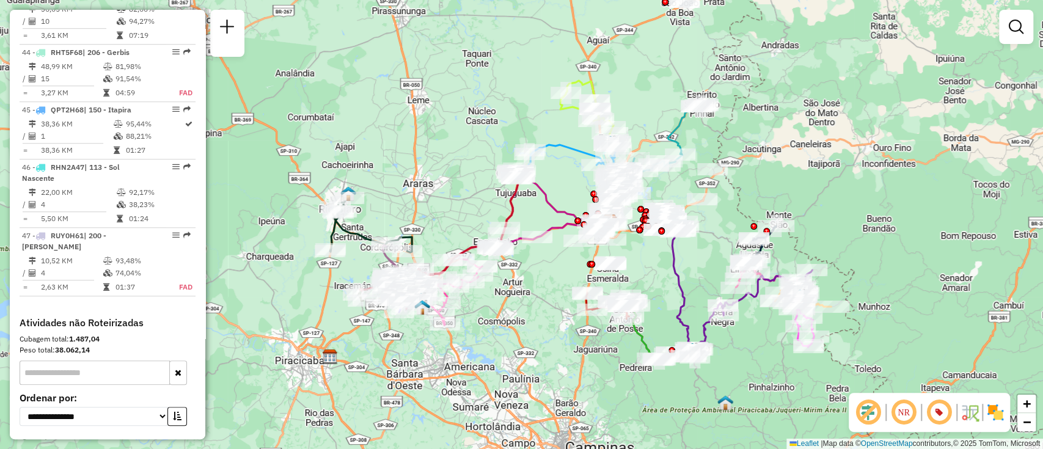
drag, startPoint x: 490, startPoint y: 318, endPoint x: 518, endPoint y: 310, distance: 28.8
click at [518, 310] on div "Janela de atendimento Grade de atendimento Capacidade Transportadoras Veículos …" at bounding box center [521, 224] width 1043 height 449
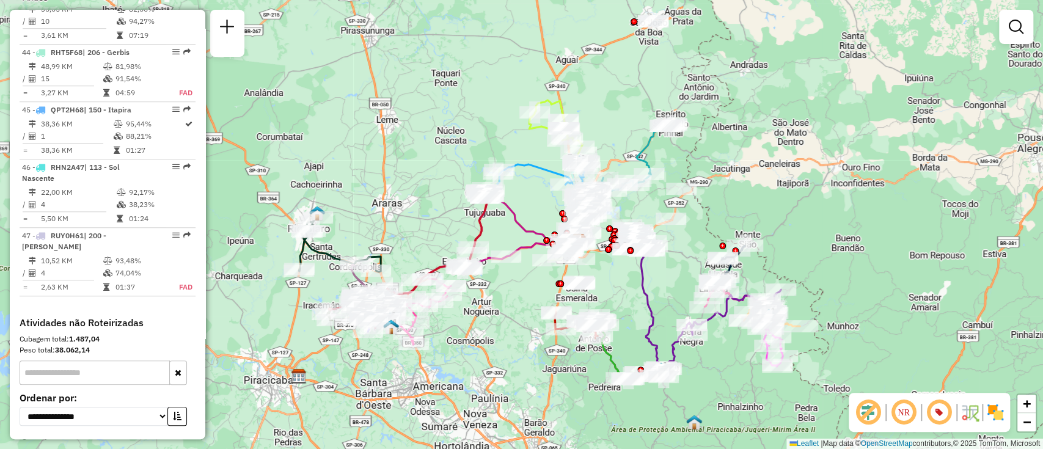
drag, startPoint x: 530, startPoint y: 344, endPoint x: 509, endPoint y: 360, distance: 26.5
click at [509, 360] on div "Janela de atendimento Grade de atendimento Capacidade Transportadoras Veículos …" at bounding box center [521, 224] width 1043 height 449
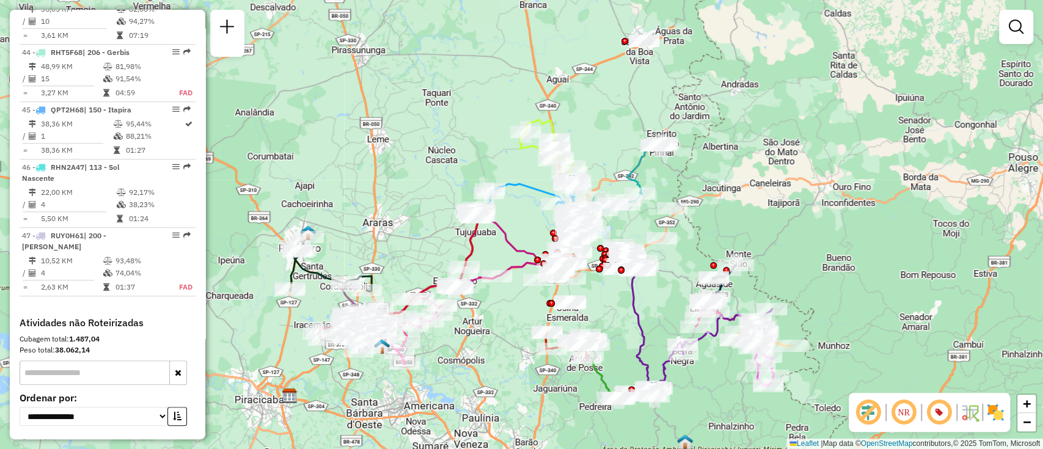
drag, startPoint x: 492, startPoint y: 366, endPoint x: 489, endPoint y: 385, distance: 19.2
click at [489, 385] on div "Janela de atendimento Grade de atendimento Capacidade Transportadoras Veículos …" at bounding box center [521, 224] width 1043 height 449
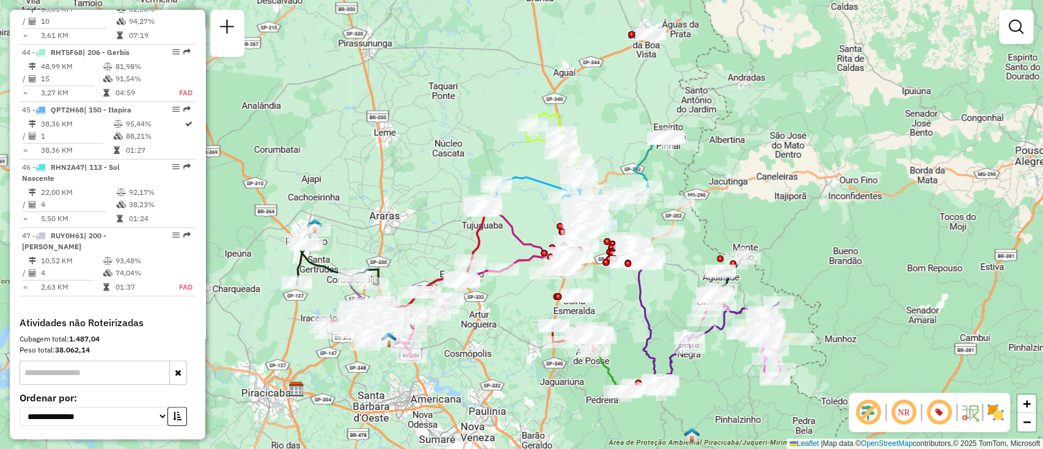
drag, startPoint x: 808, startPoint y: 196, endPoint x: 814, endPoint y: 188, distance: 10.4
click at [814, 188] on div "Janela de atendimento Grade de atendimento Capacidade Transportadoras Veículos …" at bounding box center [521, 224] width 1043 height 449
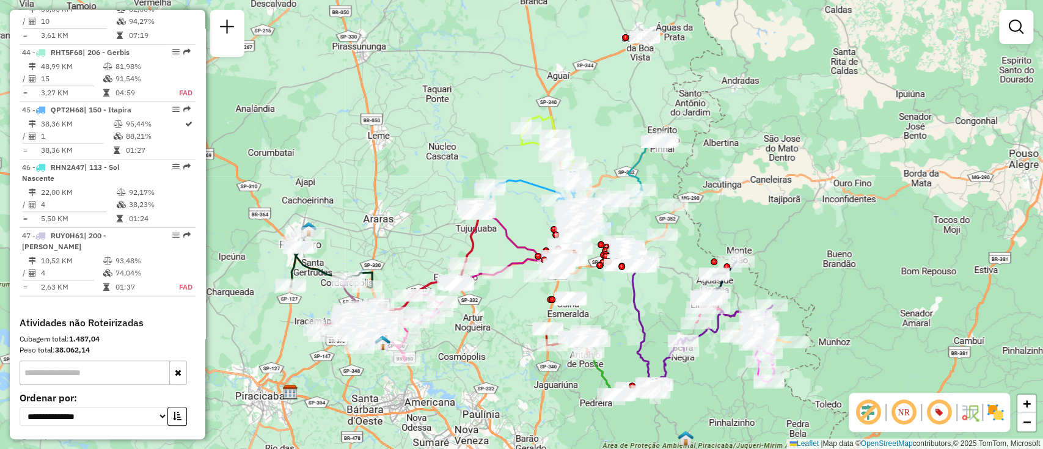
click at [759, 202] on div "Janela de atendimento Grade de atendimento Capacidade Transportadoras Veículos …" at bounding box center [521, 224] width 1043 height 449
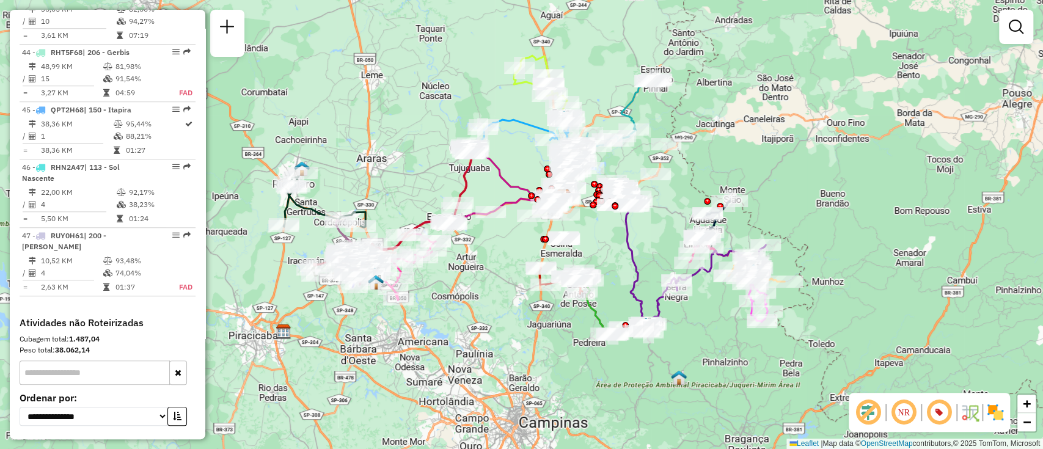
drag, startPoint x: 790, startPoint y: 197, endPoint x: 784, endPoint y: 137, distance: 60.8
click at [784, 137] on div "Janela de atendimento Grade de atendimento Capacidade Transportadoras Veículos …" at bounding box center [521, 224] width 1043 height 449
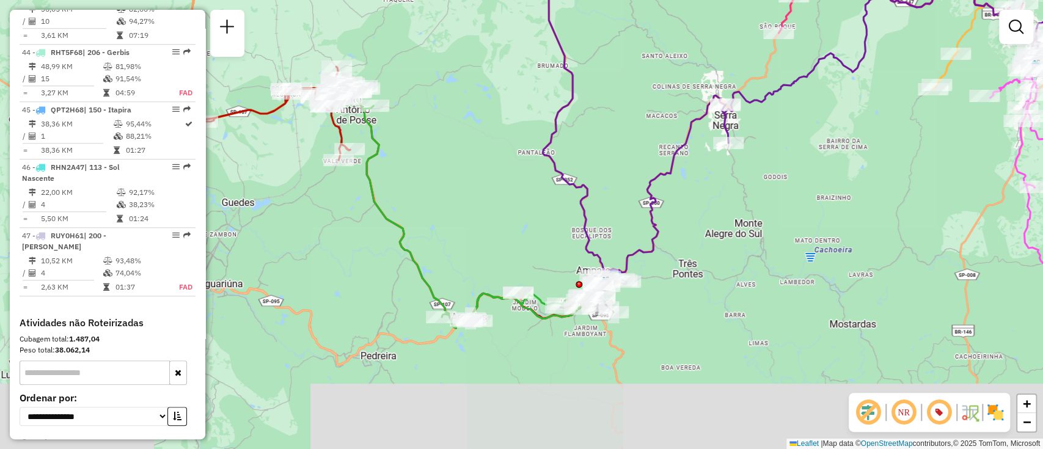
drag, startPoint x: 716, startPoint y: 299, endPoint x: 805, endPoint y: 212, distance: 124.8
click at [805, 212] on div "Janela de atendimento Grade de atendimento Capacidade Transportadoras Veículos …" at bounding box center [521, 224] width 1043 height 449
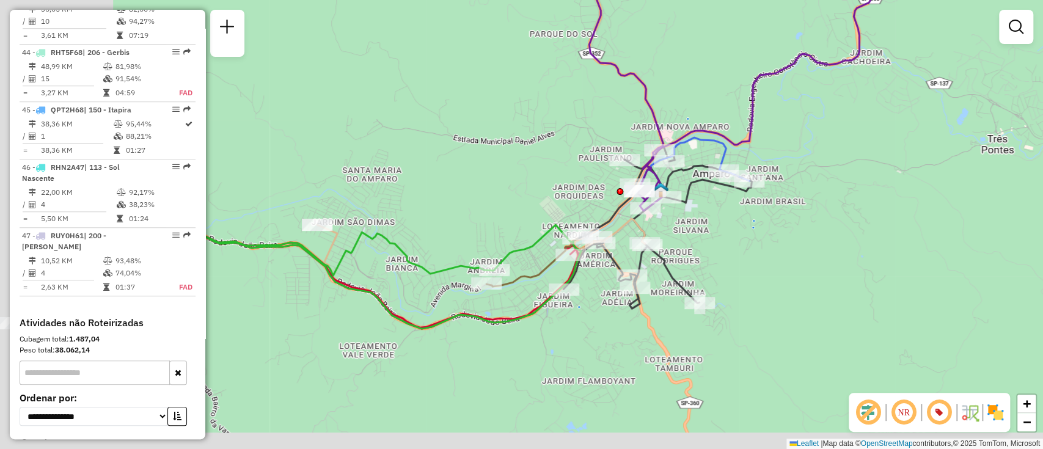
drag, startPoint x: 547, startPoint y: 293, endPoint x: 729, endPoint y: 262, distance: 184.0
click at [728, 262] on div "Janela de atendimento Grade de atendimento Capacidade Transportadoras Veículos …" at bounding box center [521, 224] width 1043 height 449
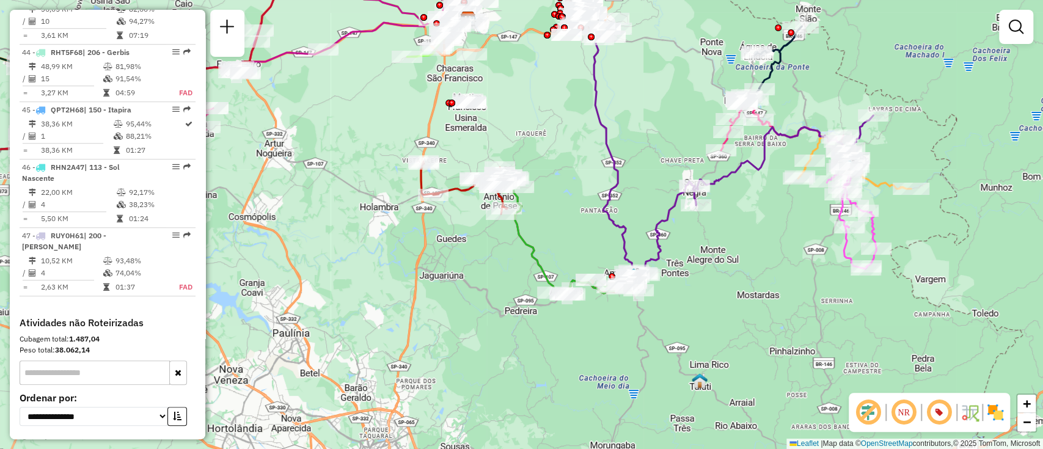
drag, startPoint x: 757, startPoint y: 326, endPoint x: 663, endPoint y: 352, distance: 97.5
click at [663, 352] on div "Janela de atendimento Grade de atendimento Capacidade Transportadoras Veículos …" at bounding box center [521, 224] width 1043 height 449
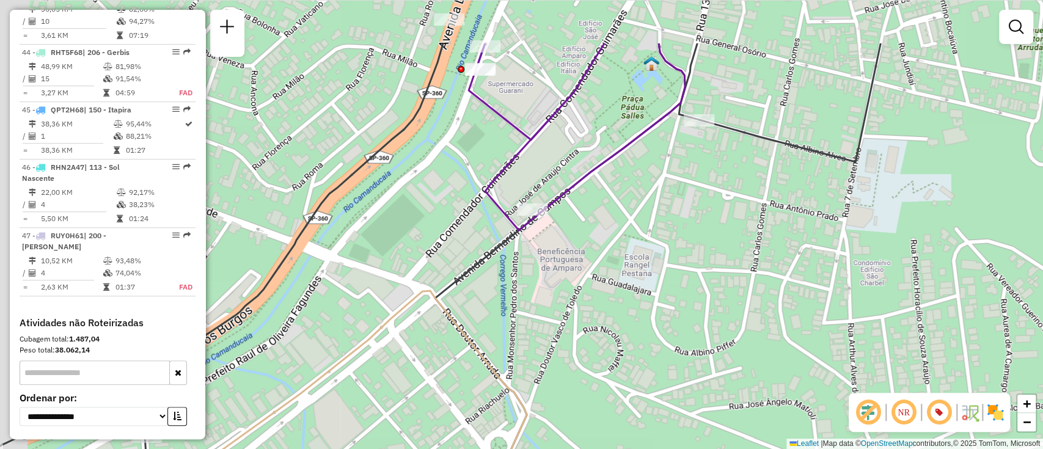
drag, startPoint x: 621, startPoint y: 281, endPoint x: 640, endPoint y: 307, distance: 32.3
click at [640, 307] on div "Janela de atendimento Grade de atendimento Capacidade Transportadoras Veículos …" at bounding box center [521, 224] width 1043 height 449
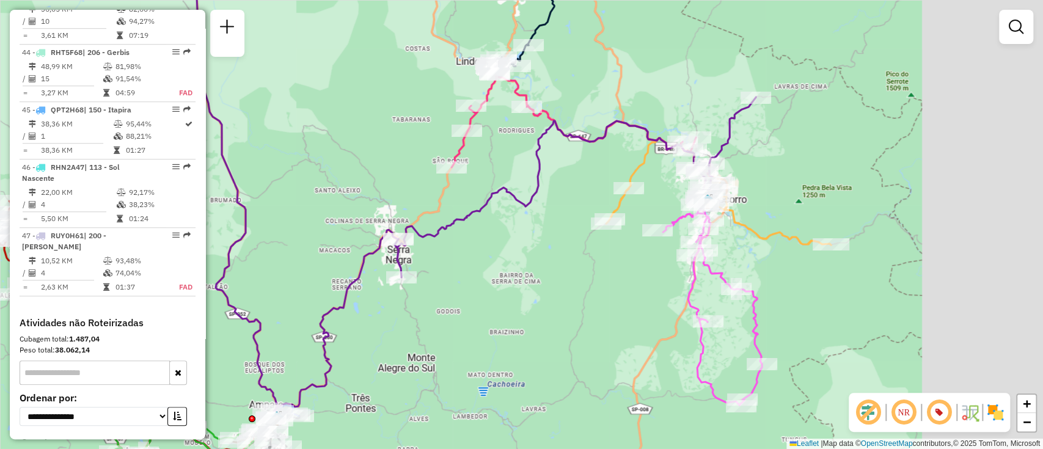
drag, startPoint x: 740, startPoint y: 253, endPoint x: 456, endPoint y: 281, distance: 285.4
click at [456, 281] on div "Janela de atendimento Grade de atendimento Capacidade Transportadoras Veículos …" at bounding box center [521, 224] width 1043 height 449
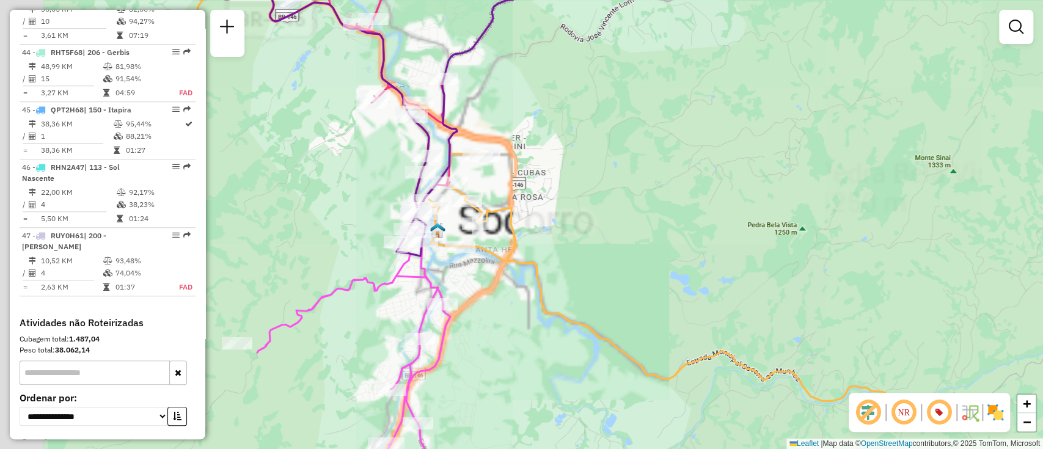
drag, startPoint x: 646, startPoint y: 252, endPoint x: 724, endPoint y: 191, distance: 99.2
click at [724, 191] on div "Janela de atendimento Grade de atendimento Capacidade Transportadoras Veículos …" at bounding box center [521, 224] width 1043 height 449
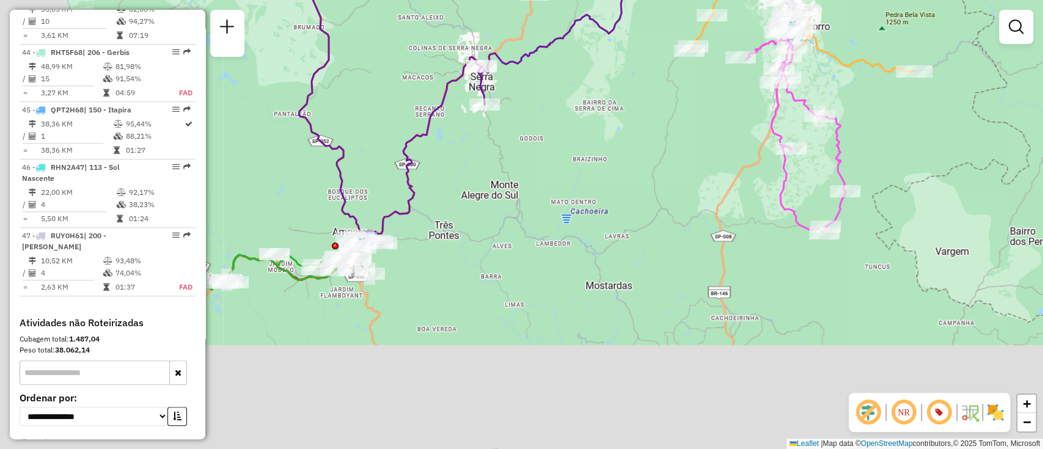
drag, startPoint x: 794, startPoint y: 285, endPoint x: 909, endPoint y: 134, distance: 189.6
click at [909, 134] on div "Janela de atendimento Grade de atendimento Capacidade Transportadoras Veículos …" at bounding box center [521, 224] width 1043 height 449
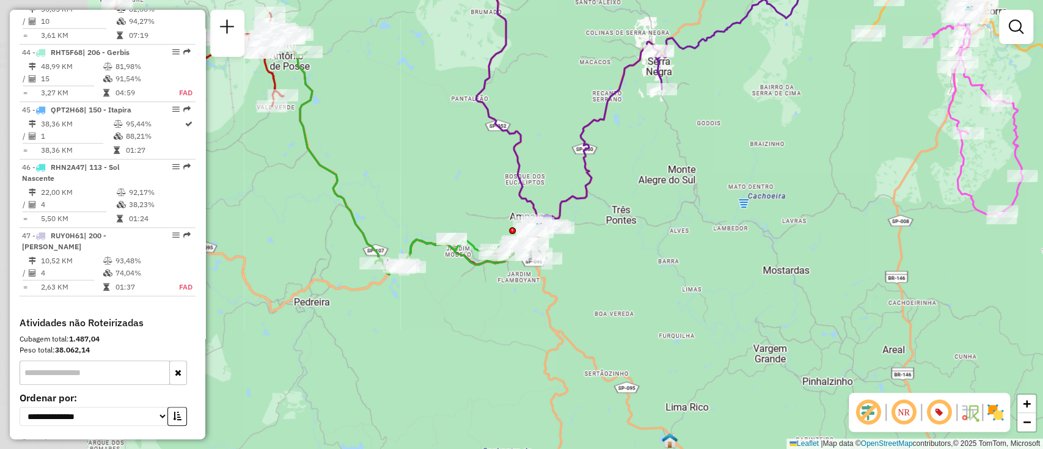
drag, startPoint x: 564, startPoint y: 288, endPoint x: 743, endPoint y: 272, distance: 179.0
click at [743, 272] on div "Janela de atendimento Grade de atendimento Capacidade Transportadoras Veículos …" at bounding box center [521, 224] width 1043 height 449
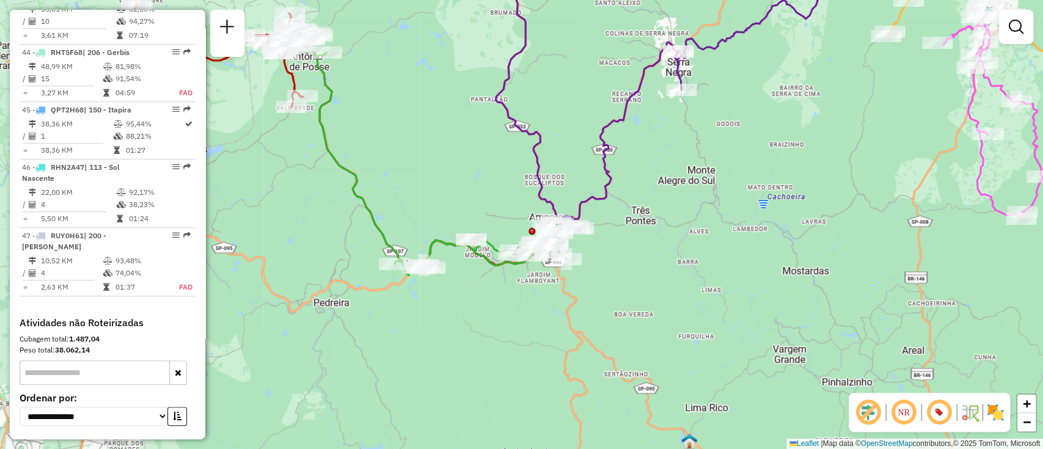
drag, startPoint x: 610, startPoint y: 288, endPoint x: 767, endPoint y: 250, distance: 162.2
click at [662, 298] on div "Janela de atendimento Grade de atendimento Capacidade Transportadoras Veículos …" at bounding box center [521, 224] width 1043 height 449
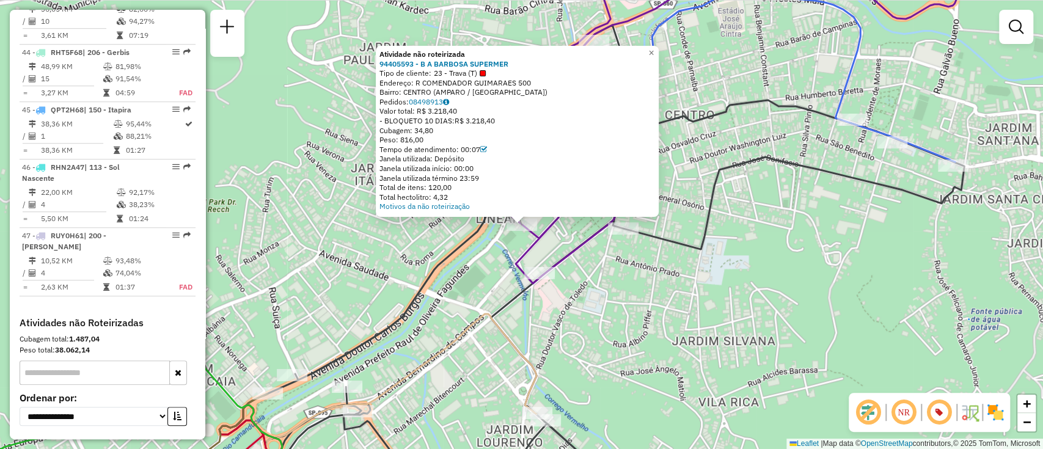
click at [629, 326] on div "Atividade não roteirizada 94405593 - B A BARBOSA SUPERMER Tipo de cliente: 23 -…" at bounding box center [521, 224] width 1043 height 449
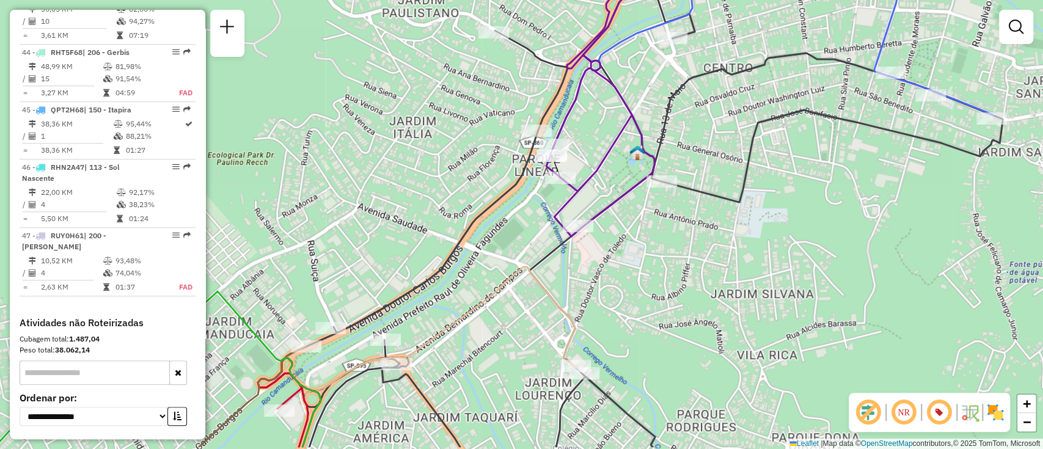
drag, startPoint x: 586, startPoint y: 346, endPoint x: 625, endPoint y: 297, distance: 61.7
click at [625, 297] on div "Janela de atendimento Grade de atendimento Capacidade Transportadoras Veículos …" at bounding box center [521, 224] width 1043 height 449
click at [556, 191] on div "Janela de atendimento Grade de atendimento Capacidade Transportadoras Veículos …" at bounding box center [521, 224] width 1043 height 449
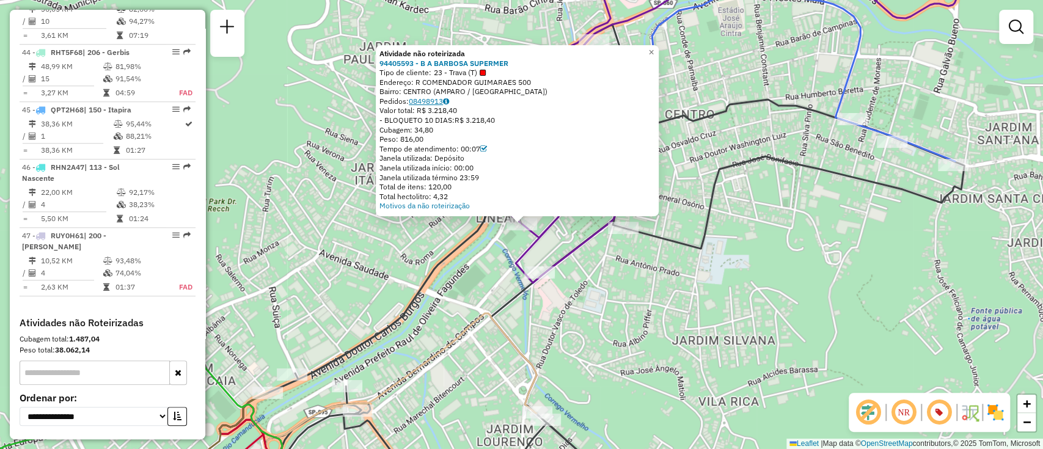
click at [423, 103] on link "08498913" at bounding box center [429, 101] width 40 height 9
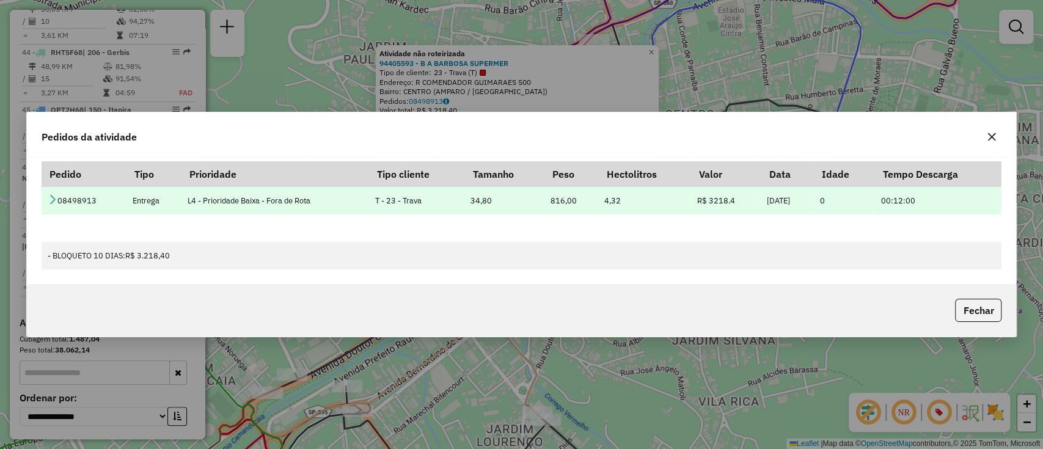
click at [48, 197] on icon at bounding box center [53, 199] width 10 height 10
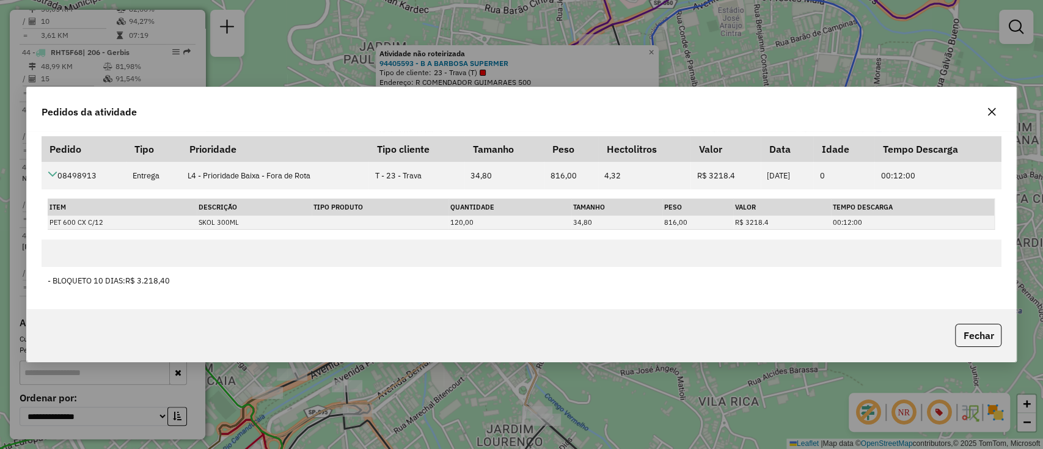
click at [993, 112] on icon "button" at bounding box center [991, 112] width 10 height 10
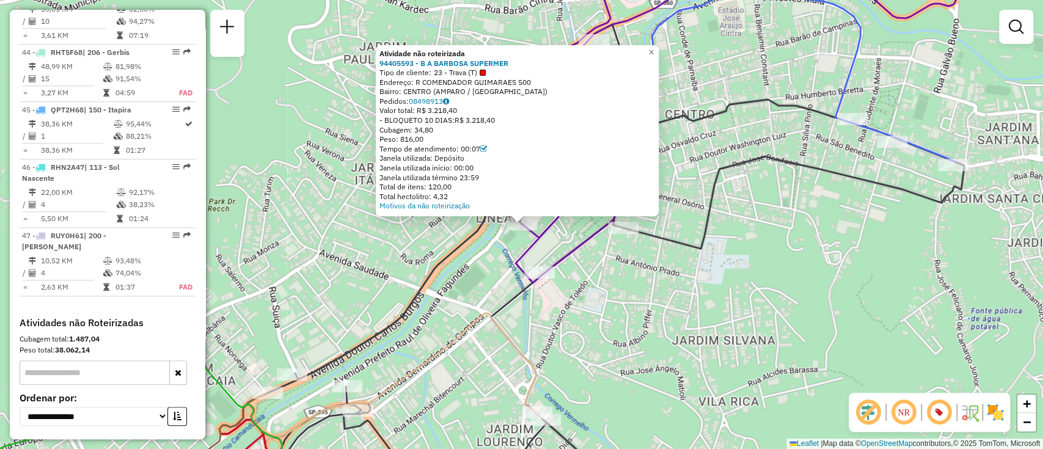
click at [649, 263] on div "Atividade não roteirizada 94405593 - B A BARBOSA SUPERMER Tipo de cliente: 23 -…" at bounding box center [521, 224] width 1043 height 449
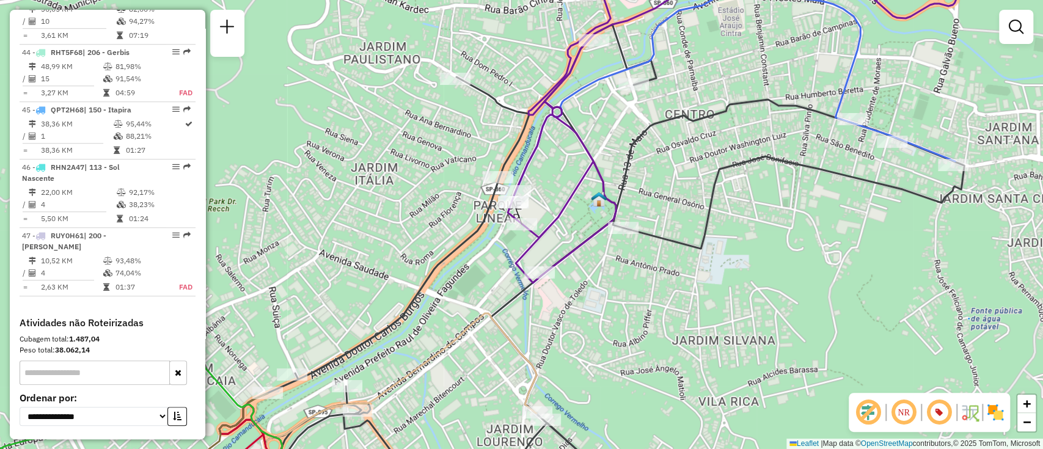
drag, startPoint x: 631, startPoint y: 297, endPoint x: 626, endPoint y: 237, distance: 60.1
click at [626, 237] on div "Janela de atendimento Grade de atendimento Capacidade Transportadoras Veículos …" at bounding box center [521, 224] width 1043 height 449
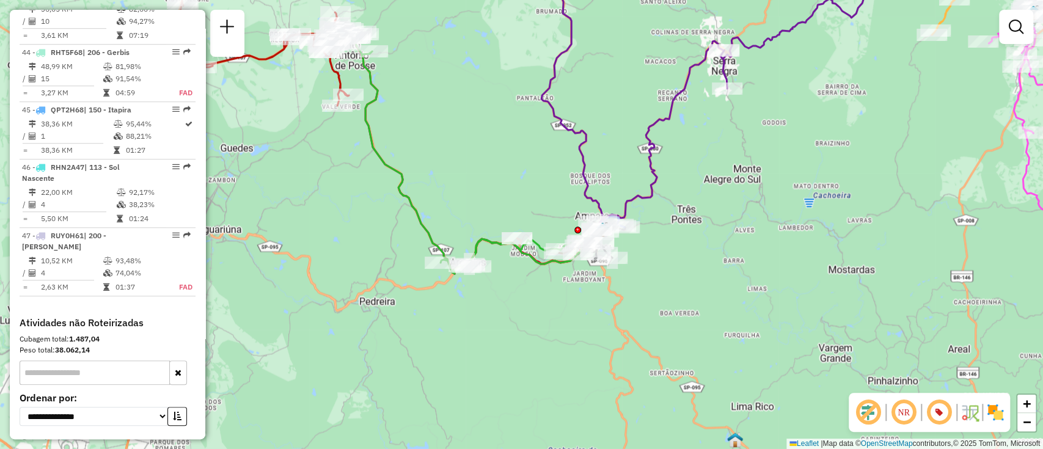
drag, startPoint x: 657, startPoint y: 255, endPoint x: 660, endPoint y: 266, distance: 11.6
click at [660, 266] on div "Janela de atendimento Grade de atendimento Capacidade Transportadoras Veículos …" at bounding box center [521, 224] width 1043 height 449
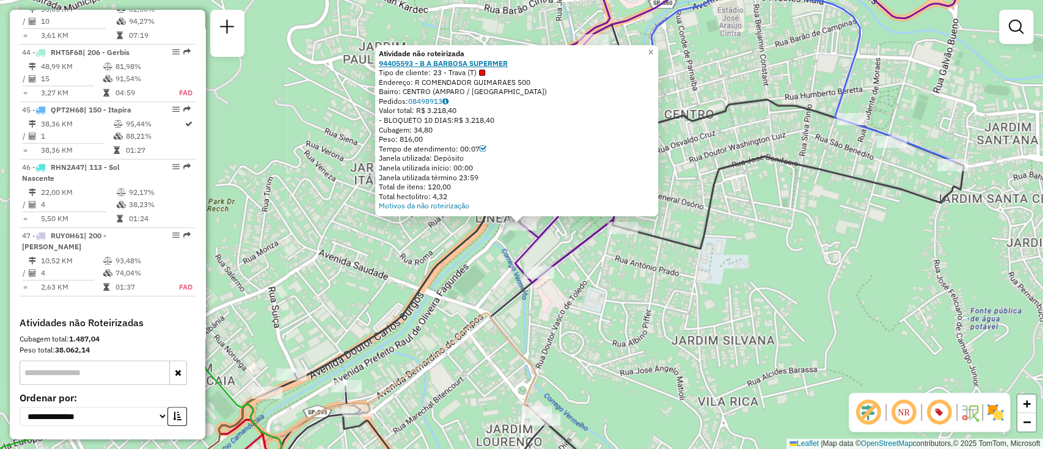
click at [489, 62] on strong "94405593 - B A BARBOSA SUPERMER" at bounding box center [443, 63] width 129 height 9
